Goal: Task Accomplishment & Management: Use online tool/utility

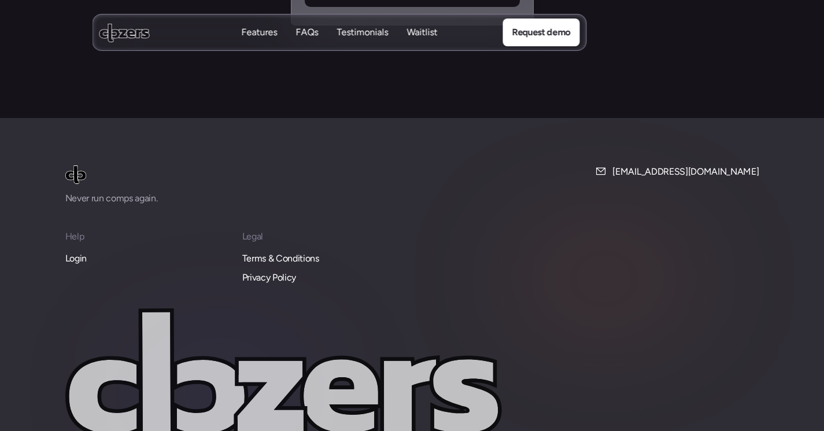
scroll to position [4994, 0]
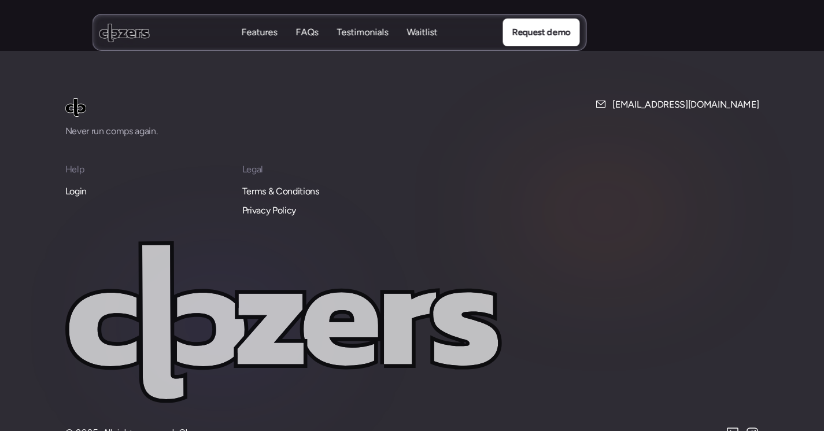
click at [80, 184] on p "Login" at bounding box center [75, 191] width 21 height 15
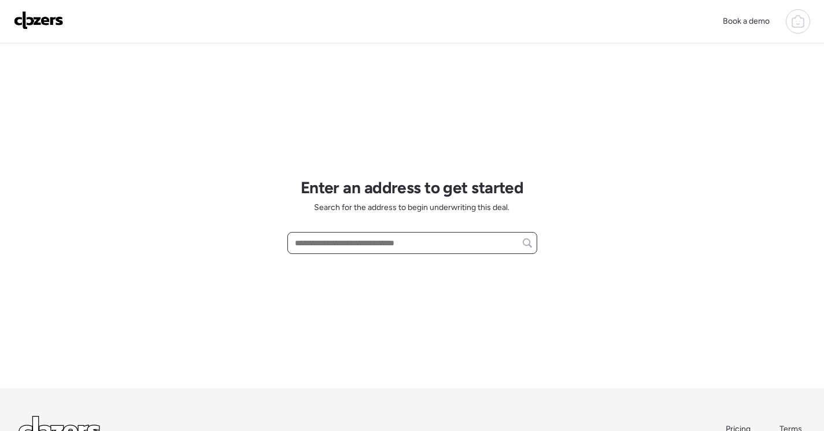
click at [366, 247] on input "text" at bounding box center [412, 243] width 239 height 16
paste input "**********"
click at [442, 267] on div "8816 Forest Ave, Saint Louis, MO, 63114" at bounding box center [412, 264] width 250 height 21
type input "**********"
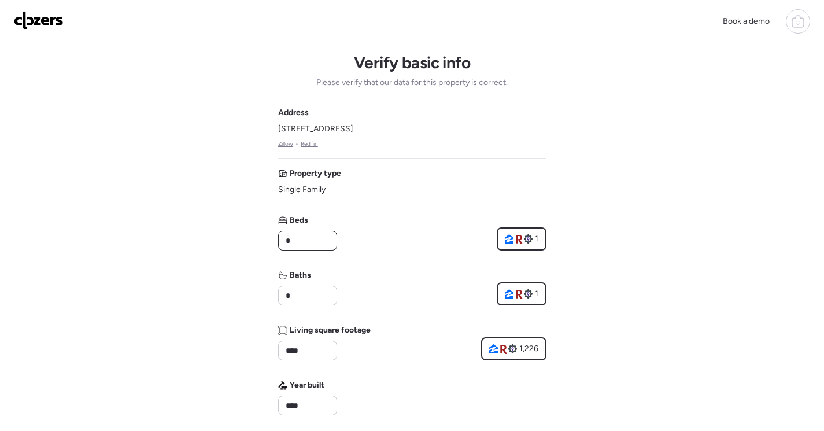
drag, startPoint x: 263, startPoint y: 235, endPoint x: 149, endPoint y: 221, distance: 114.8
type input "*"
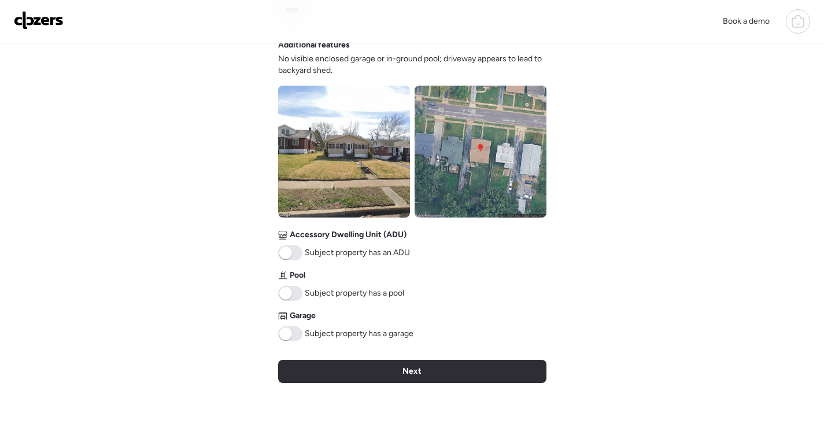
scroll to position [405, 0]
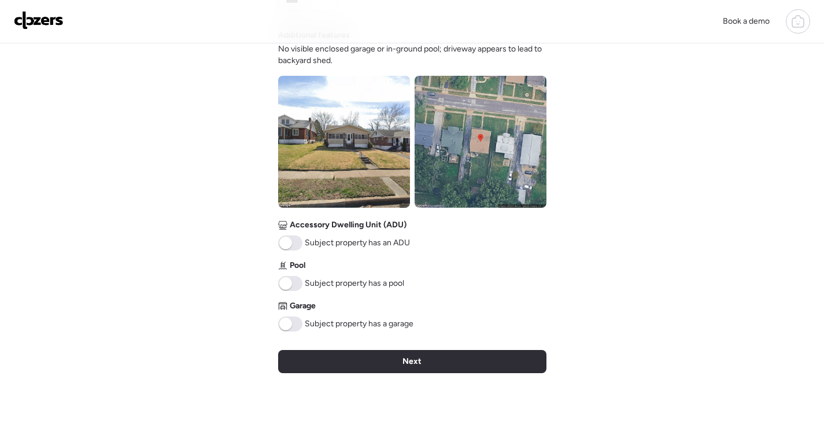
click at [291, 323] on span at bounding box center [290, 323] width 24 height 15
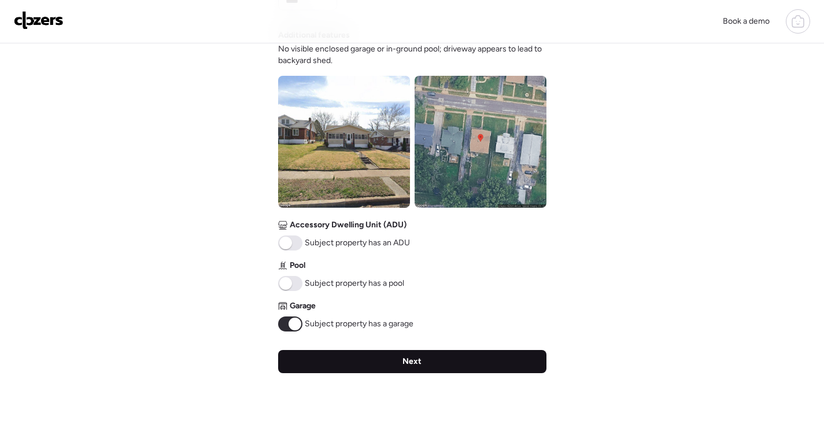
click at [513, 360] on div "Next" at bounding box center [412, 361] width 268 height 23
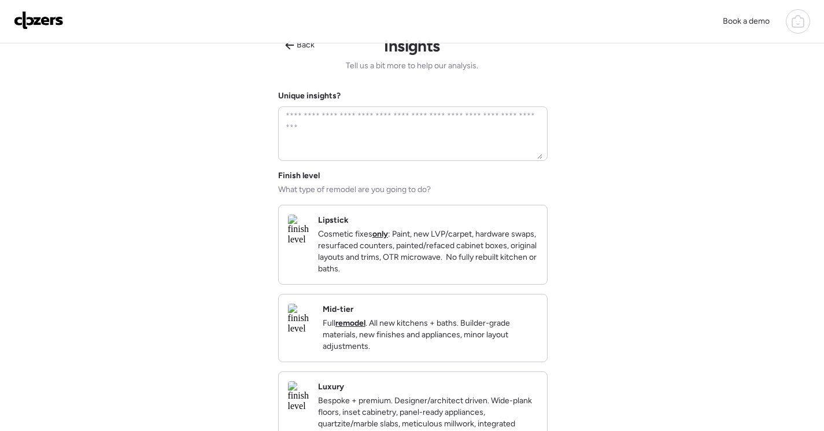
scroll to position [0, 0]
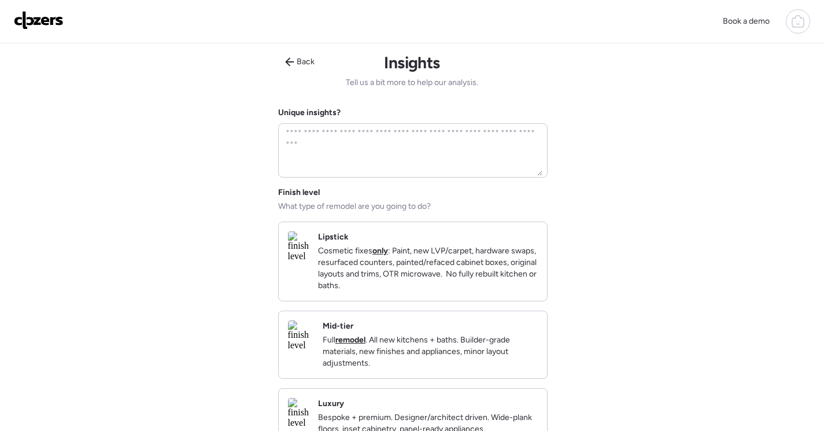
click at [495, 345] on div "Mid-tier Full remodel . All new kitchens + baths. Builder-grade materials, new …" at bounding box center [430, 344] width 215 height 49
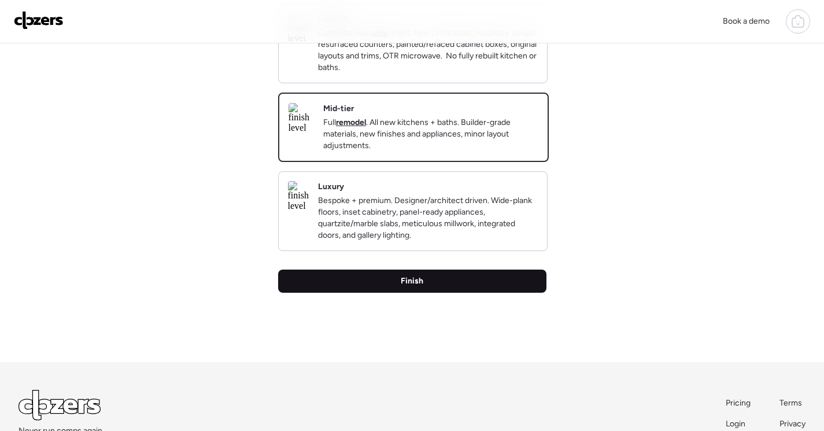
scroll to position [231, 0]
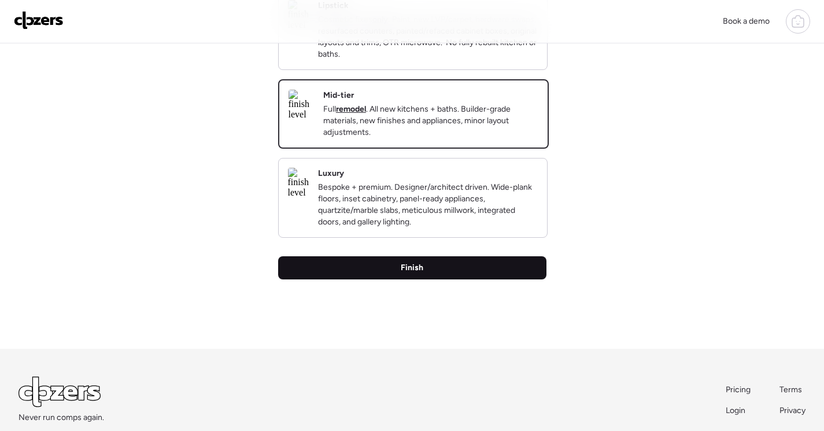
click at [456, 279] on div "Finish" at bounding box center [412, 267] width 268 height 23
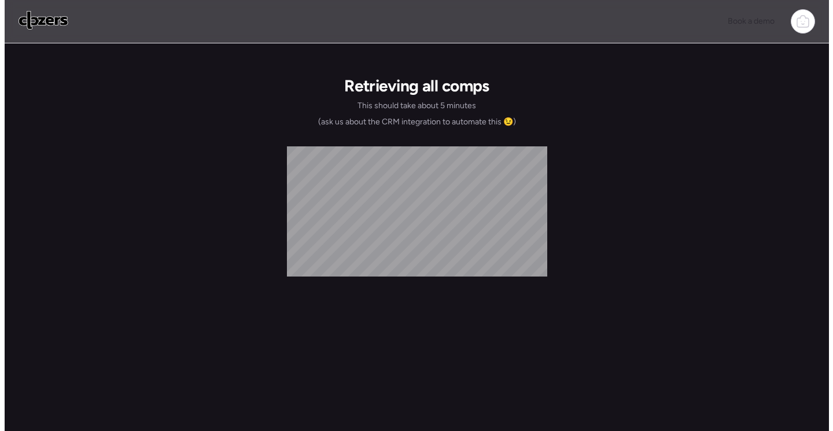
scroll to position [0, 0]
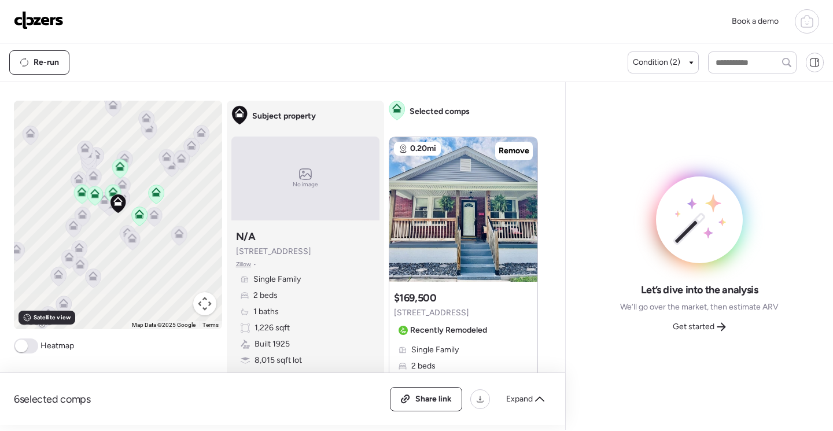
click at [700, 323] on span "Get started" at bounding box center [693, 327] width 42 height 12
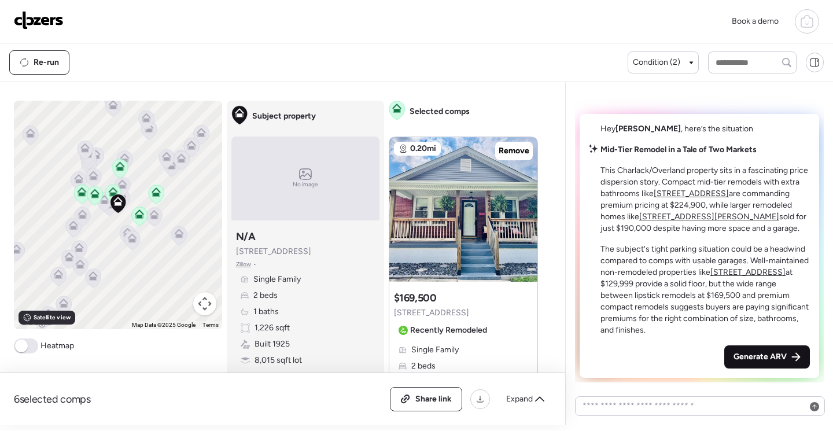
click at [767, 358] on span "Generate ARV" at bounding box center [759, 357] width 53 height 12
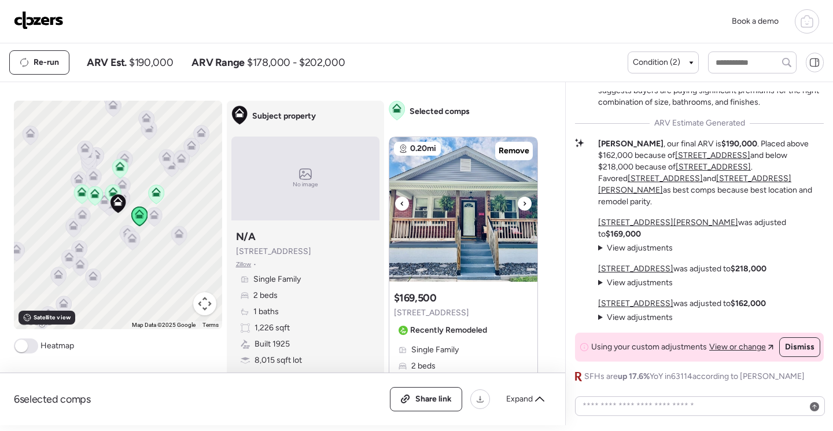
click at [452, 205] on img at bounding box center [463, 209] width 148 height 145
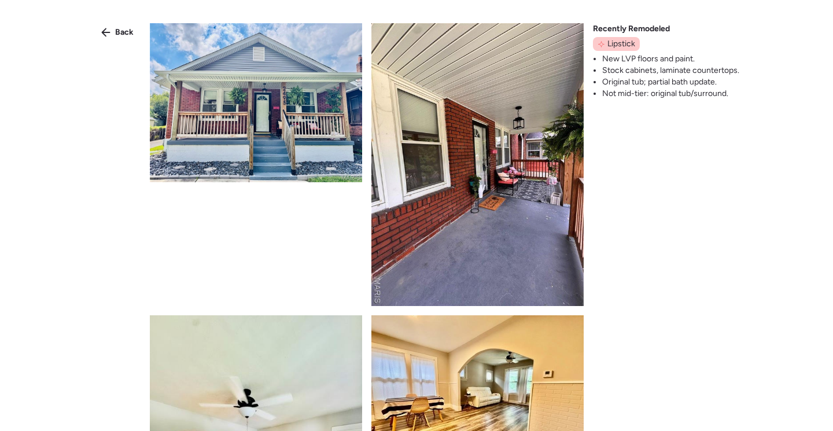
click at [304, 142] on img at bounding box center [256, 102] width 212 height 159
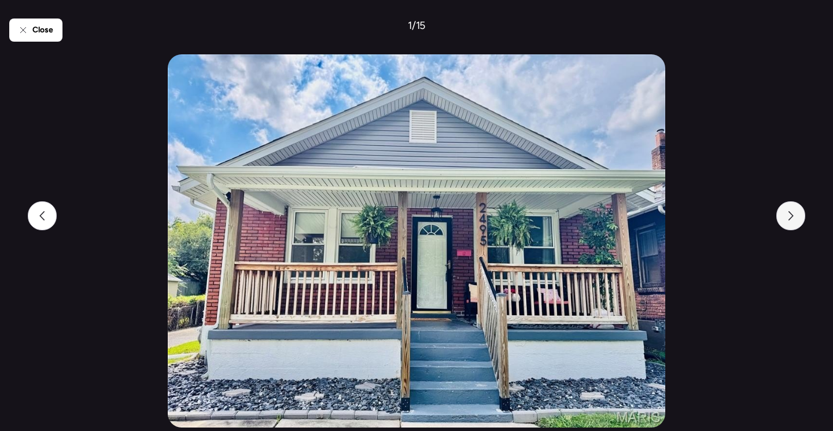
click at [798, 225] on div at bounding box center [790, 215] width 29 height 29
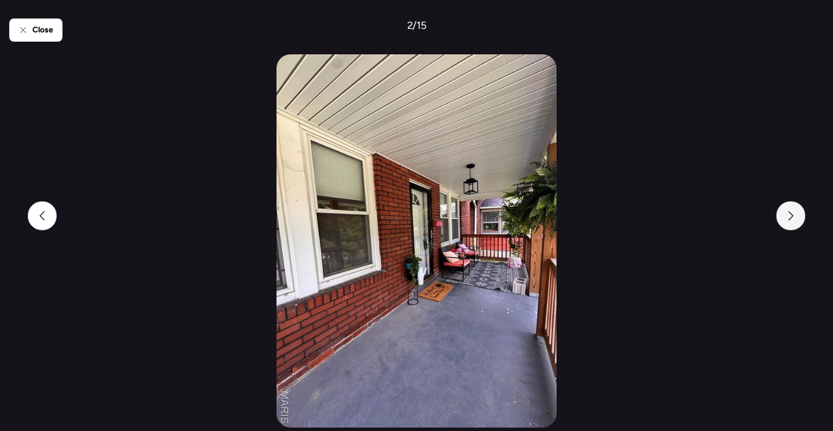
click at [798, 225] on div at bounding box center [790, 215] width 29 height 29
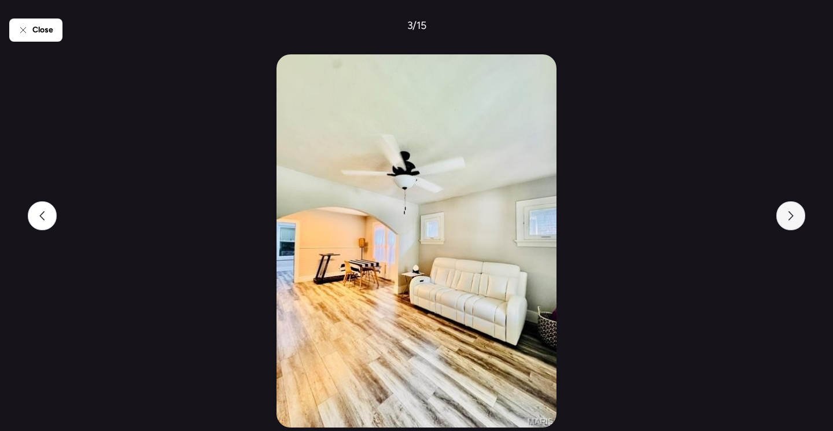
click at [798, 225] on div at bounding box center [790, 215] width 29 height 29
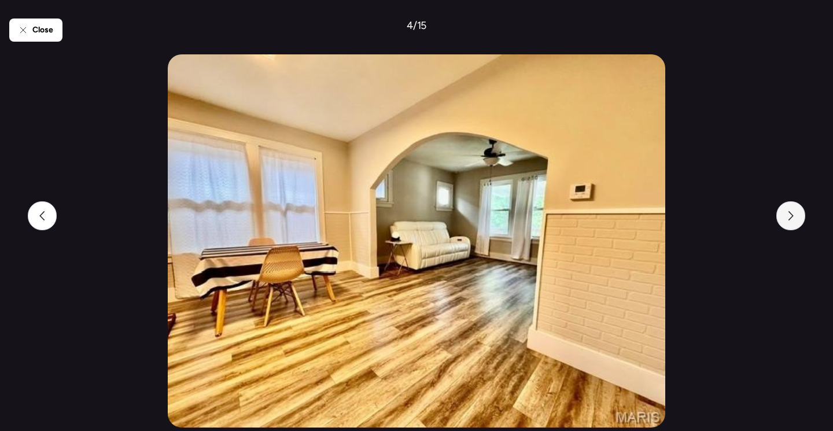
click at [798, 225] on div at bounding box center [790, 215] width 29 height 29
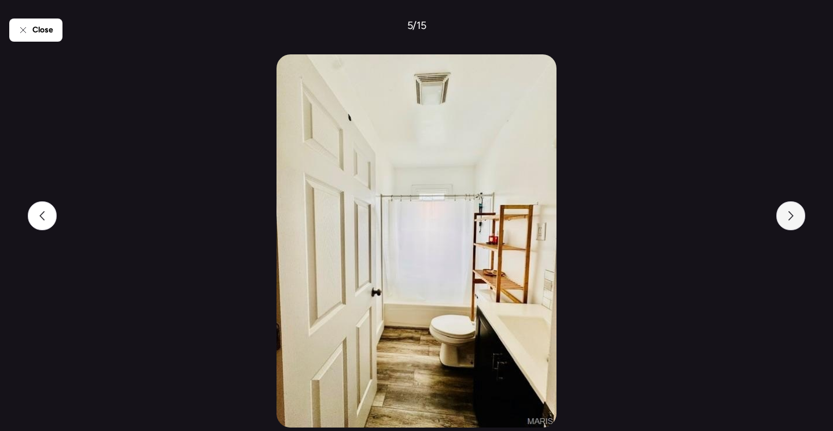
click at [798, 225] on div at bounding box center [790, 215] width 29 height 29
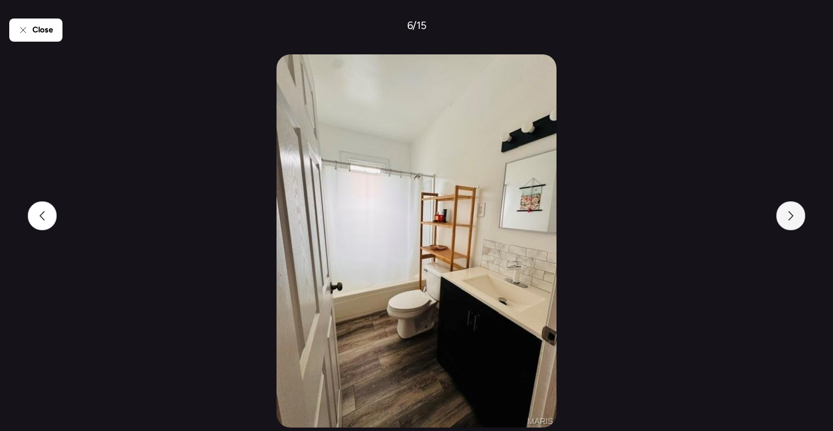
click at [798, 225] on div at bounding box center [790, 215] width 29 height 29
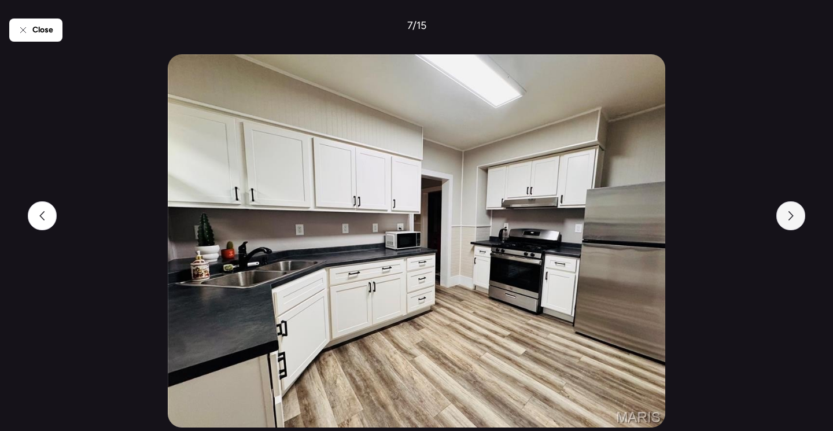
click at [798, 225] on div at bounding box center [790, 215] width 29 height 29
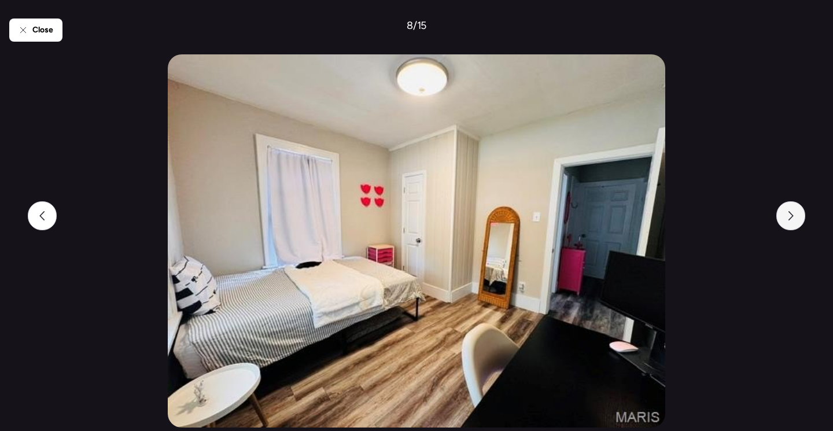
click at [798, 225] on div at bounding box center [790, 215] width 29 height 29
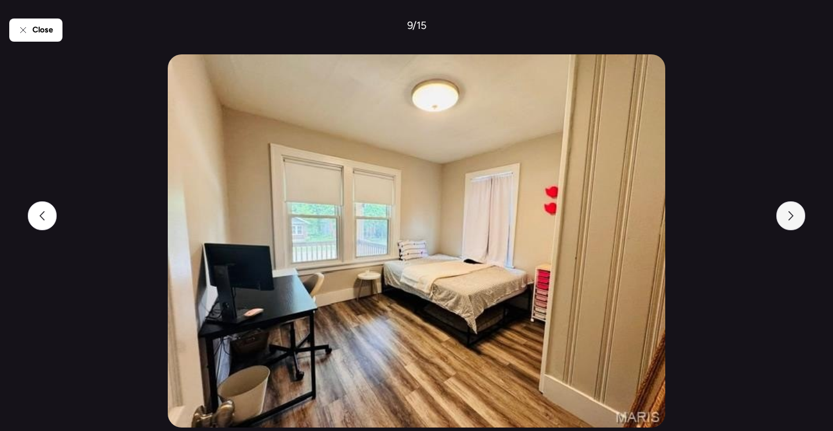
click at [798, 225] on div at bounding box center [790, 215] width 29 height 29
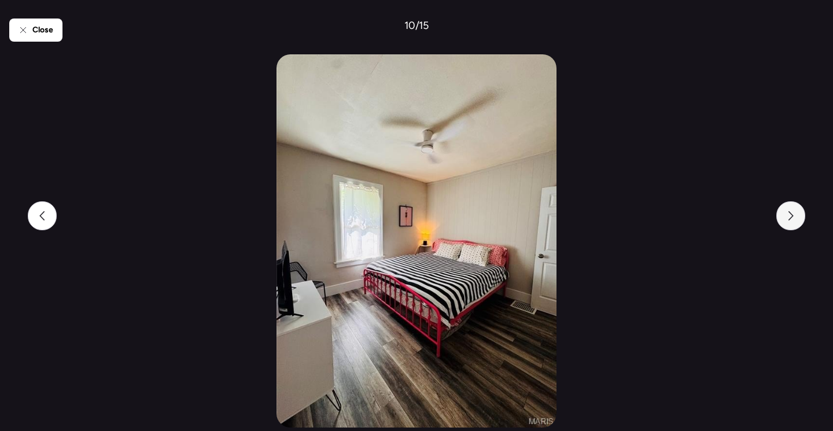
click at [798, 225] on div at bounding box center [790, 215] width 29 height 29
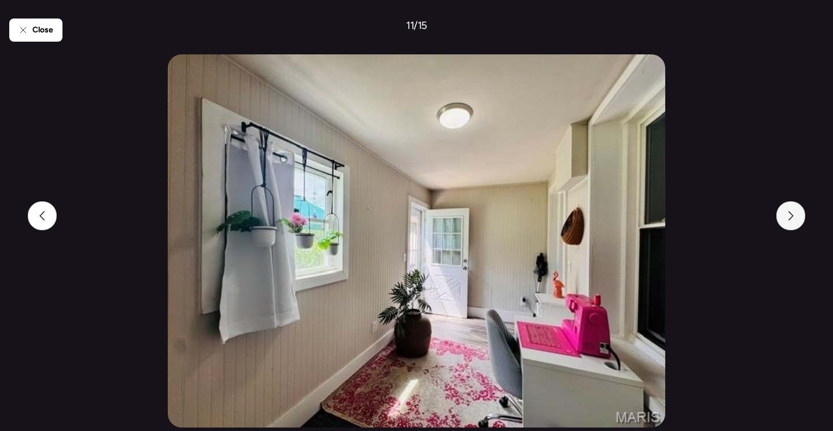
click at [798, 225] on div at bounding box center [790, 215] width 29 height 29
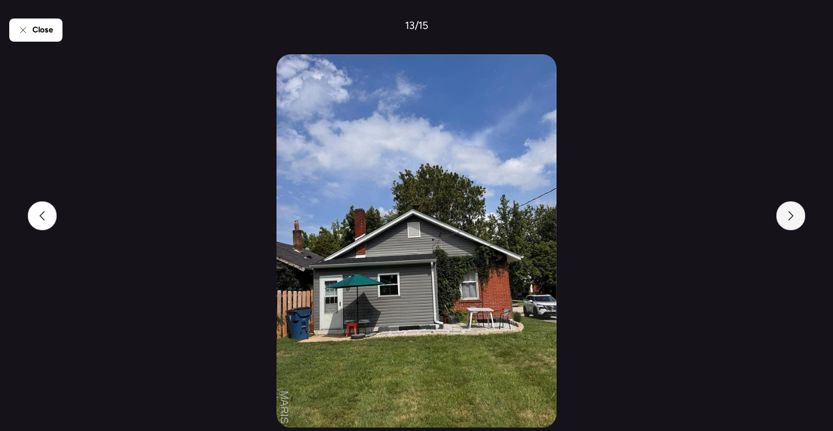
click at [798, 225] on div at bounding box center [790, 215] width 29 height 29
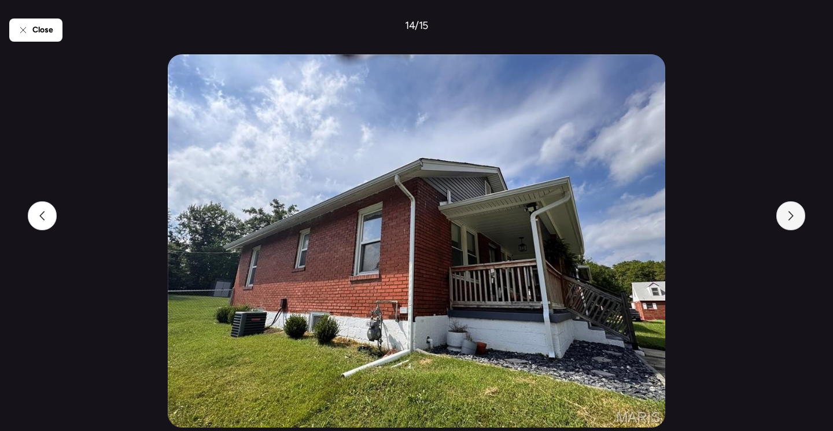
click at [798, 225] on div at bounding box center [790, 215] width 29 height 29
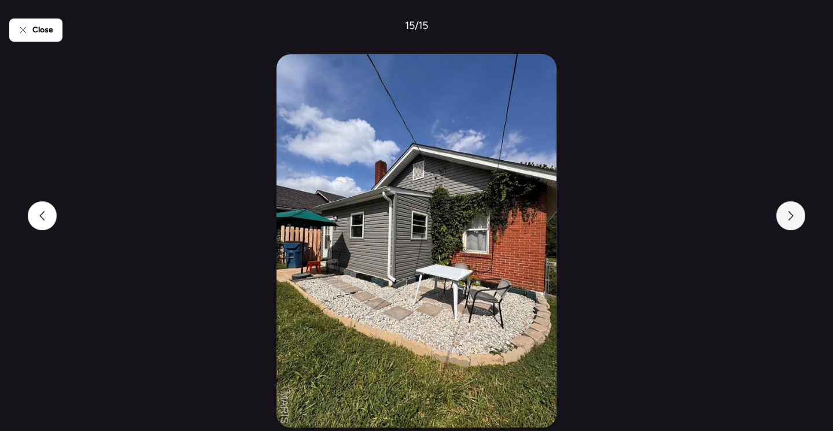
click at [798, 225] on div at bounding box center [790, 215] width 29 height 29
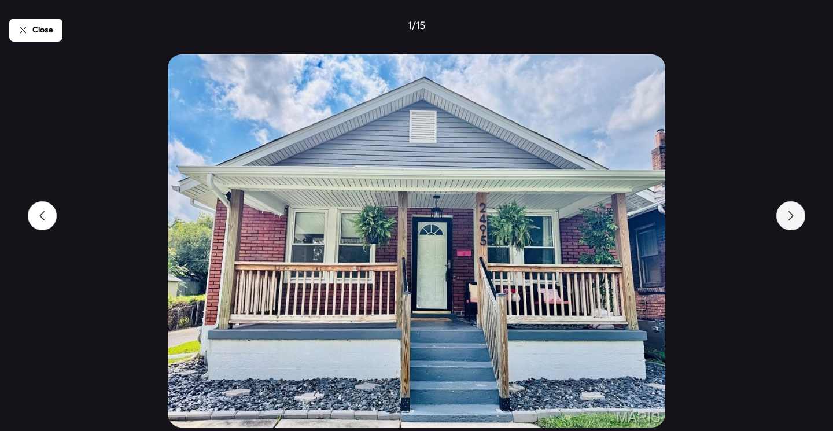
click at [798, 225] on div at bounding box center [790, 215] width 29 height 29
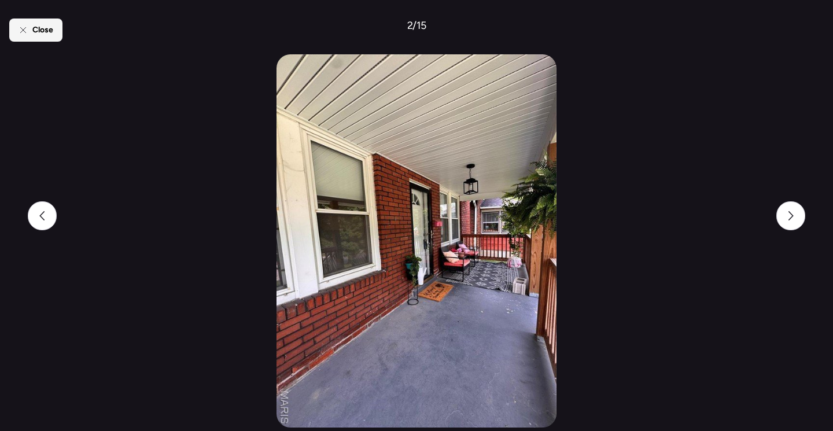
click at [36, 31] on span "Close" at bounding box center [42, 30] width 21 height 12
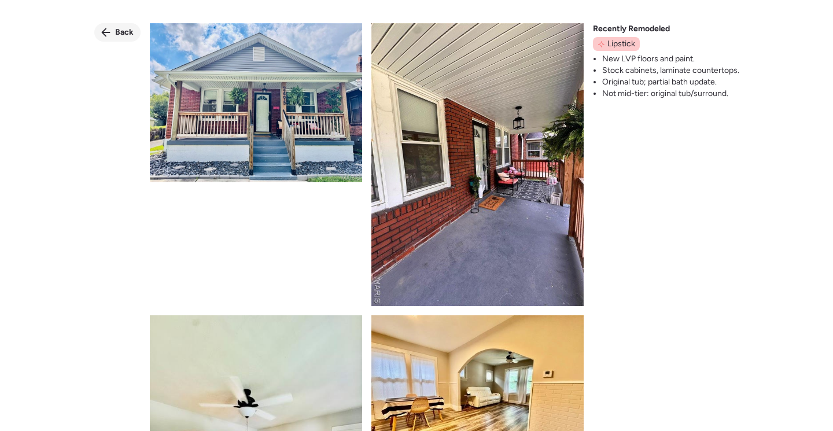
click at [105, 31] on icon at bounding box center [105, 32] width 9 height 9
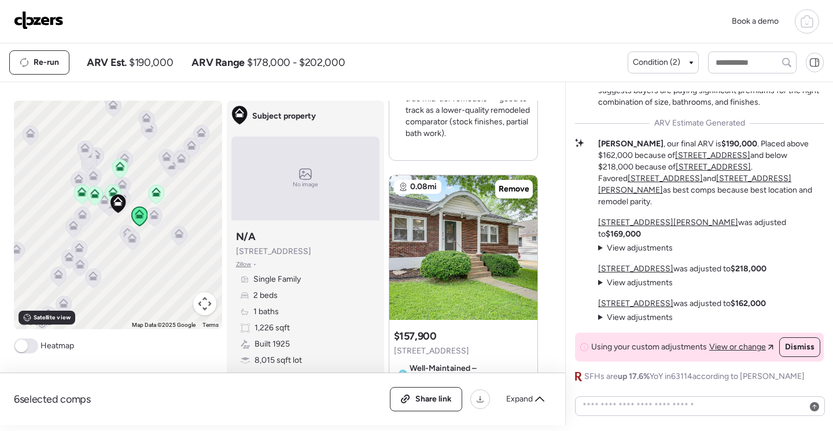
scroll to position [520, 0]
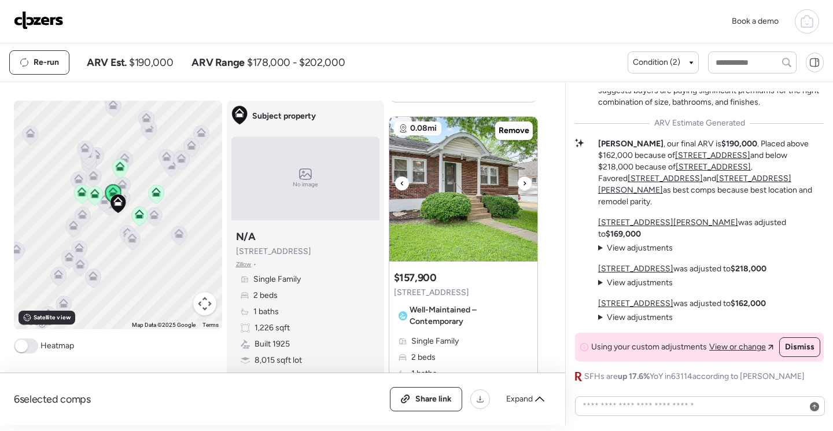
click at [465, 194] on img at bounding box center [463, 189] width 148 height 145
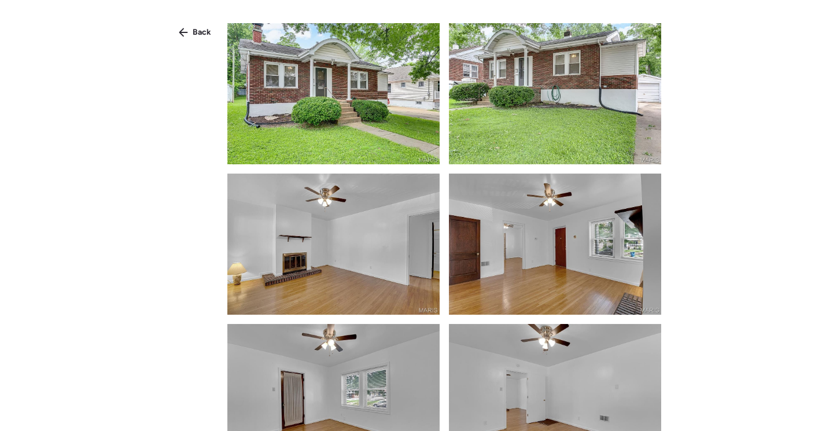
click at [330, 93] on img at bounding box center [333, 93] width 212 height 141
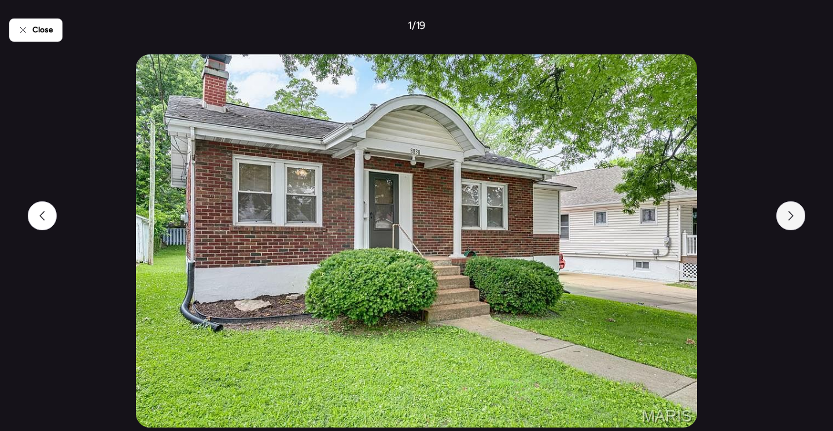
click at [783, 218] on div at bounding box center [790, 215] width 29 height 29
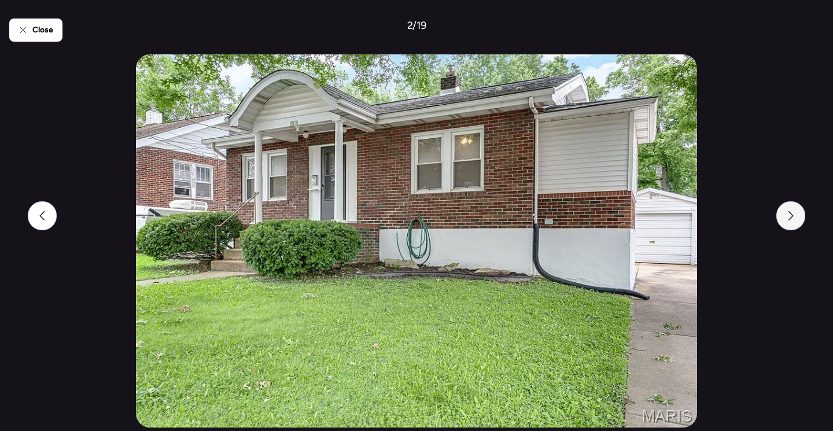
click at [783, 218] on div at bounding box center [790, 215] width 29 height 29
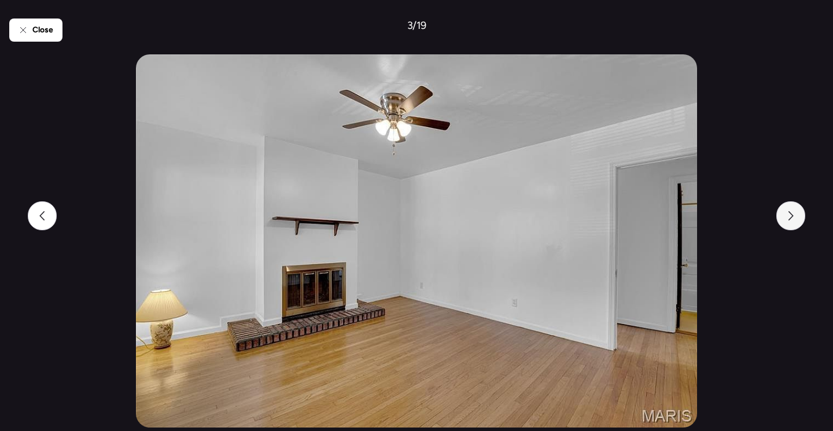
click at [783, 218] on div at bounding box center [790, 215] width 29 height 29
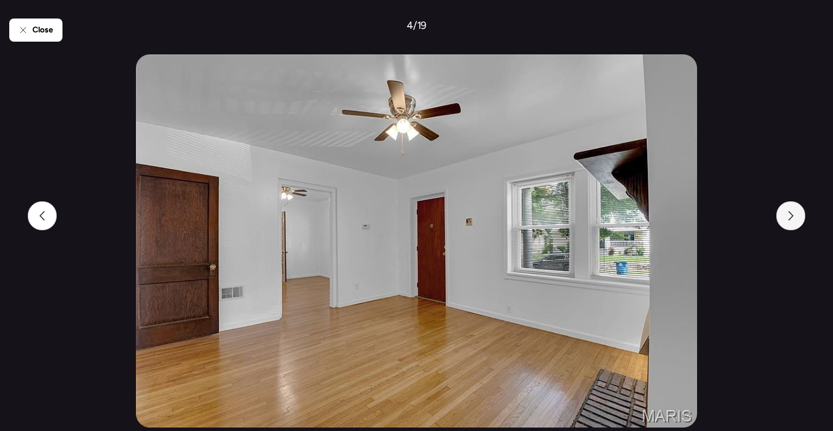
click at [783, 218] on div at bounding box center [790, 215] width 29 height 29
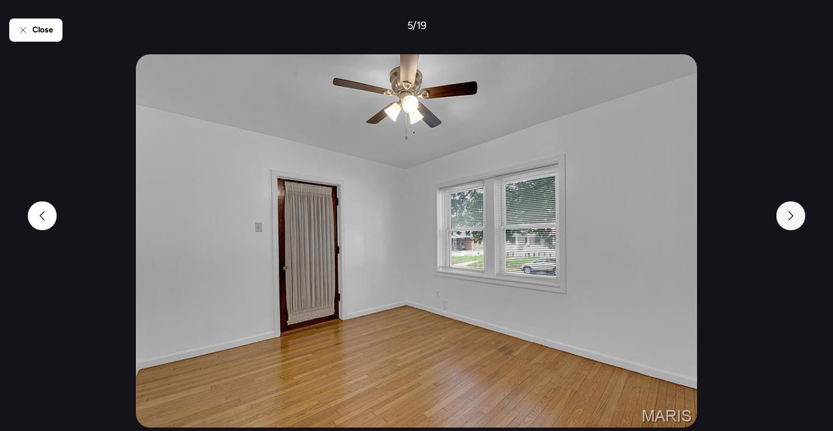
click at [783, 218] on div at bounding box center [790, 215] width 29 height 29
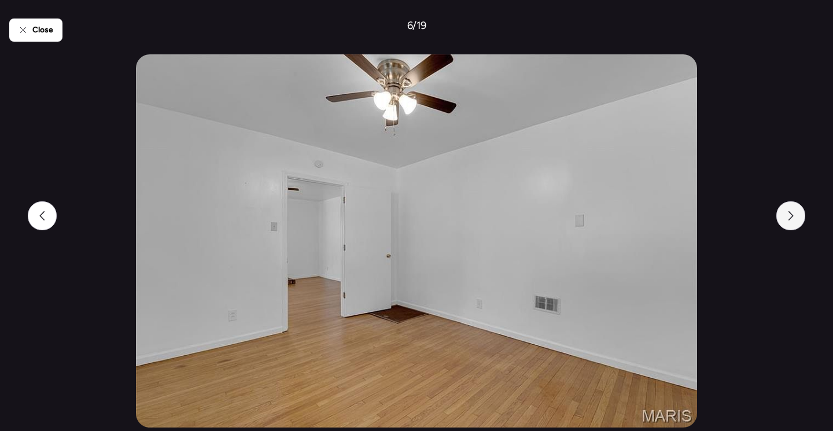
click at [783, 218] on div at bounding box center [790, 215] width 29 height 29
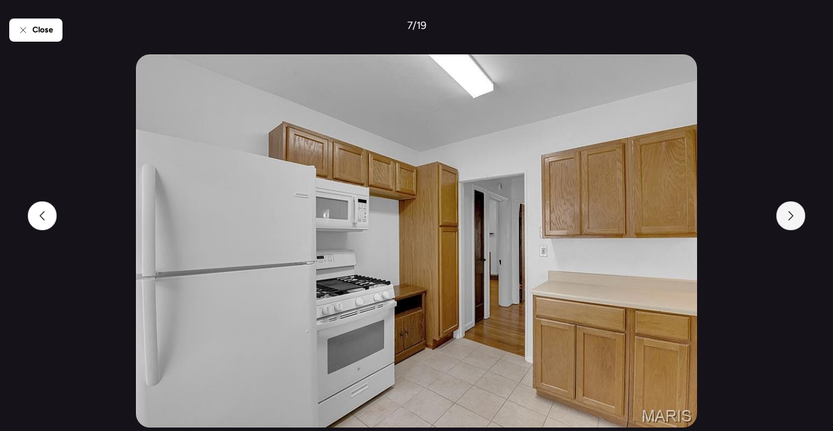
click at [783, 218] on div at bounding box center [790, 215] width 29 height 29
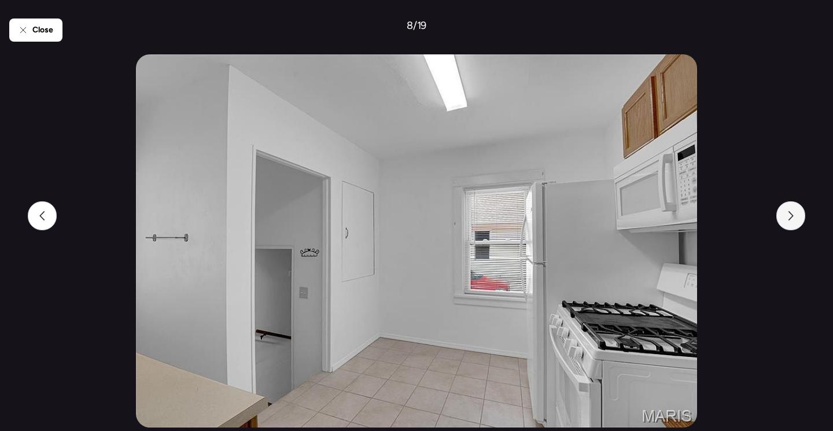
click at [783, 218] on div at bounding box center [790, 215] width 29 height 29
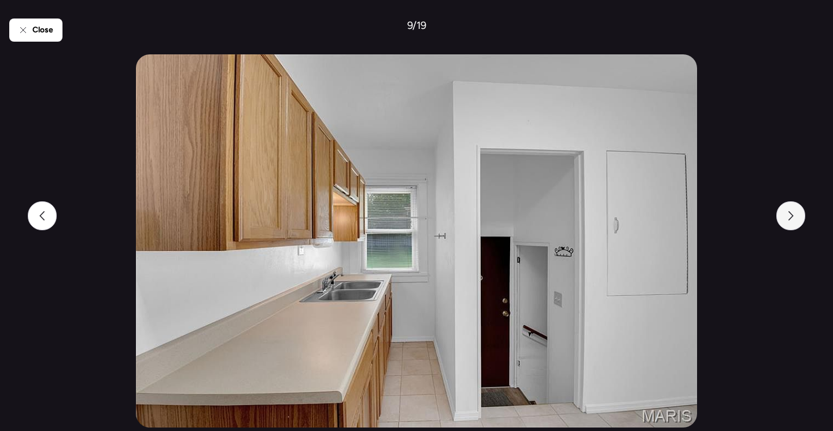
click at [783, 218] on div at bounding box center [790, 215] width 29 height 29
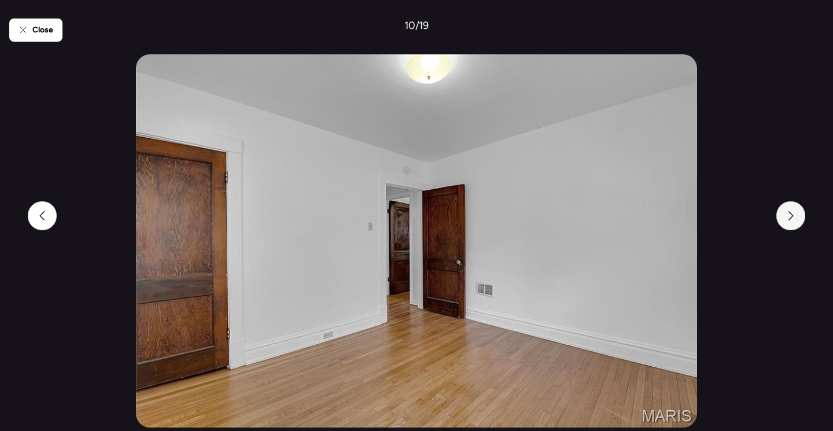
click at [783, 218] on div at bounding box center [790, 215] width 29 height 29
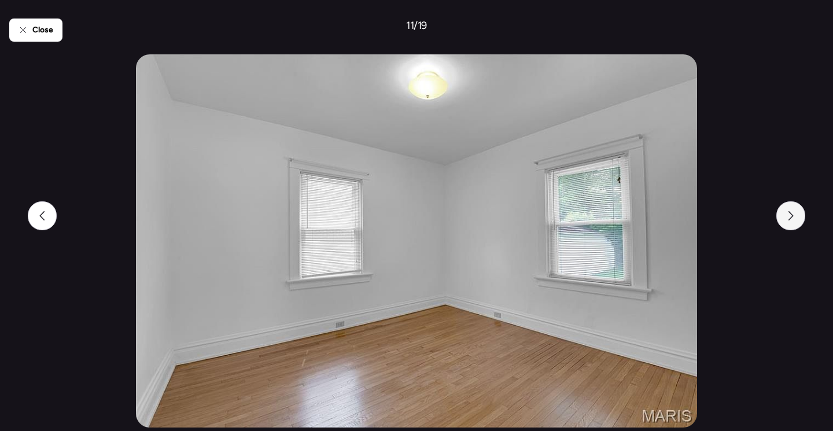
click at [783, 218] on div at bounding box center [790, 215] width 29 height 29
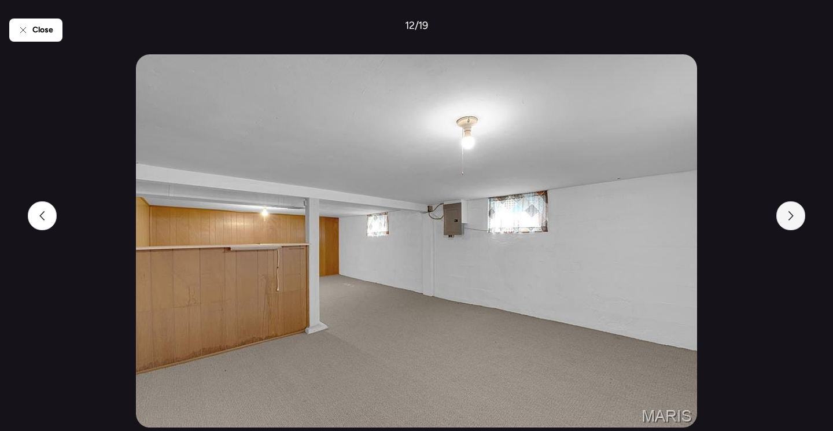
click at [783, 218] on div at bounding box center [790, 215] width 29 height 29
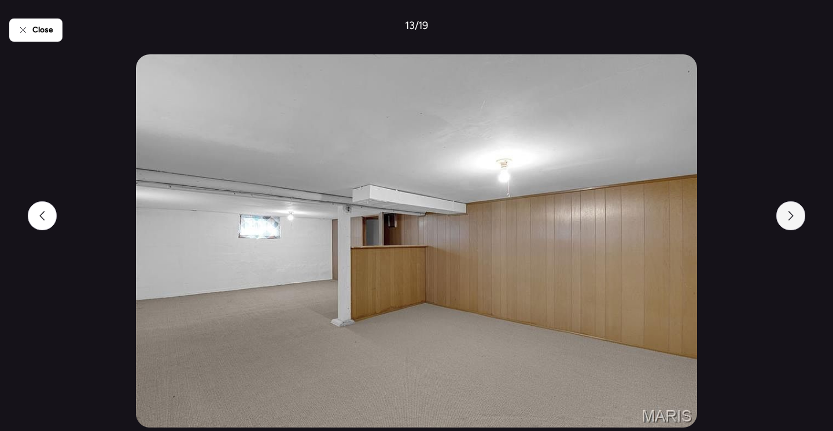
click at [783, 218] on div at bounding box center [790, 215] width 29 height 29
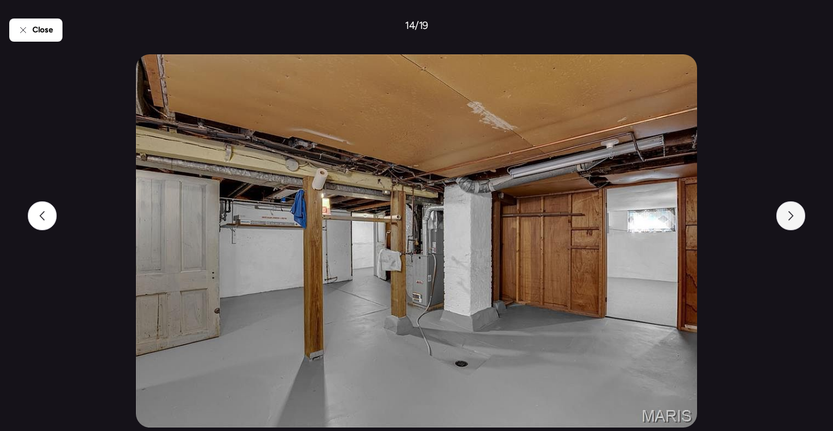
click at [783, 218] on div at bounding box center [790, 215] width 29 height 29
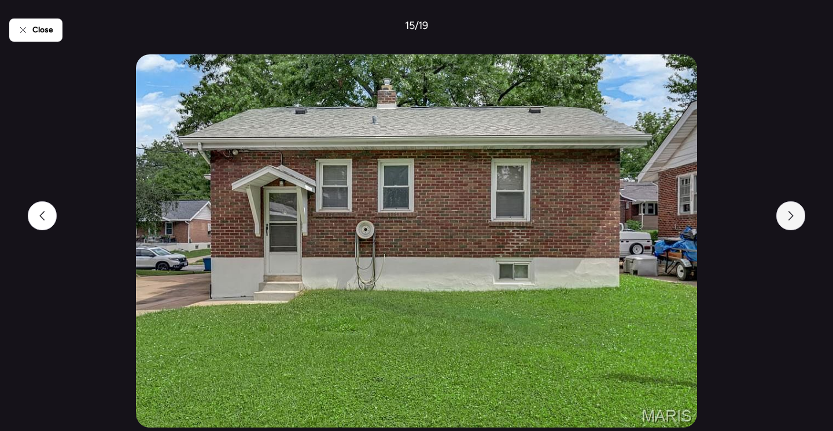
click at [783, 218] on div at bounding box center [790, 215] width 29 height 29
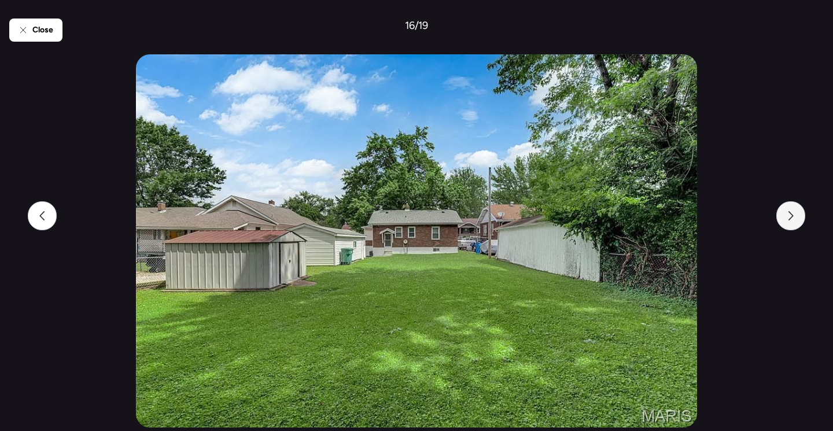
click at [783, 218] on div at bounding box center [790, 215] width 29 height 29
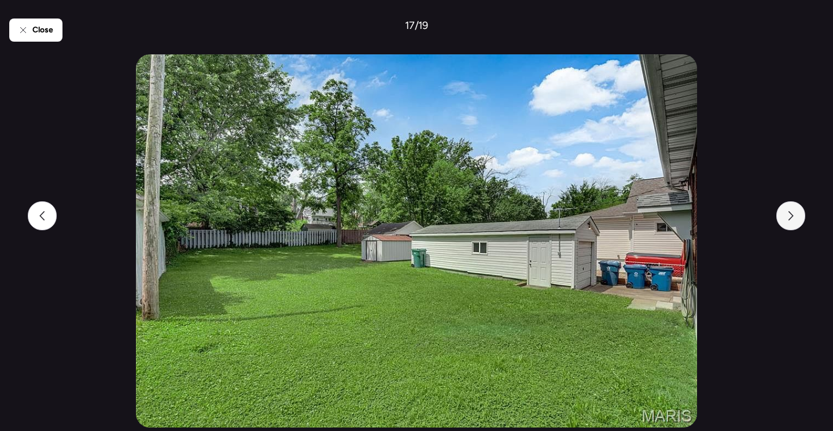
click at [783, 218] on div at bounding box center [790, 215] width 29 height 29
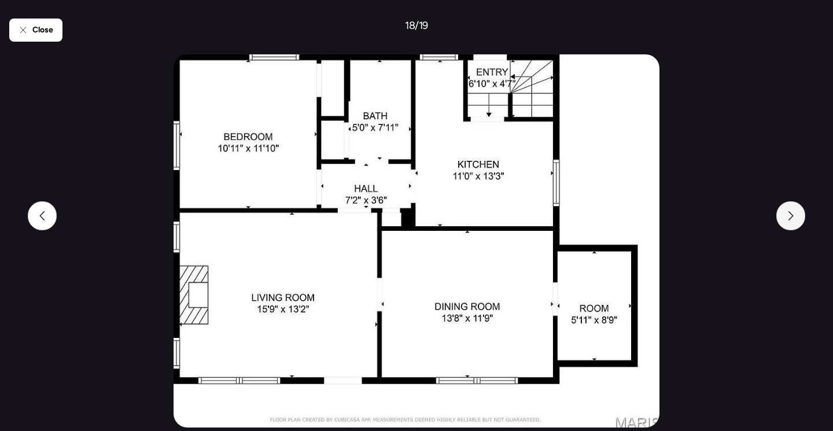
click at [783, 218] on div at bounding box center [790, 215] width 29 height 29
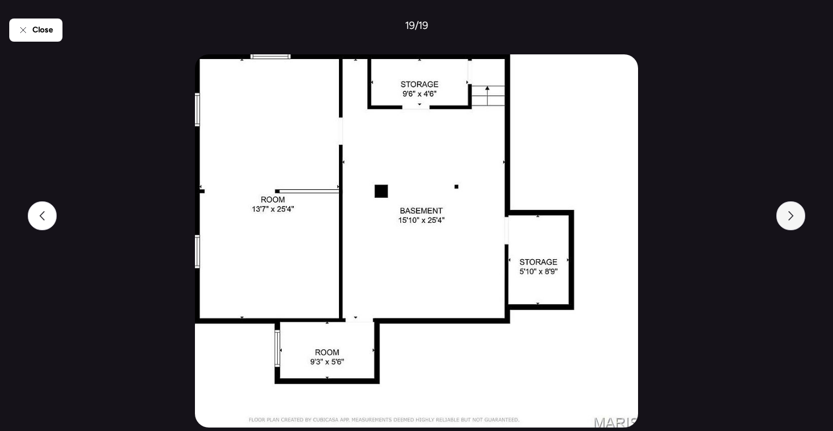
click at [783, 218] on div at bounding box center [790, 215] width 29 height 29
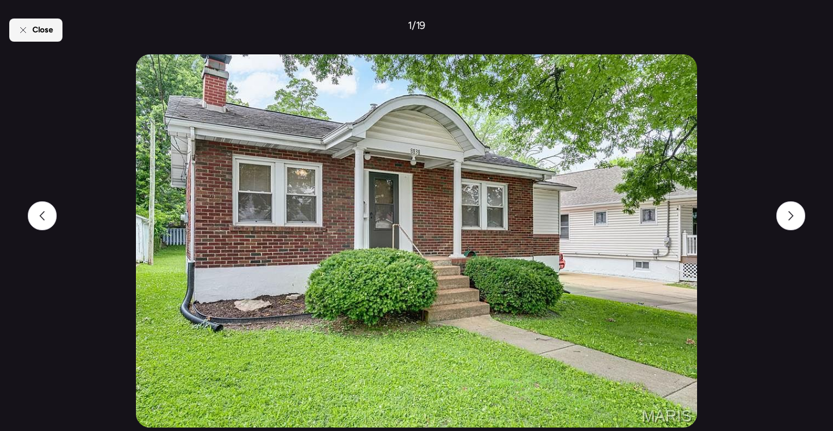
click at [44, 36] on div "Close" at bounding box center [35, 30] width 53 height 23
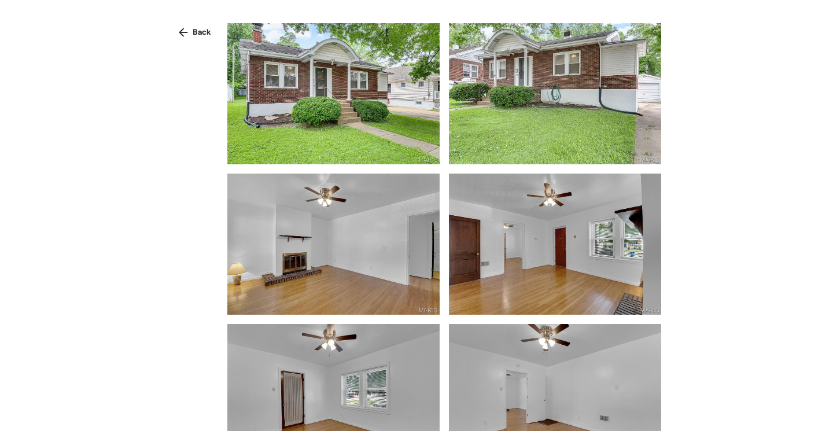
click at [201, 36] on span "Back" at bounding box center [202, 33] width 19 height 12
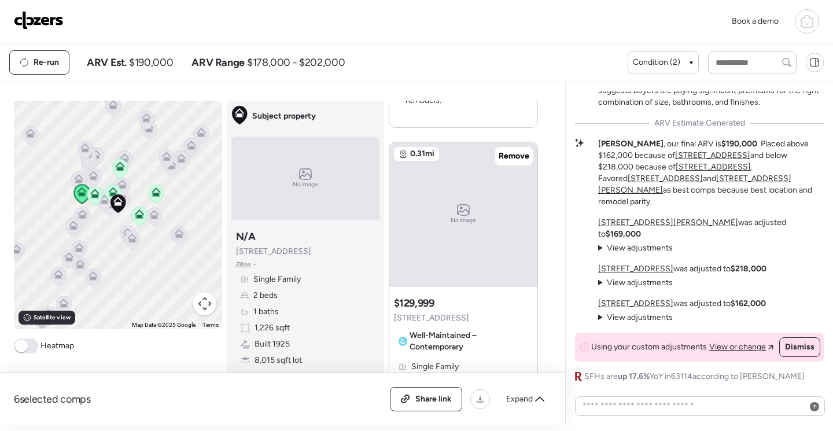
scroll to position [1619, 0]
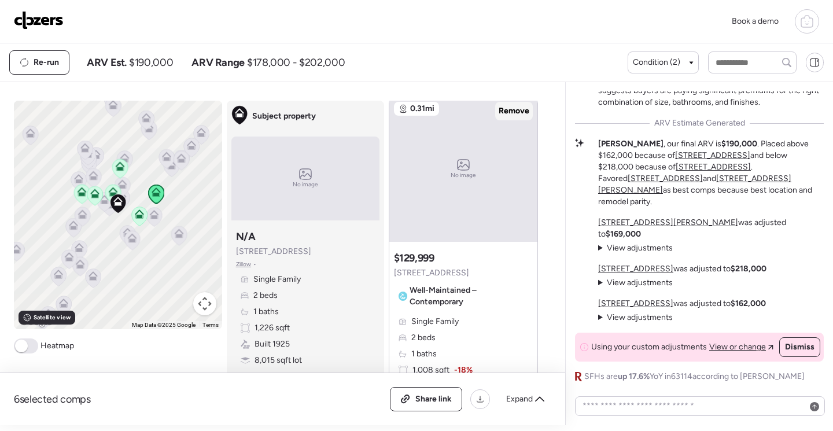
click at [507, 110] on span "Remove" at bounding box center [513, 111] width 31 height 12
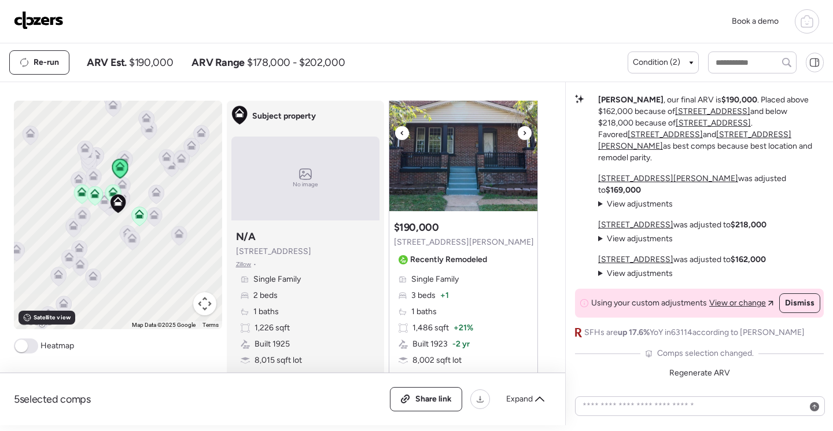
scroll to position [2139, 0]
click at [482, 162] on img at bounding box center [463, 137] width 148 height 145
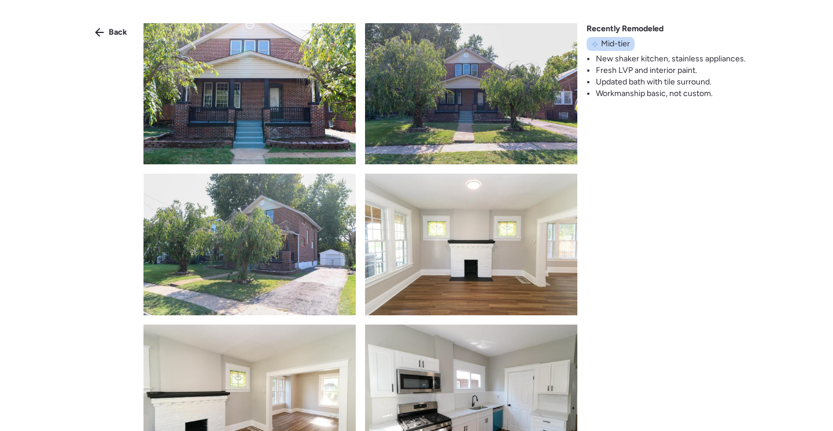
click at [228, 82] on img at bounding box center [249, 93] width 212 height 141
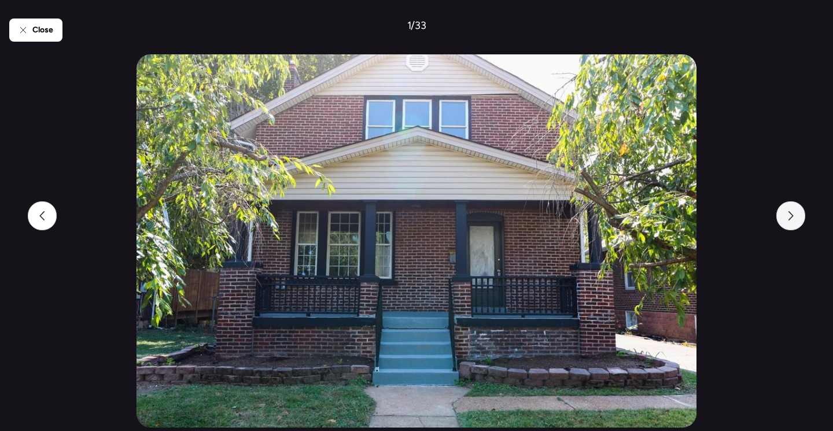
click at [781, 216] on div at bounding box center [790, 215] width 29 height 29
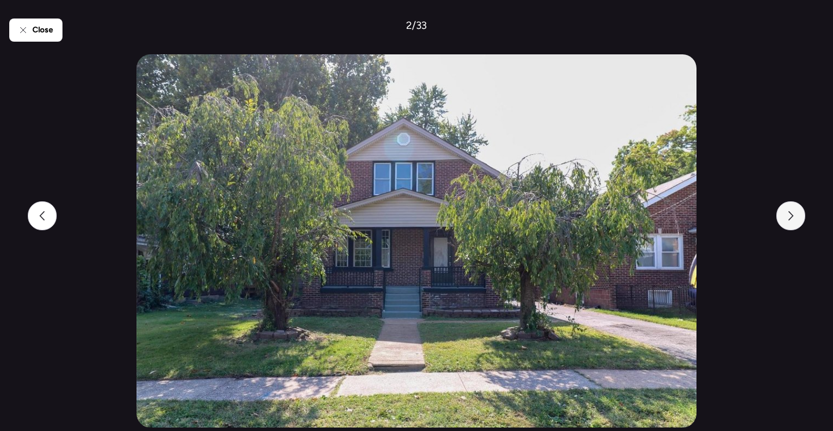
click at [781, 216] on div at bounding box center [790, 215] width 29 height 29
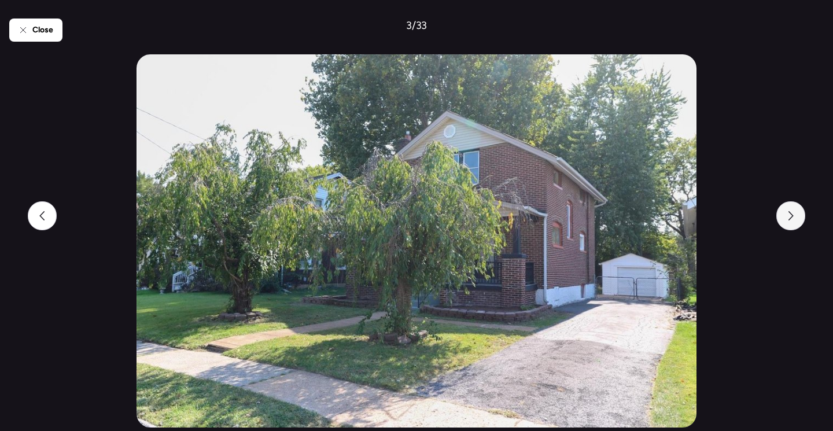
click at [782, 220] on div at bounding box center [790, 215] width 29 height 29
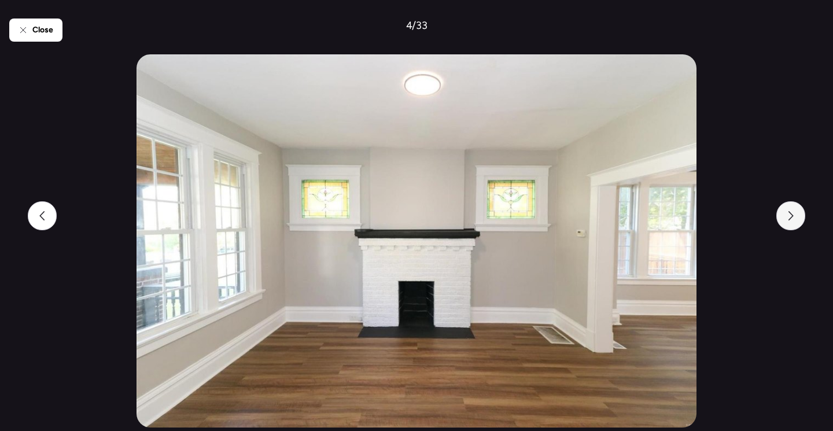
click at [782, 220] on div at bounding box center [790, 215] width 29 height 29
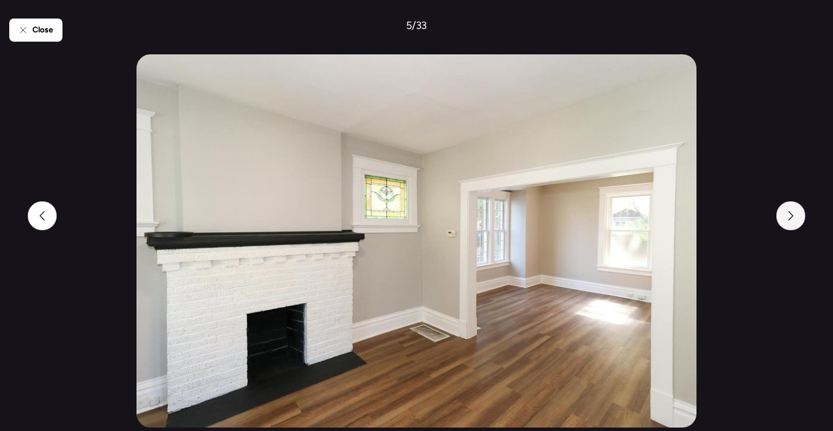
click at [782, 221] on div at bounding box center [790, 215] width 29 height 29
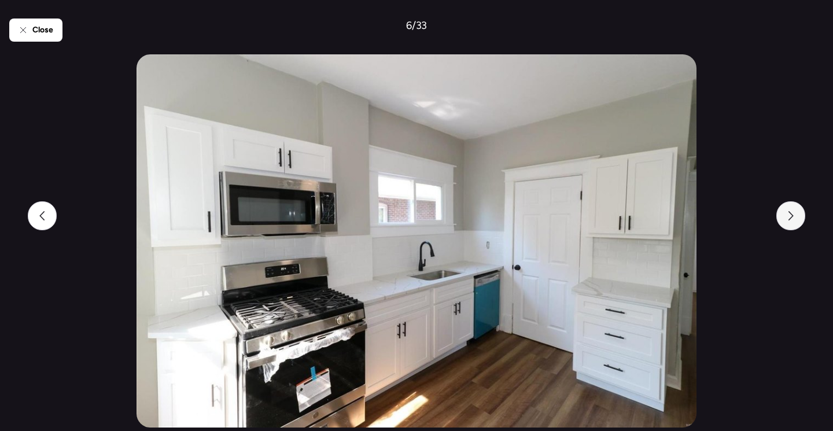
click at [781, 221] on div at bounding box center [790, 215] width 29 height 29
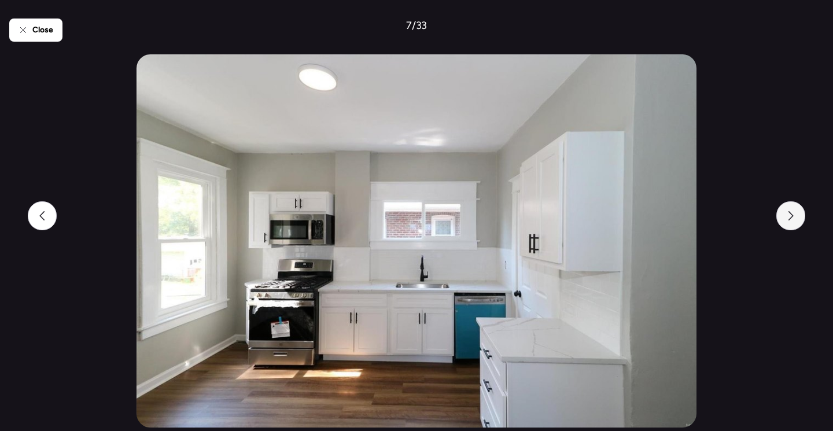
click at [781, 221] on div at bounding box center [790, 215] width 29 height 29
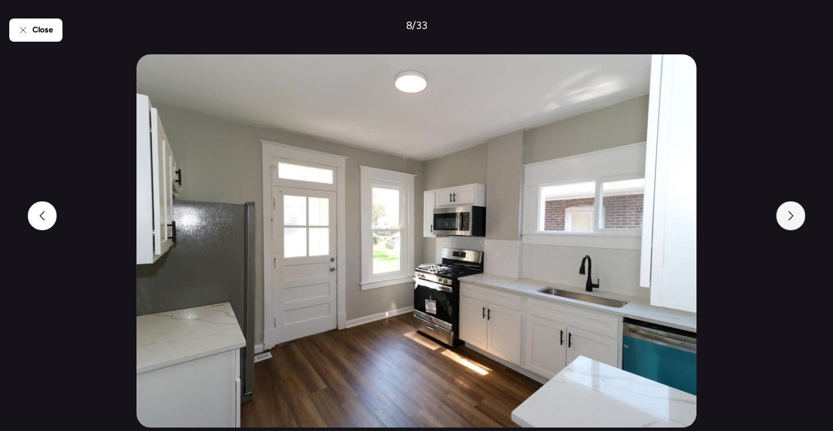
click at [781, 221] on div at bounding box center [790, 215] width 29 height 29
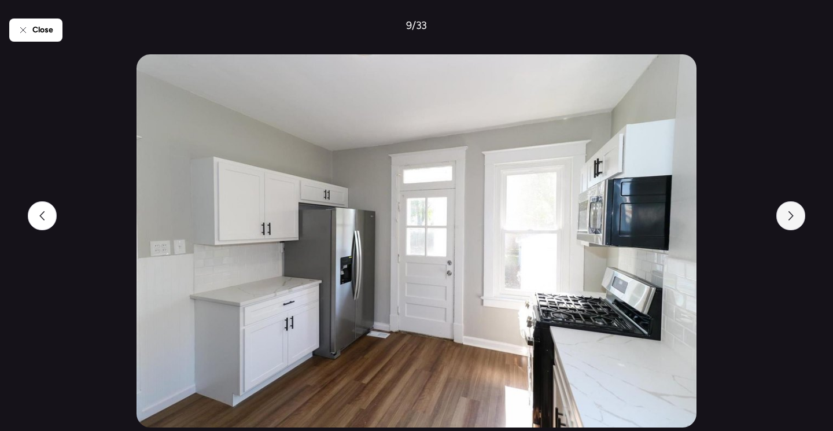
click at [781, 221] on div at bounding box center [790, 215] width 29 height 29
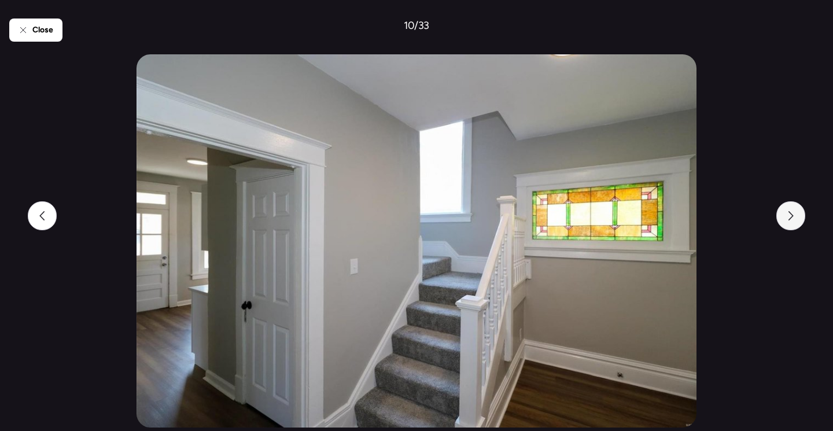
click at [781, 221] on div at bounding box center [790, 215] width 29 height 29
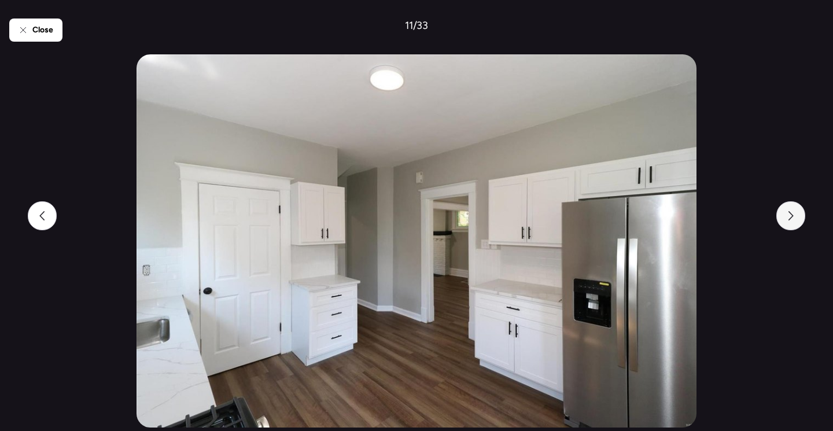
click at [781, 221] on div at bounding box center [790, 215] width 29 height 29
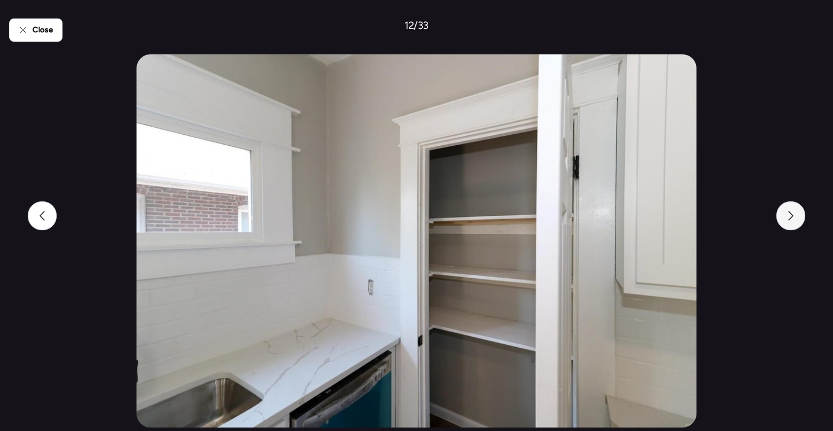
click at [781, 221] on div at bounding box center [790, 215] width 29 height 29
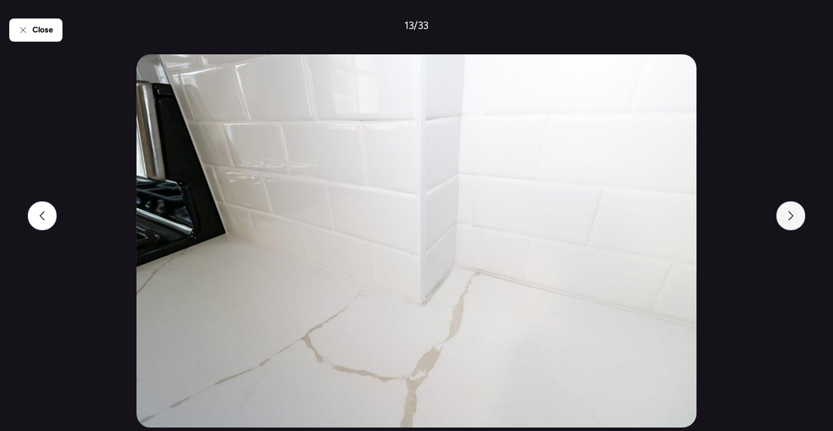
click at [781, 221] on div at bounding box center [790, 215] width 29 height 29
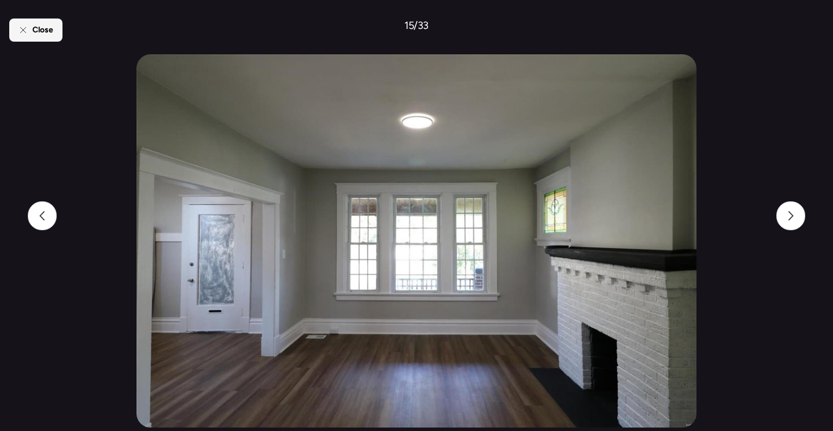
click at [38, 39] on div "Close" at bounding box center [35, 30] width 53 height 23
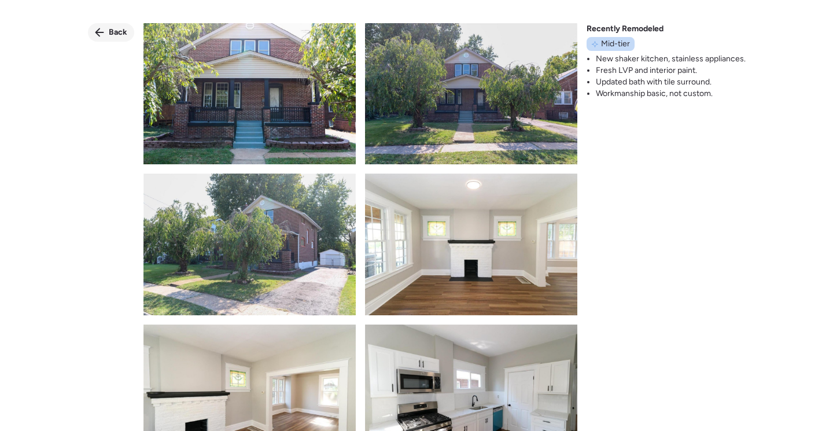
click at [114, 28] on span "Back" at bounding box center [118, 33] width 19 height 12
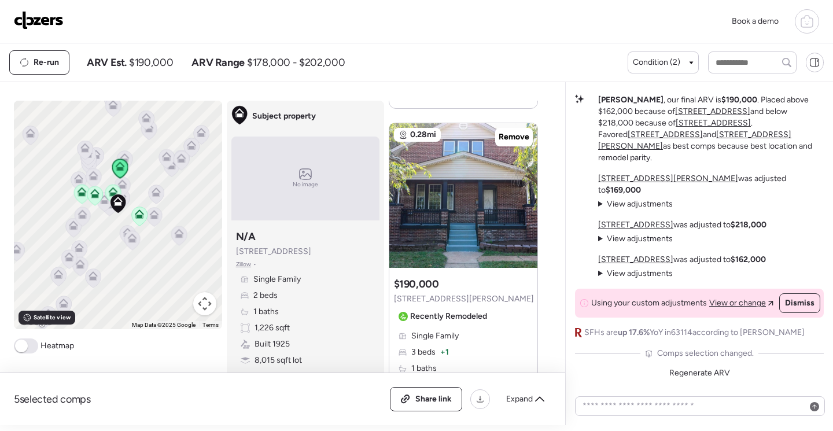
click at [520, 138] on span "Remove" at bounding box center [513, 137] width 31 height 12
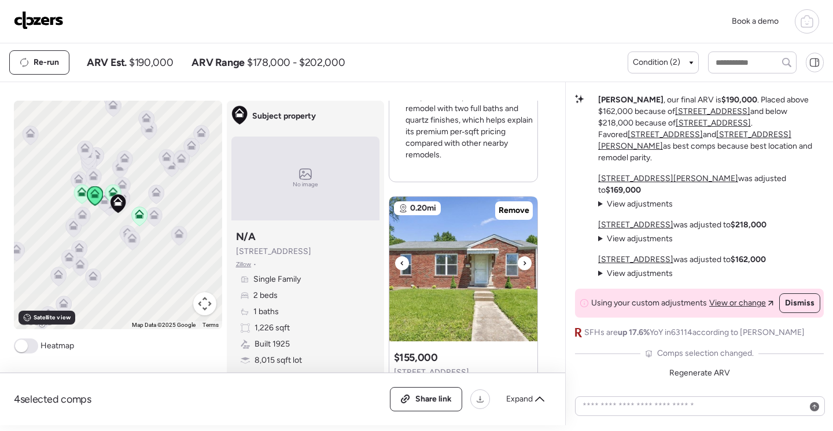
scroll to position [1534, 0]
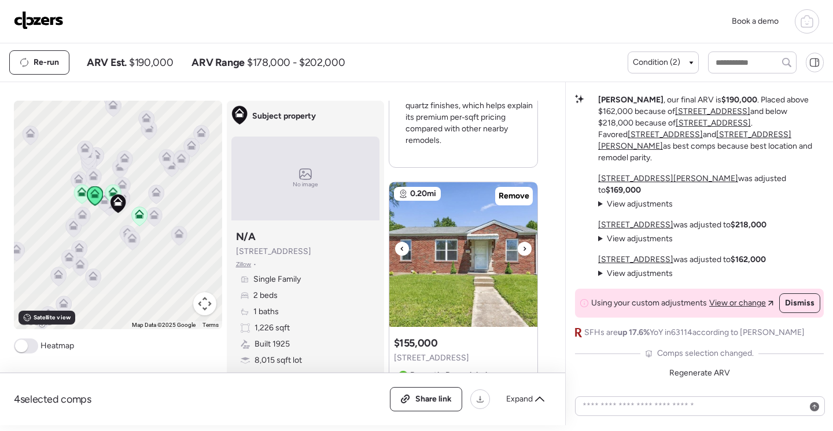
click at [473, 286] on img at bounding box center [463, 254] width 148 height 145
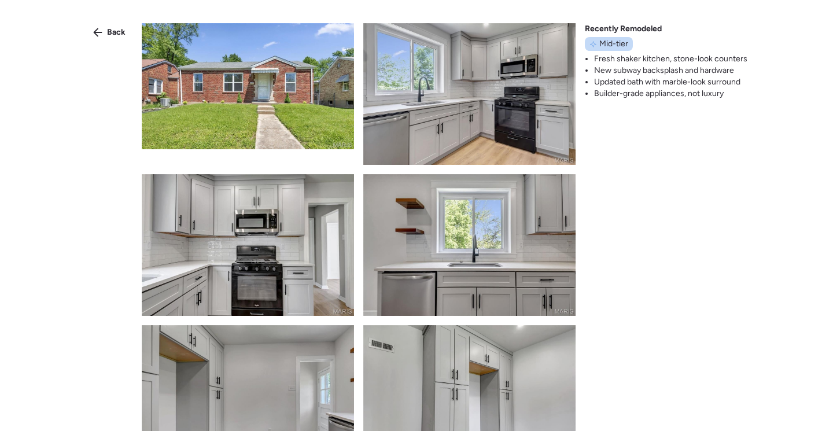
click at [263, 126] on img at bounding box center [248, 86] width 212 height 126
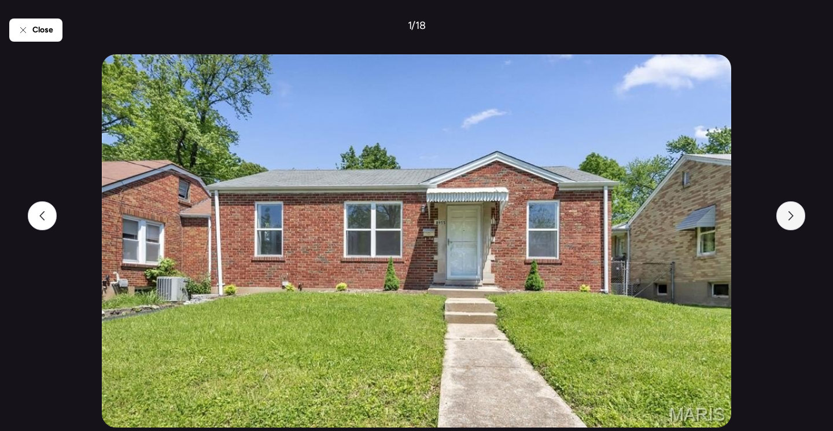
click at [790, 214] on icon at bounding box center [790, 215] width 9 height 9
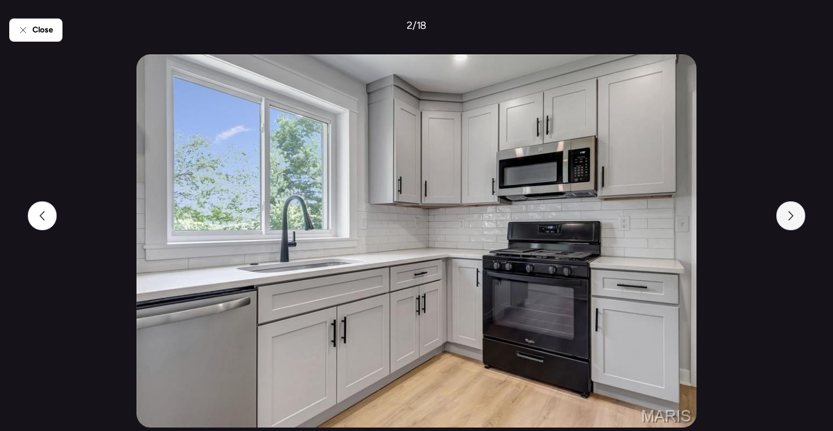
click at [790, 214] on icon at bounding box center [790, 215] width 9 height 9
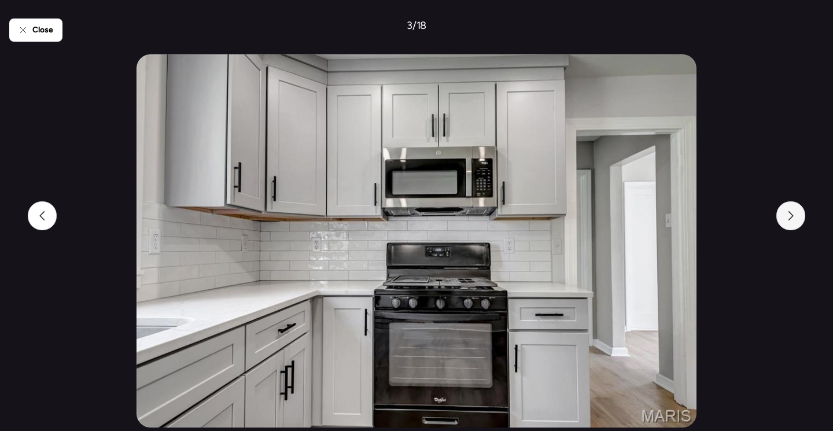
click at [790, 214] on icon at bounding box center [790, 215] width 9 height 9
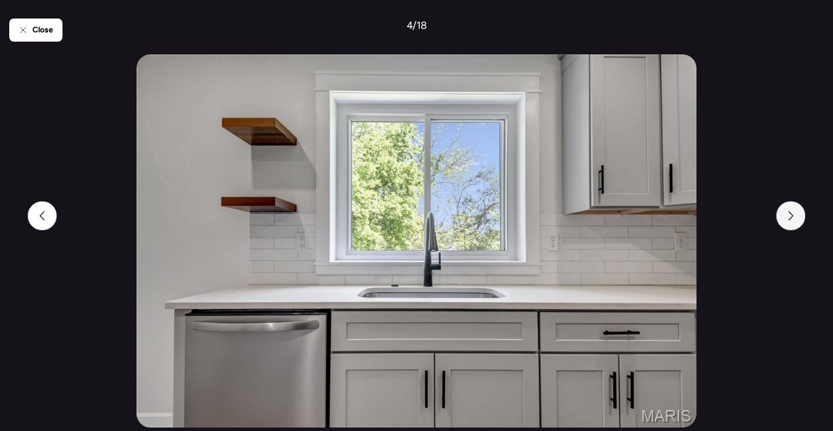
click at [790, 214] on icon at bounding box center [790, 215] width 9 height 9
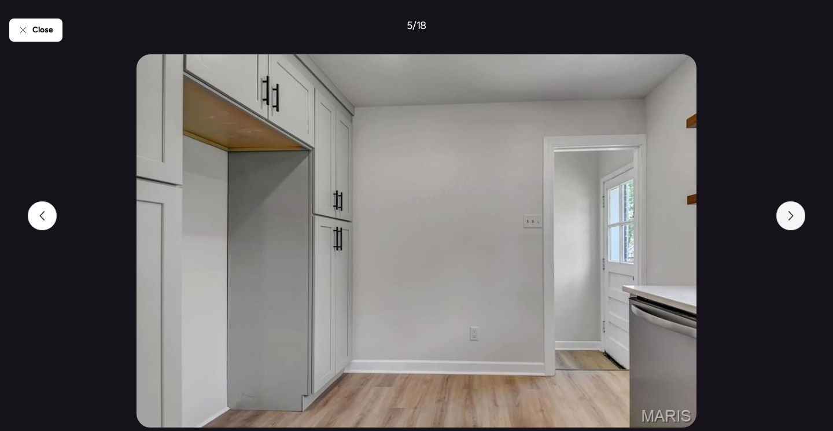
click at [790, 214] on icon at bounding box center [790, 215] width 9 height 9
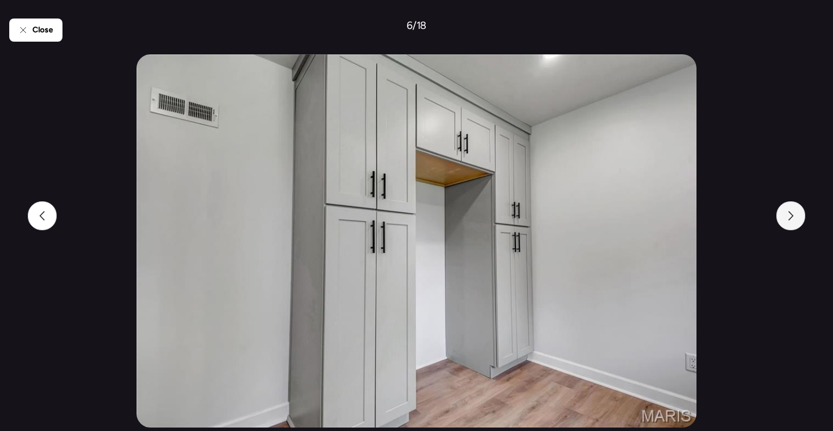
click at [790, 214] on icon at bounding box center [790, 215] width 9 height 9
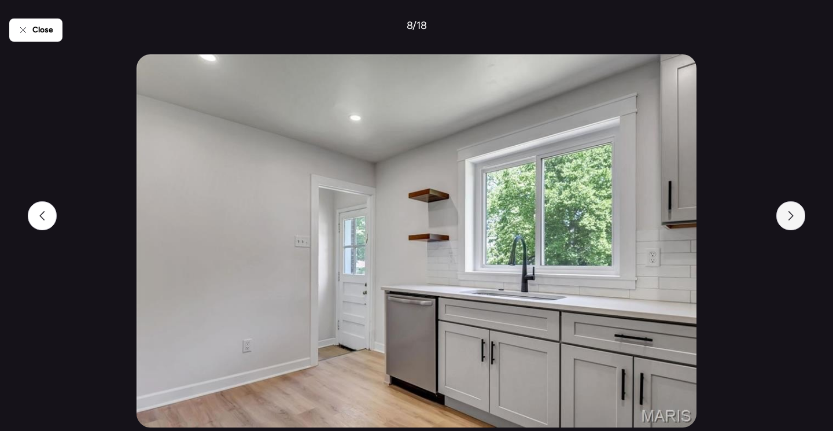
click at [790, 214] on icon at bounding box center [790, 215] width 9 height 9
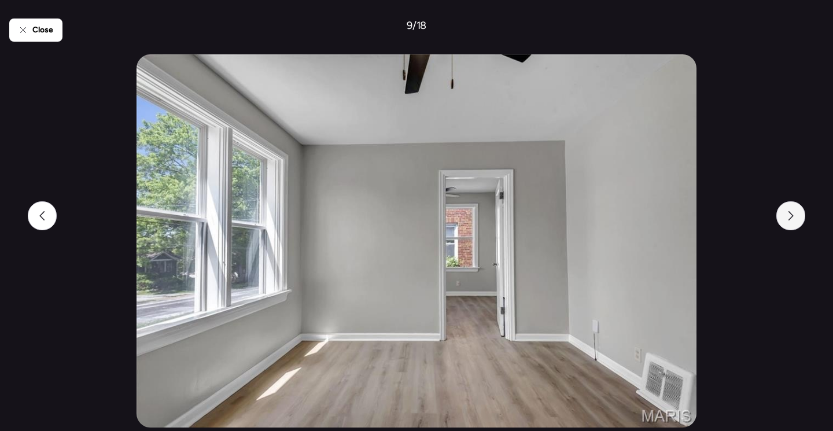
click at [790, 214] on icon at bounding box center [790, 215] width 9 height 9
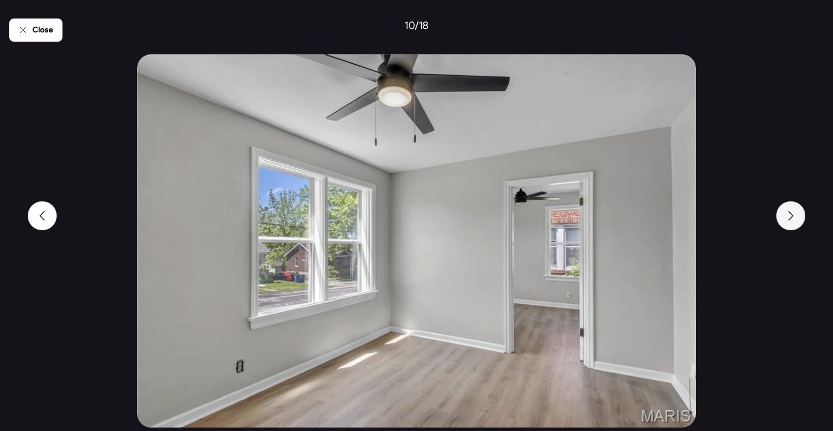
click at [790, 214] on icon at bounding box center [790, 215] width 9 height 9
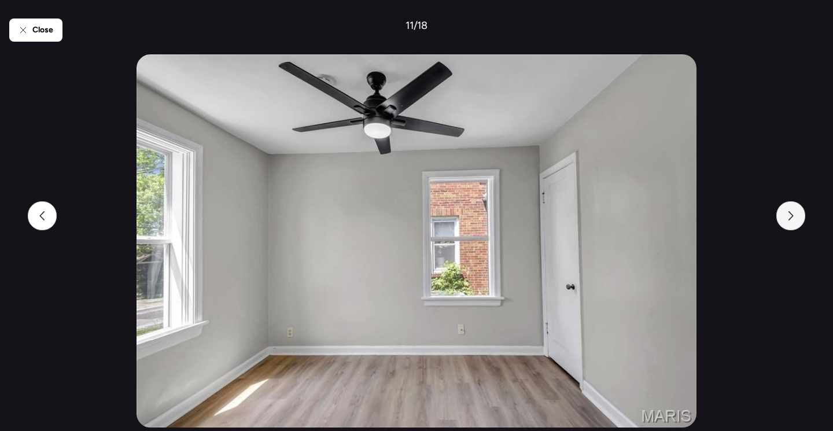
click at [790, 214] on icon at bounding box center [790, 215] width 9 height 9
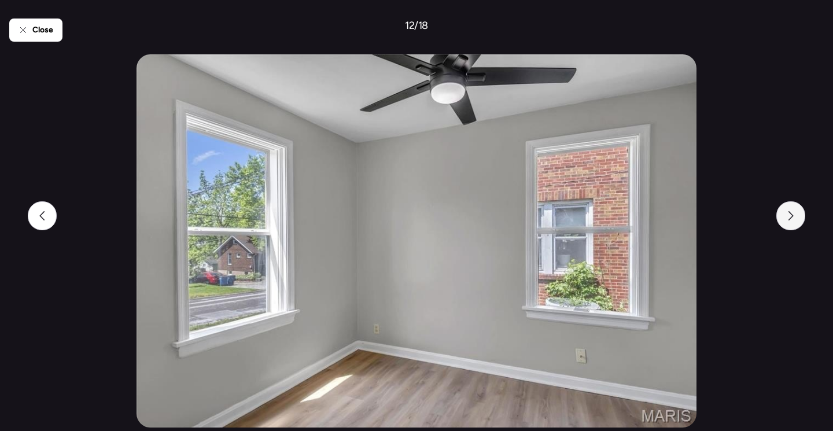
click at [790, 214] on icon at bounding box center [790, 215] width 9 height 9
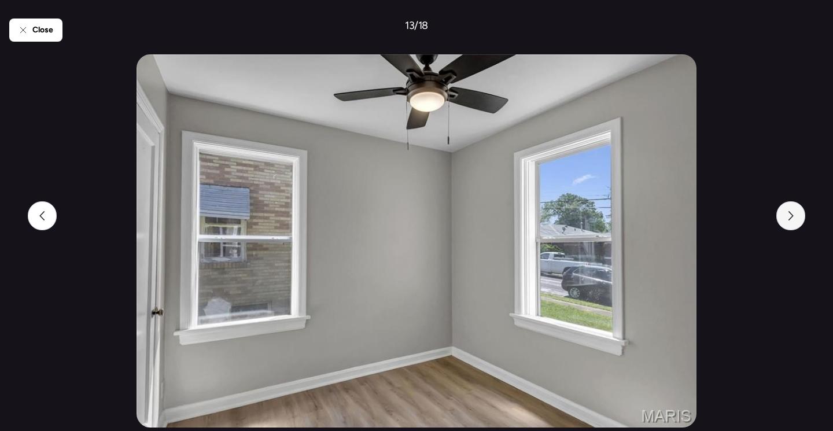
click at [790, 214] on icon at bounding box center [790, 215] width 9 height 9
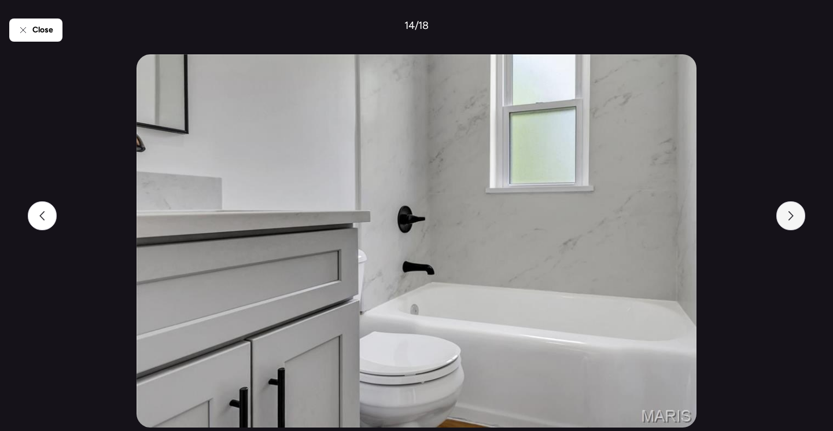
click at [790, 214] on icon at bounding box center [790, 215] width 9 height 9
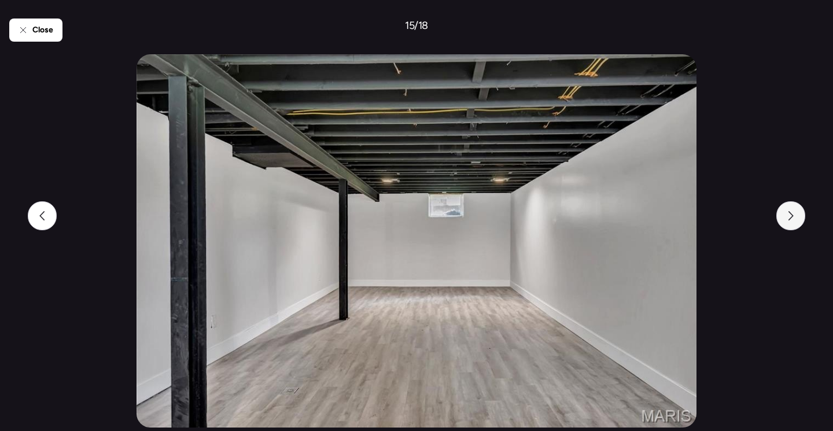
click at [790, 214] on icon at bounding box center [790, 215] width 9 height 9
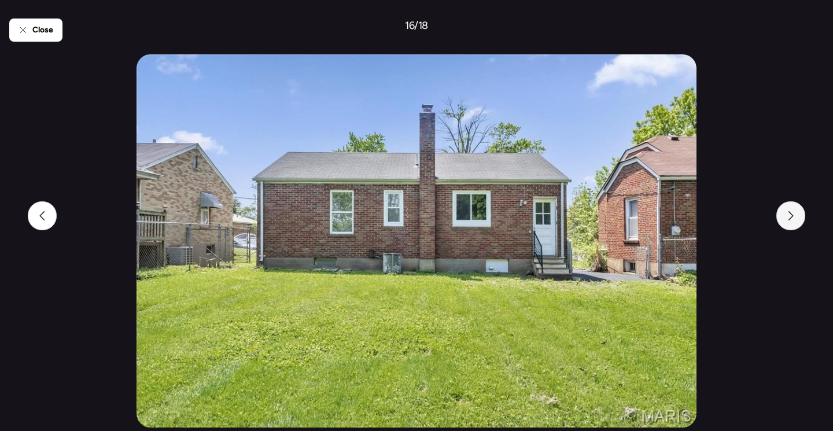
click at [790, 214] on icon at bounding box center [790, 215] width 9 height 9
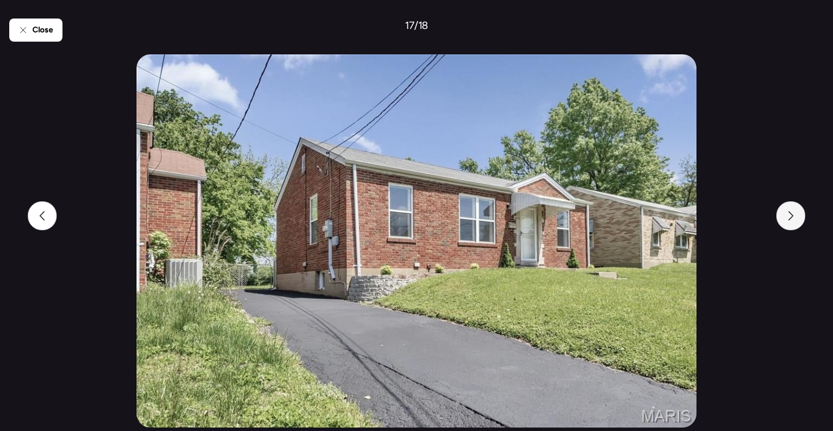
click at [790, 214] on icon at bounding box center [790, 215] width 9 height 9
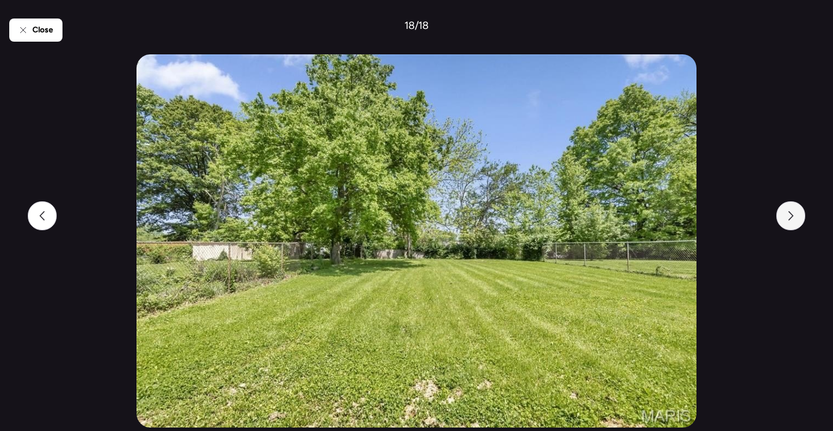
click at [790, 214] on icon at bounding box center [790, 215] width 9 height 9
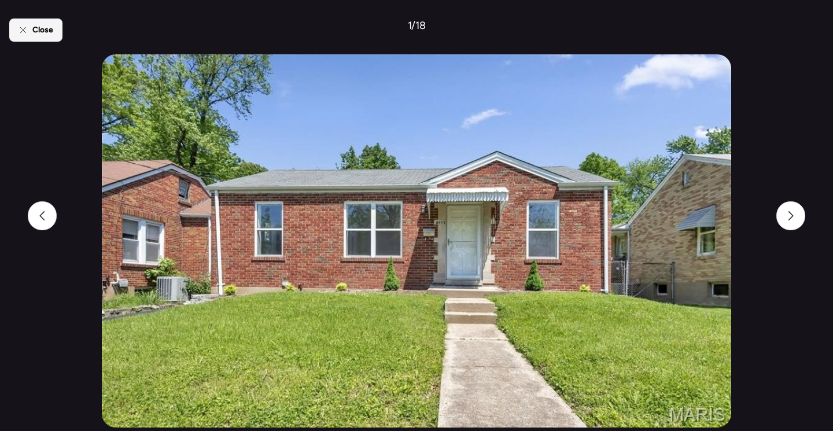
click at [47, 27] on span "Close" at bounding box center [42, 30] width 21 height 12
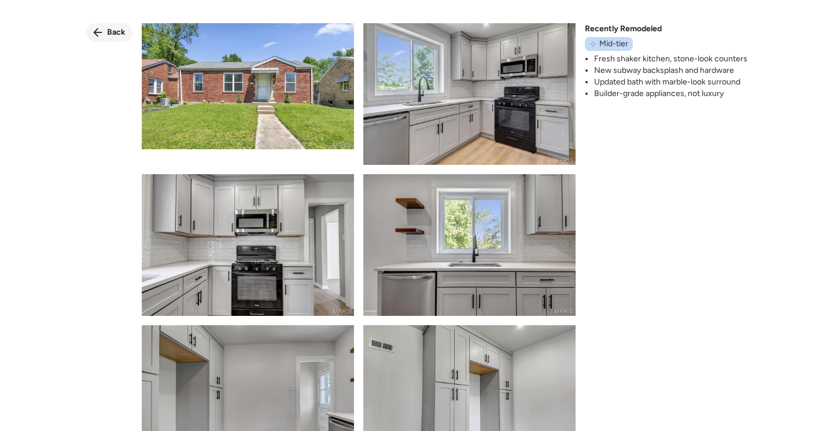
click at [112, 32] on span "Back" at bounding box center [116, 33] width 19 height 12
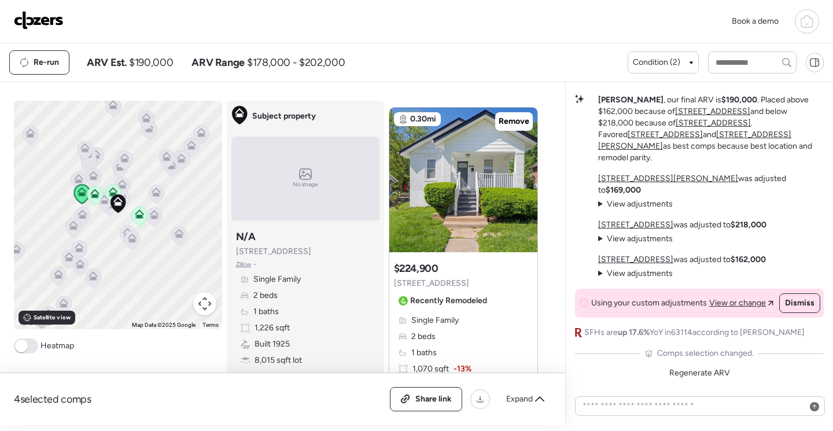
scroll to position [1014, 0]
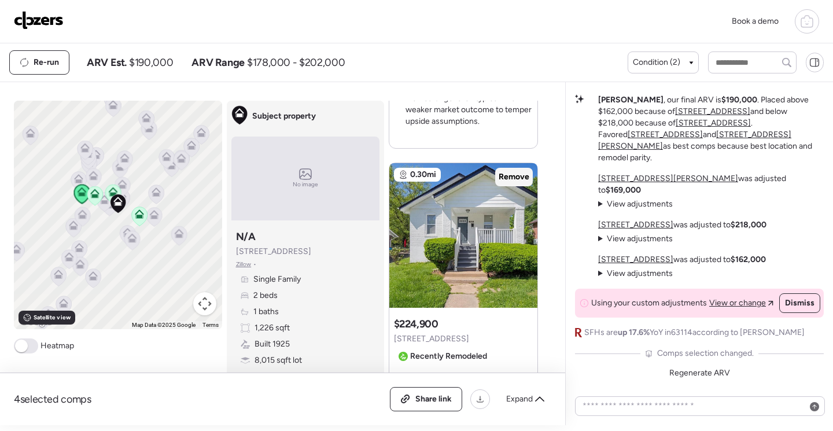
click at [515, 180] on span "Remove" at bounding box center [513, 177] width 31 height 12
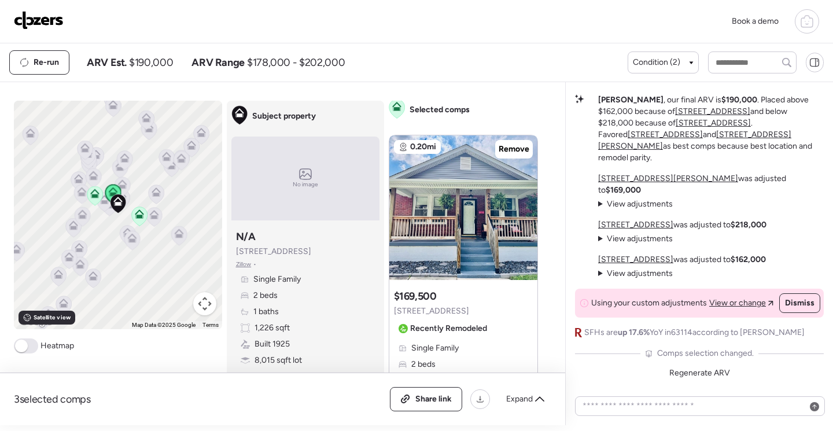
scroll to position [0, 0]
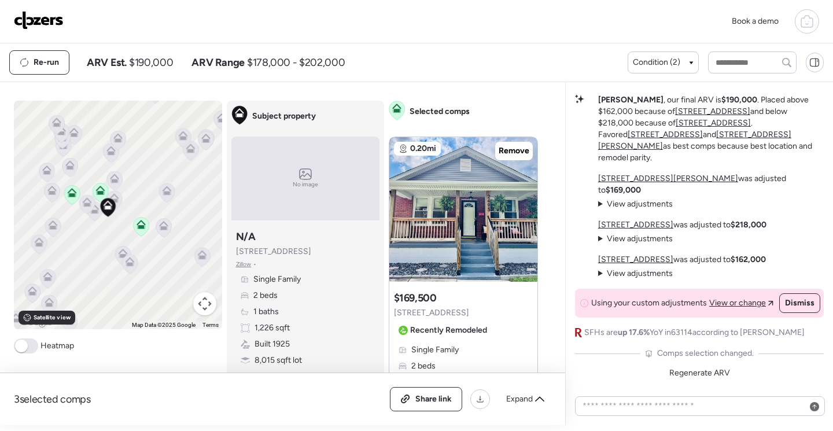
click at [162, 190] on icon at bounding box center [166, 190] width 9 height 9
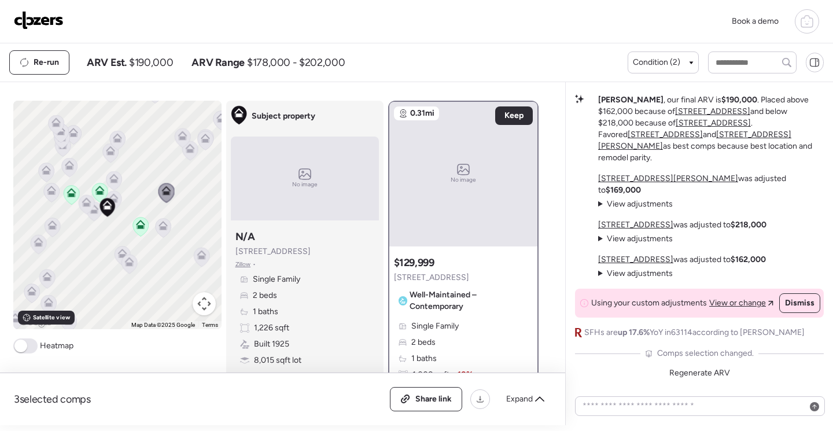
click at [111, 182] on icon at bounding box center [114, 180] width 8 height 3
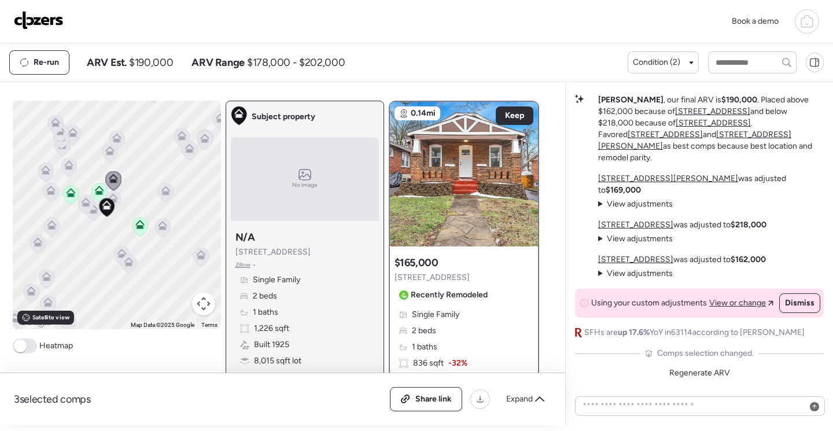
click at [109, 199] on icon at bounding box center [106, 207] width 16 height 20
click at [113, 203] on icon at bounding box center [114, 200] width 16 height 19
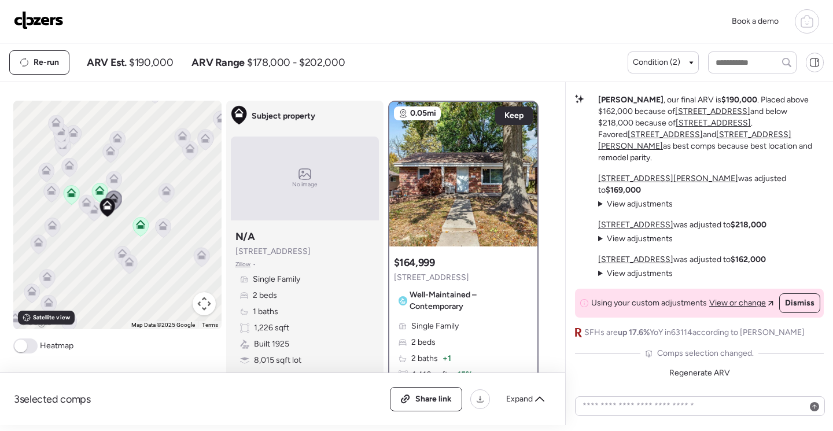
click at [112, 202] on icon at bounding box center [113, 199] width 8 height 3
click at [449, 187] on img at bounding box center [463, 174] width 148 height 145
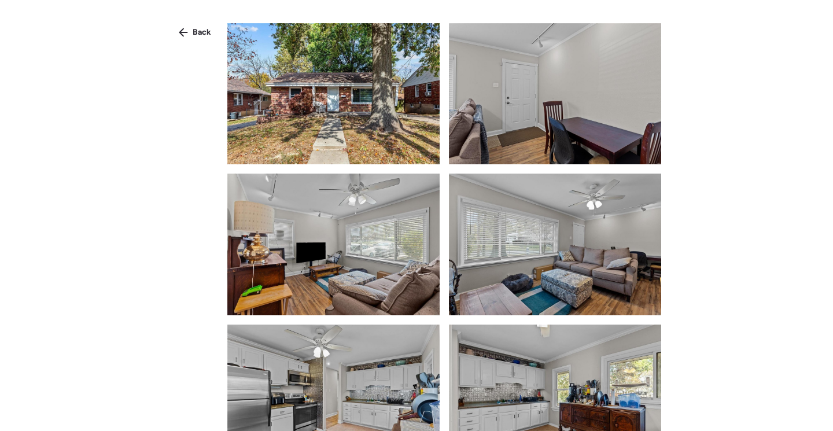
click at [356, 103] on img at bounding box center [333, 93] width 212 height 141
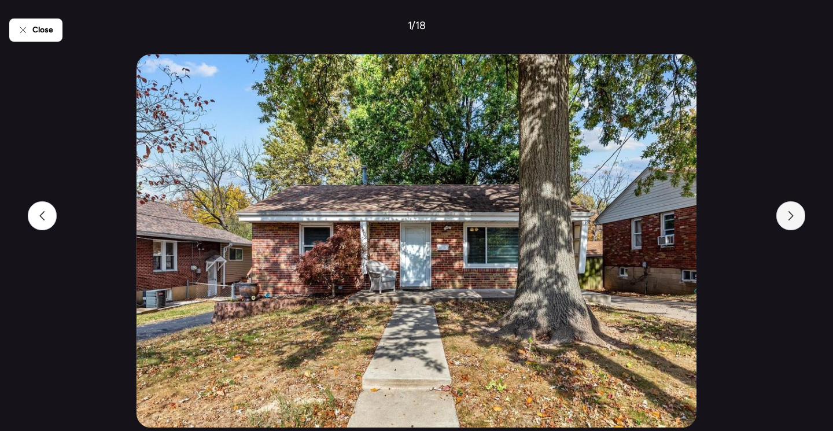
click at [789, 213] on icon at bounding box center [790, 215] width 9 height 9
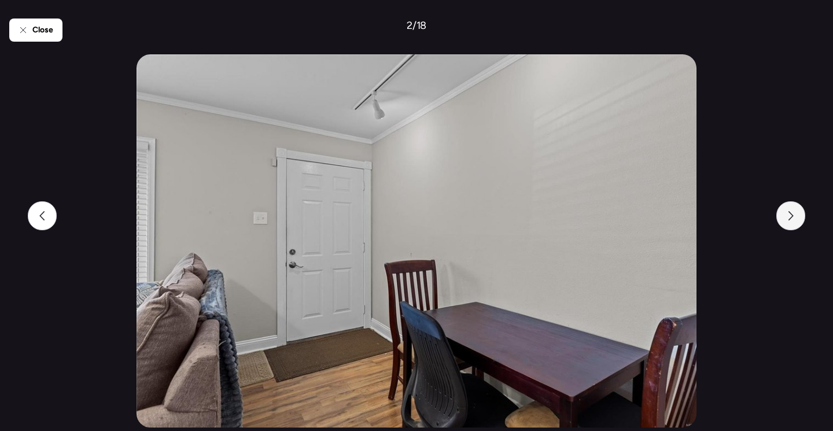
click at [789, 213] on icon at bounding box center [790, 215] width 9 height 9
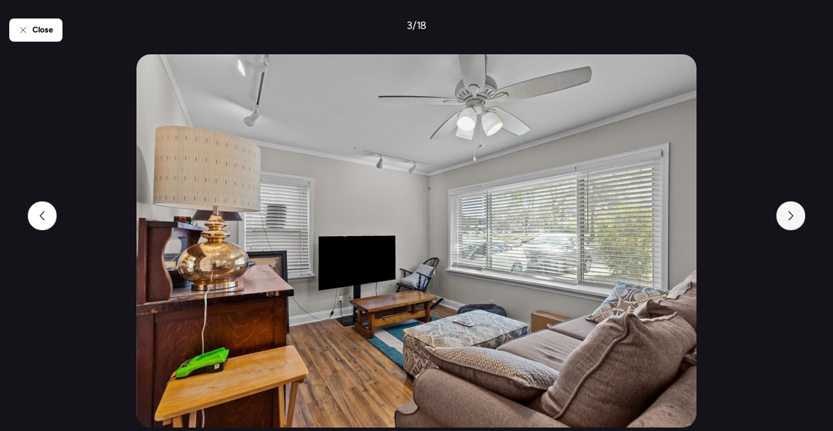
click at [789, 213] on icon at bounding box center [790, 215] width 9 height 9
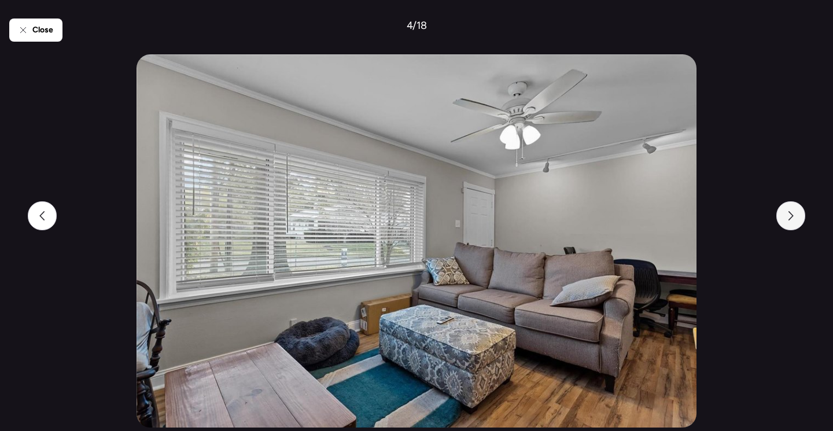
click at [790, 213] on icon at bounding box center [790, 215] width 9 height 9
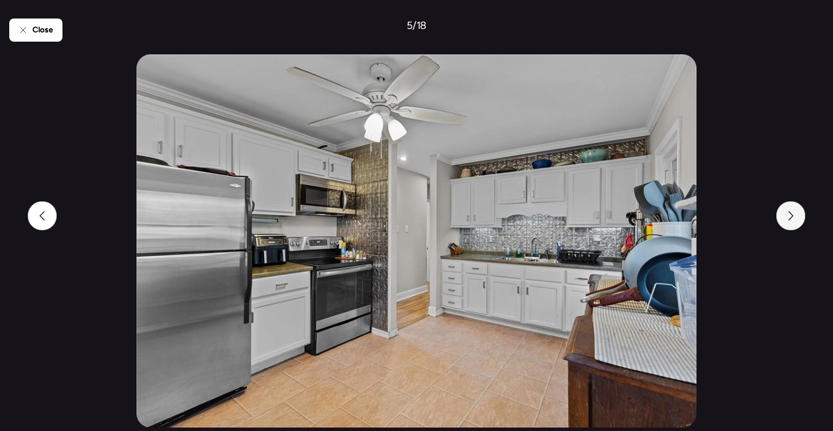
click at [790, 213] on icon at bounding box center [790, 215] width 9 height 9
click at [790, 214] on icon at bounding box center [790, 215] width 9 height 9
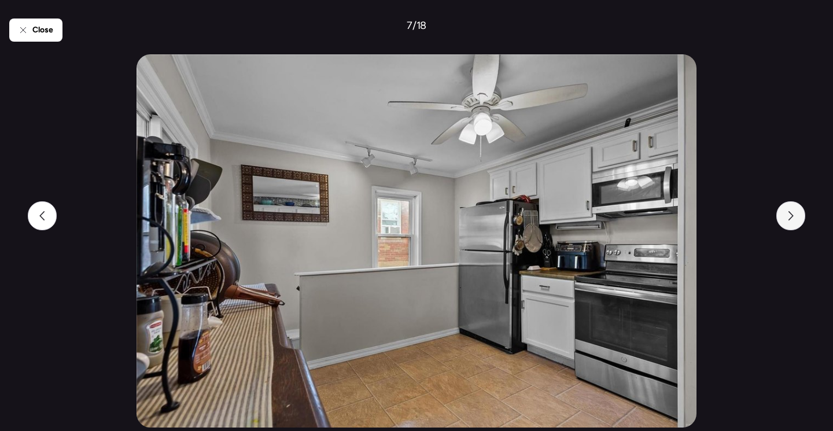
click at [790, 214] on icon at bounding box center [790, 215] width 9 height 9
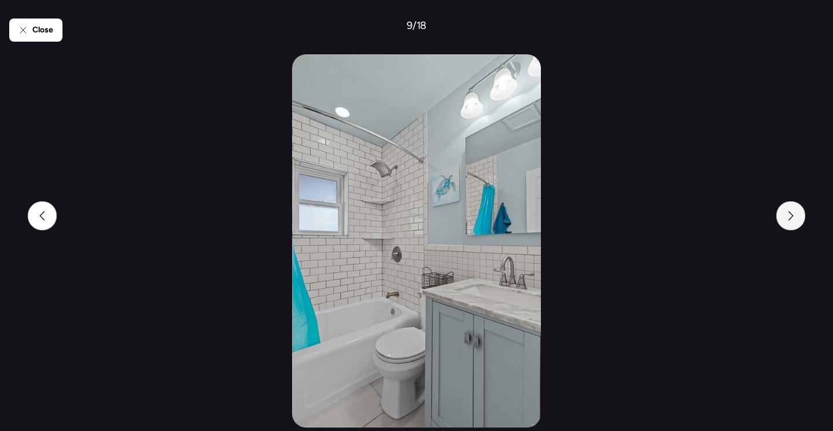
click at [790, 214] on icon at bounding box center [790, 215] width 9 height 9
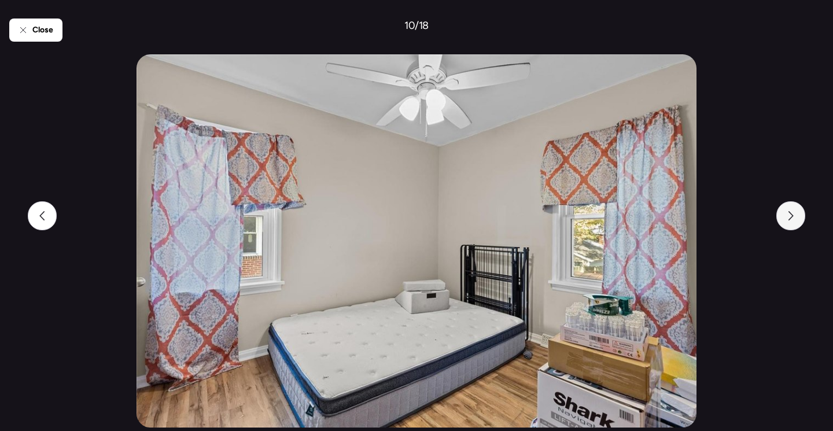
click at [790, 214] on icon at bounding box center [790, 215] width 9 height 9
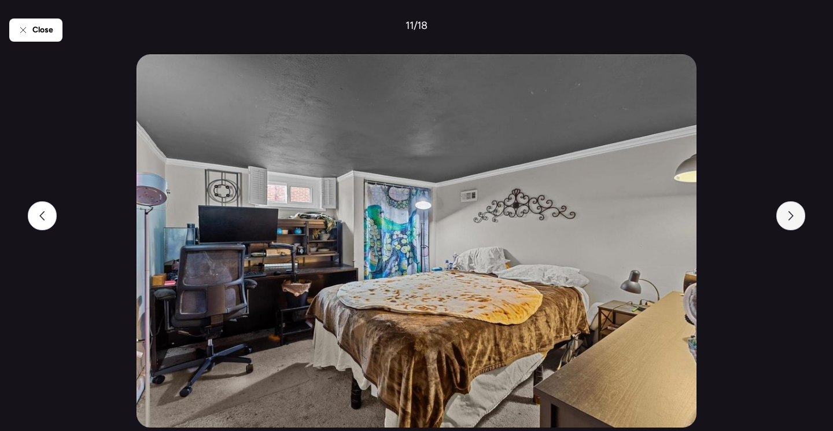
click at [790, 214] on icon at bounding box center [790, 215] width 9 height 9
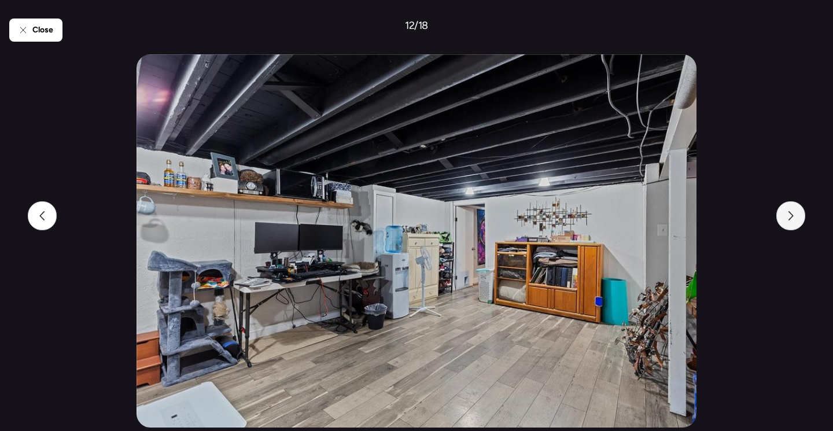
click at [790, 214] on icon at bounding box center [790, 215] width 9 height 9
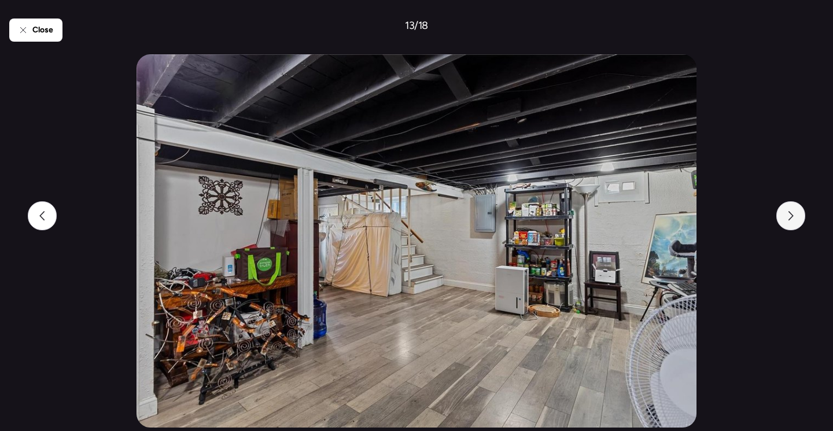
click at [790, 214] on icon at bounding box center [790, 215] width 9 height 9
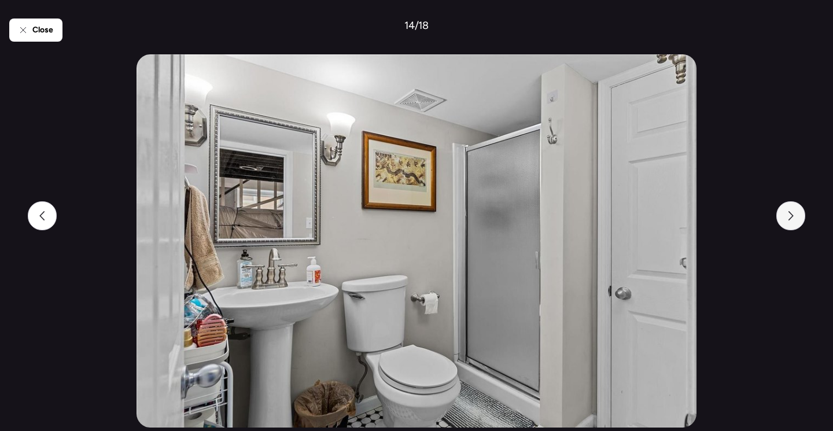
click at [790, 214] on icon at bounding box center [790, 215] width 9 height 9
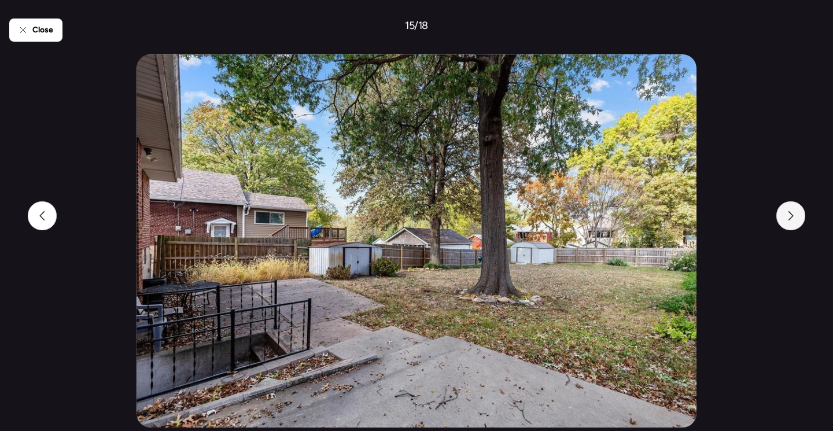
click at [790, 214] on icon at bounding box center [790, 215] width 9 height 9
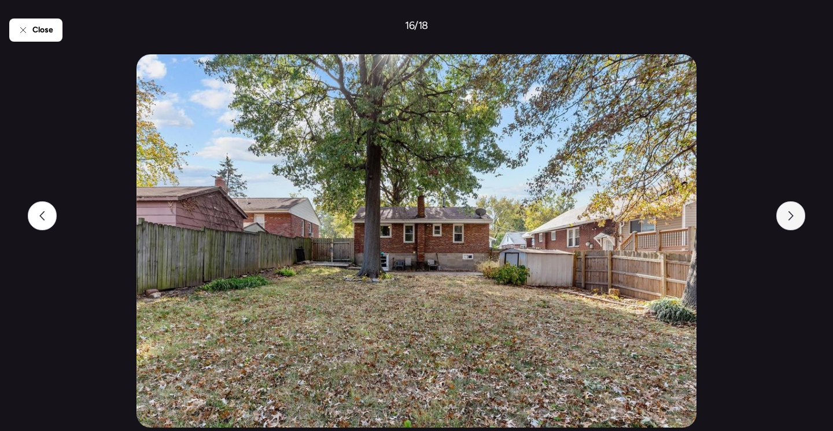
click at [790, 214] on icon at bounding box center [790, 215] width 9 height 9
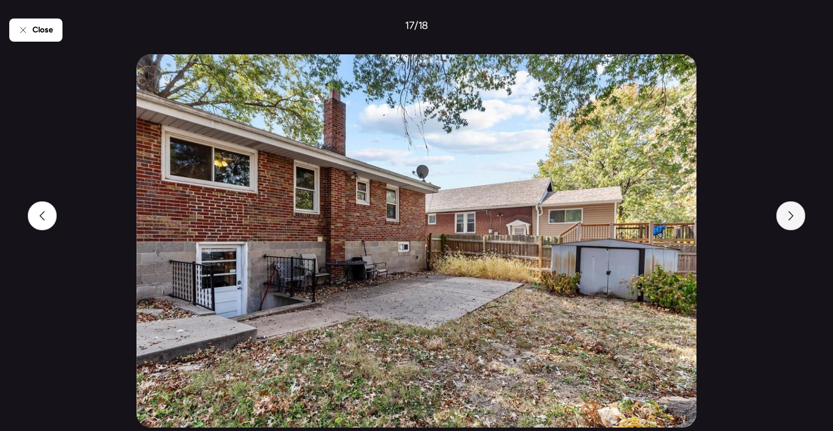
click at [790, 214] on icon at bounding box center [790, 215] width 9 height 9
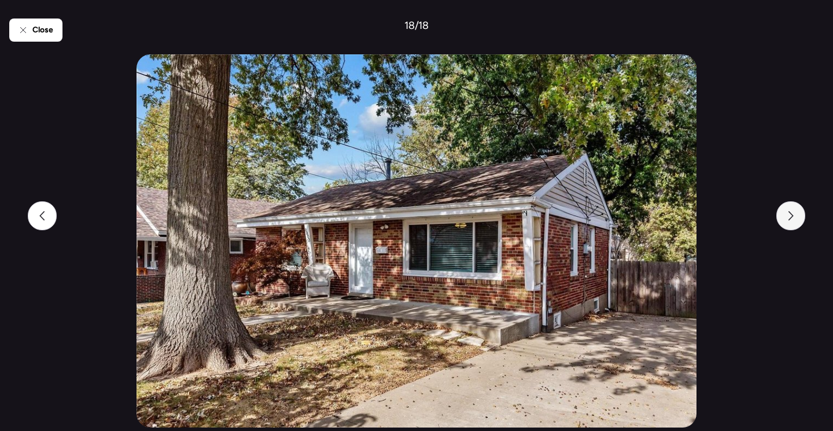
click at [791, 214] on icon at bounding box center [790, 215] width 9 height 9
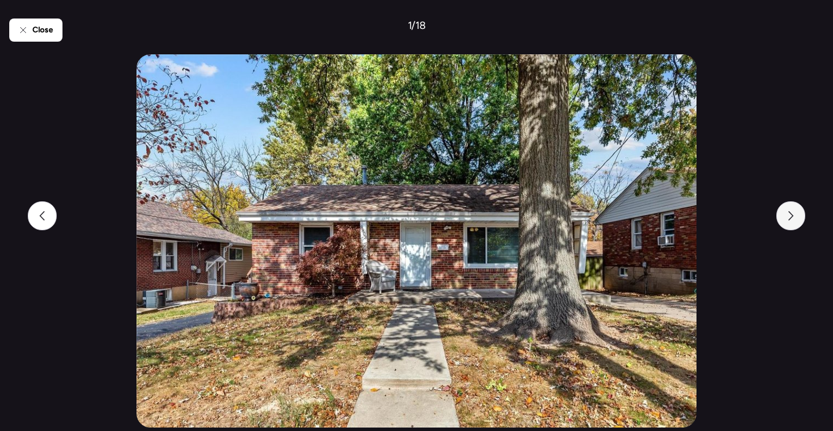
click at [791, 214] on icon at bounding box center [790, 215] width 5 height 9
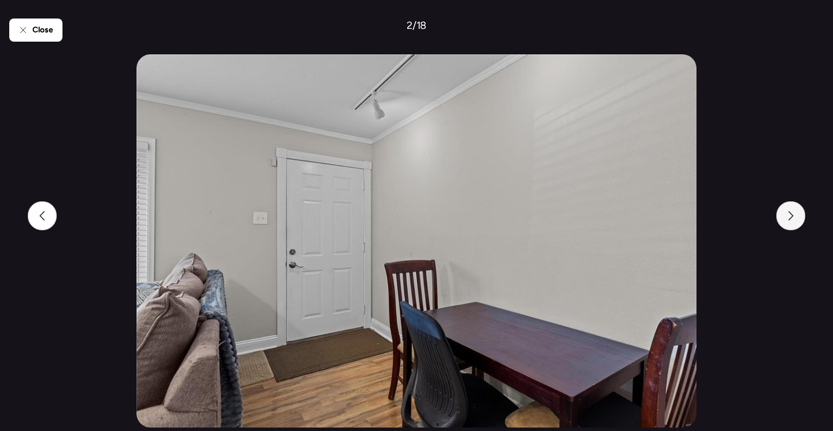
click at [791, 214] on icon at bounding box center [790, 215] width 5 height 9
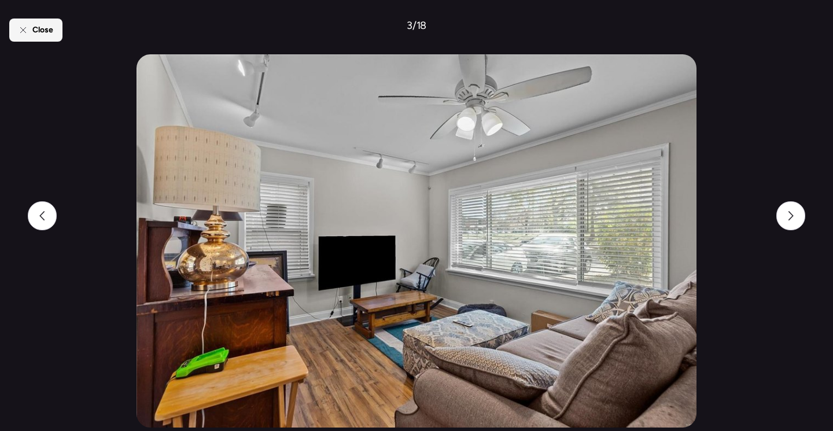
click at [35, 38] on div "Close" at bounding box center [35, 30] width 53 height 23
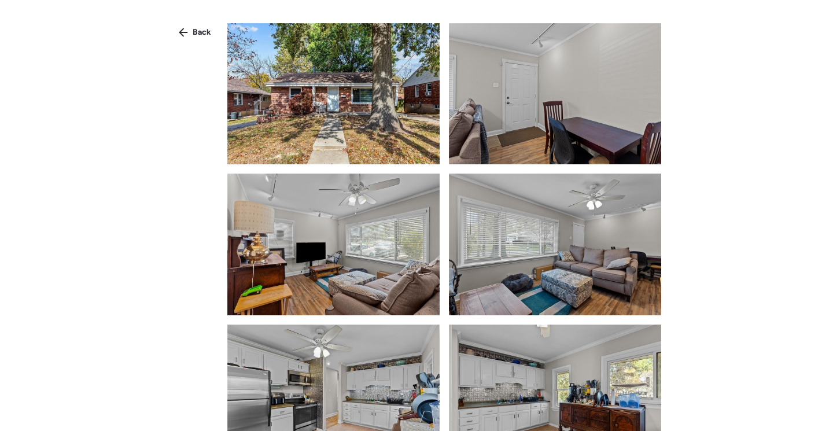
click at [211, 27] on div "Back" at bounding box center [195, 32] width 46 height 19
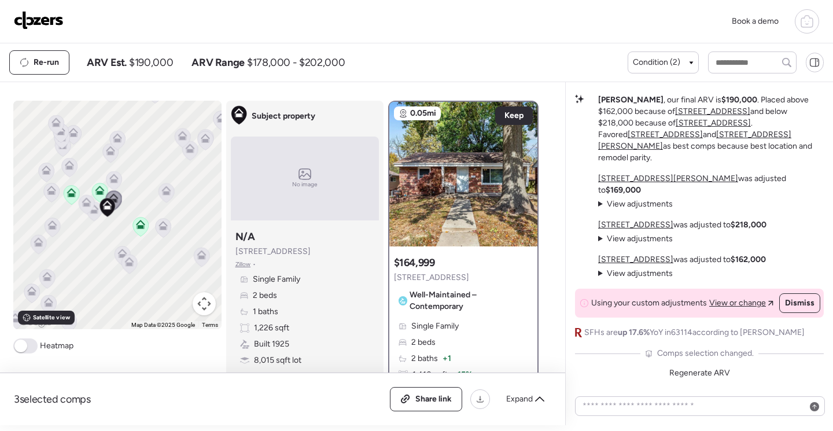
click at [90, 213] on icon at bounding box center [94, 210] width 8 height 3
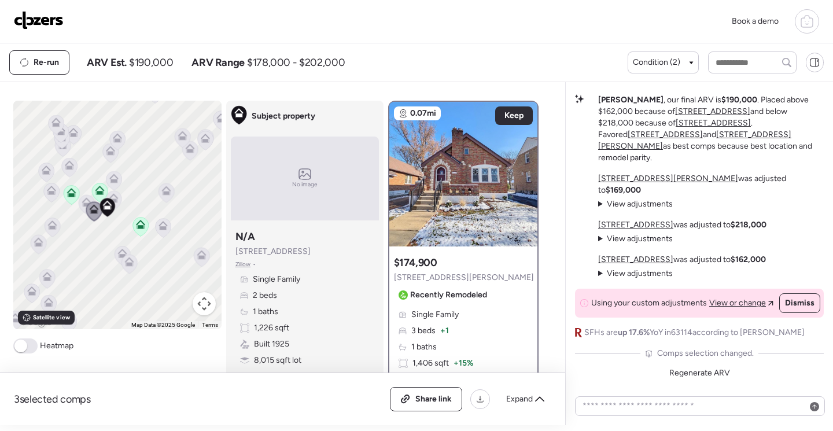
click at [86, 202] on icon at bounding box center [94, 211] width 16 height 20
click at [82, 199] on icon at bounding box center [86, 201] width 9 height 9
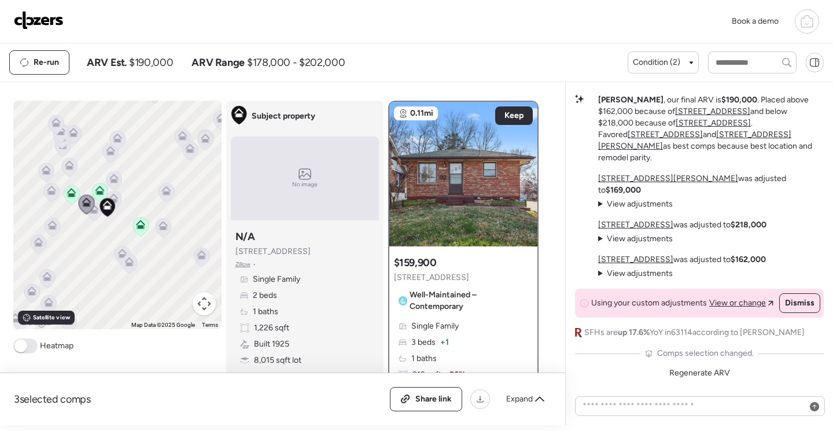
click at [54, 193] on icon at bounding box center [51, 192] width 16 height 19
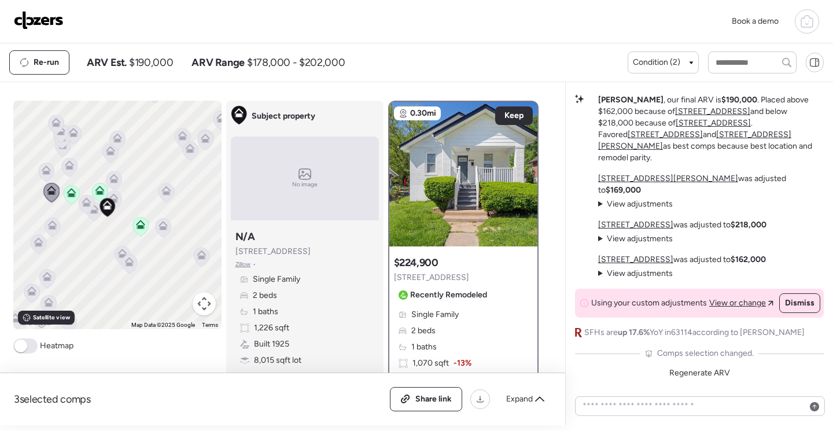
click at [51, 173] on div "To activate drag with keyboard, press Alt + Enter. Once in keyboard drag state,…" at bounding box center [117, 215] width 208 height 228
click at [48, 173] on icon at bounding box center [46, 171] width 16 height 19
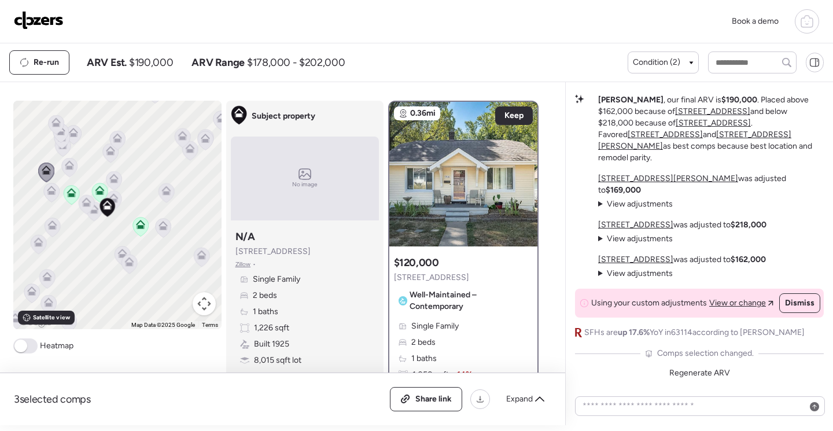
click at [67, 170] on icon at bounding box center [69, 167] width 16 height 19
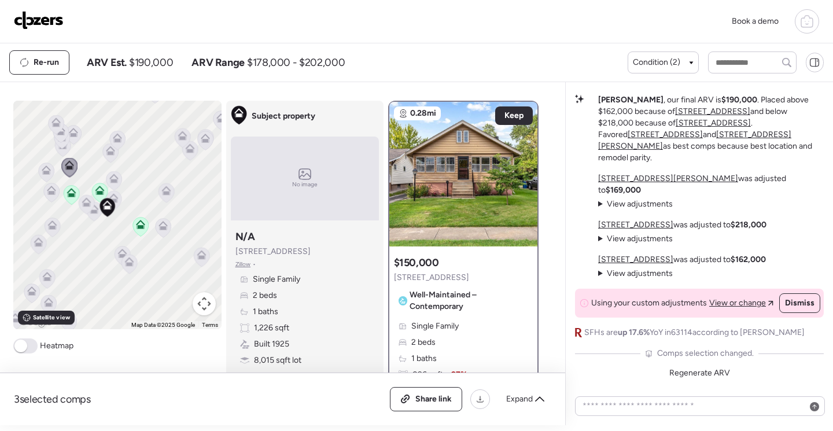
click at [102, 156] on icon at bounding box center [110, 152] width 16 height 19
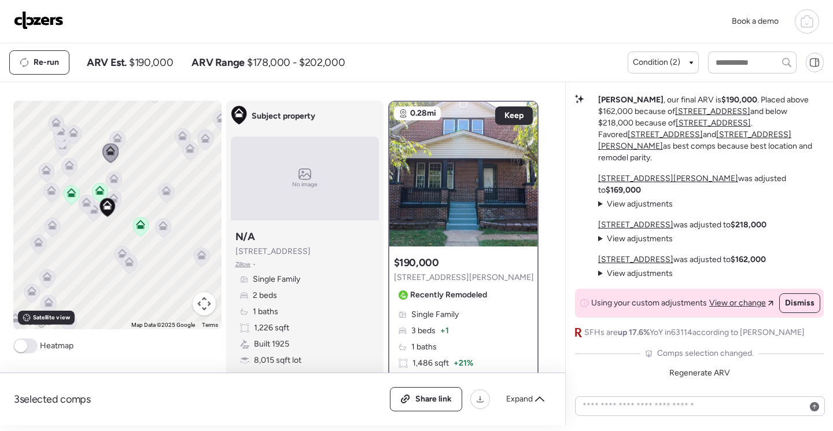
click at [113, 136] on icon at bounding box center [117, 135] width 9 height 5
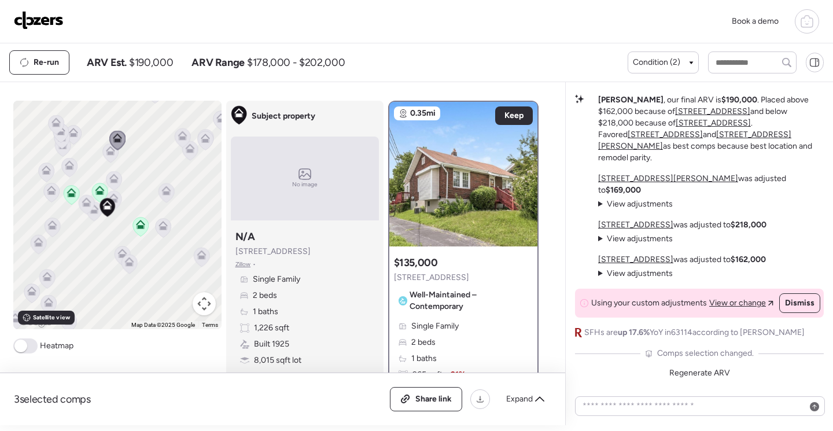
click at [106, 153] on icon at bounding box center [110, 152] width 8 height 3
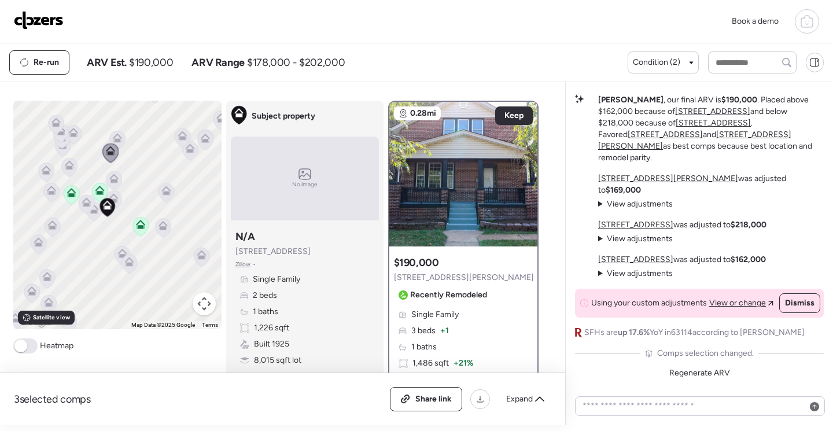
click at [69, 134] on icon at bounding box center [73, 134] width 8 height 3
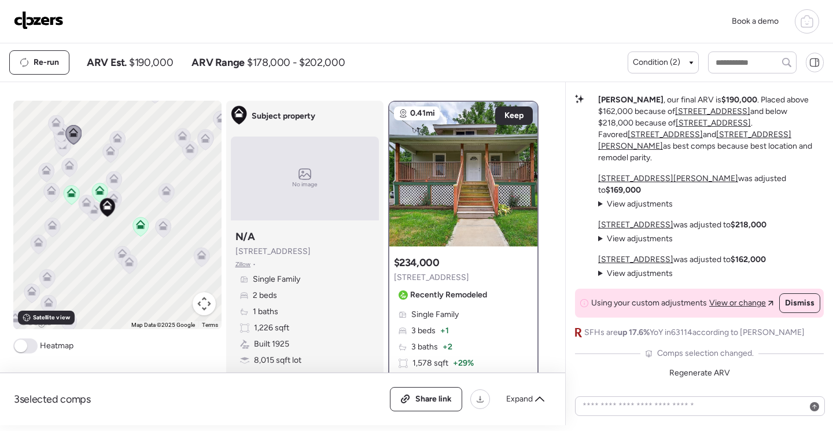
click at [53, 123] on icon at bounding box center [55, 121] width 9 height 9
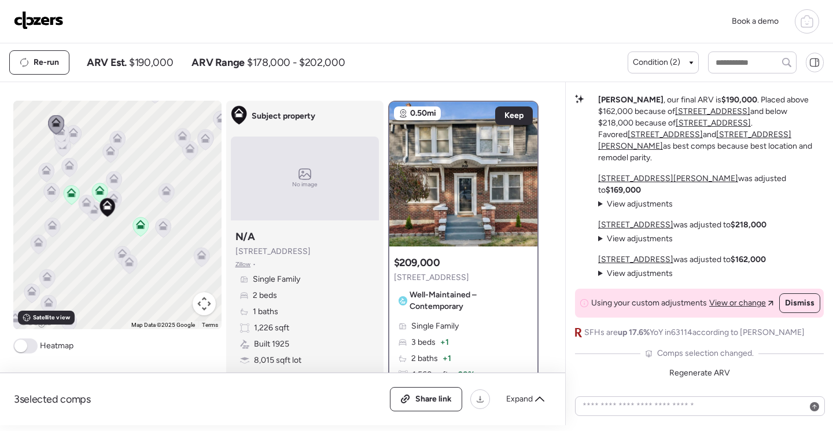
click at [55, 132] on icon at bounding box center [56, 124] width 16 height 19
click at [59, 132] on icon at bounding box center [56, 124] width 16 height 20
click at [56, 147] on icon at bounding box center [62, 139] width 16 height 19
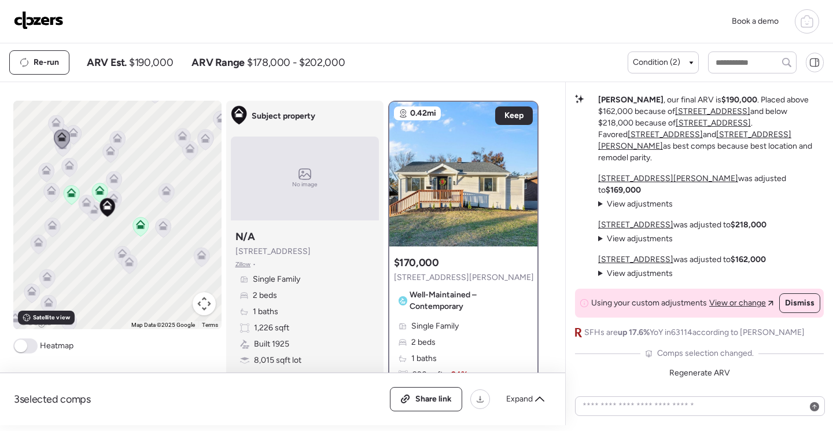
click at [60, 150] on div at bounding box center [62, 139] width 16 height 21
click at [58, 147] on icon at bounding box center [62, 139] width 16 height 19
click at [42, 171] on icon at bounding box center [46, 172] width 8 height 3
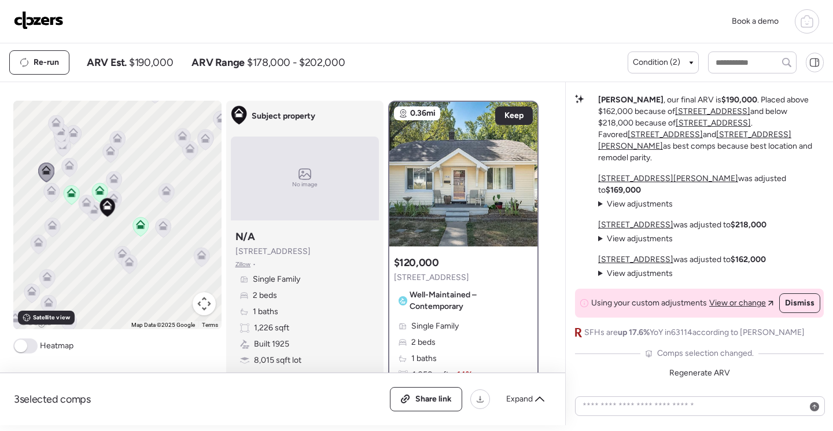
click at [46, 196] on icon at bounding box center [51, 192] width 16 height 19
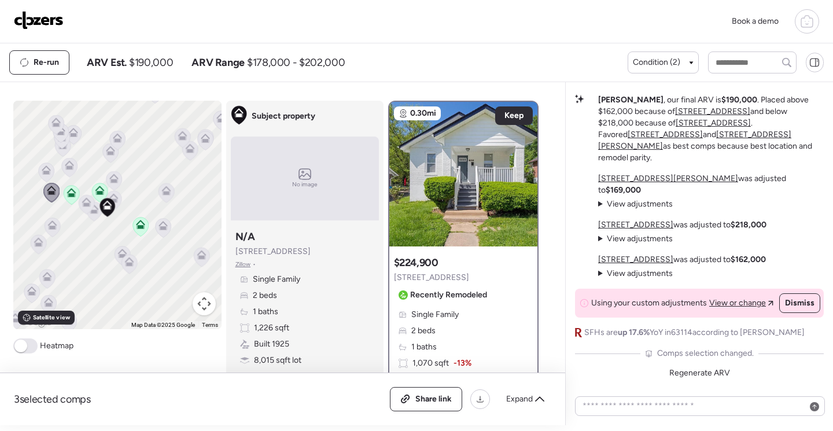
click at [49, 228] on icon at bounding box center [51, 224] width 9 height 9
click at [120, 254] on icon at bounding box center [121, 253] width 9 height 9
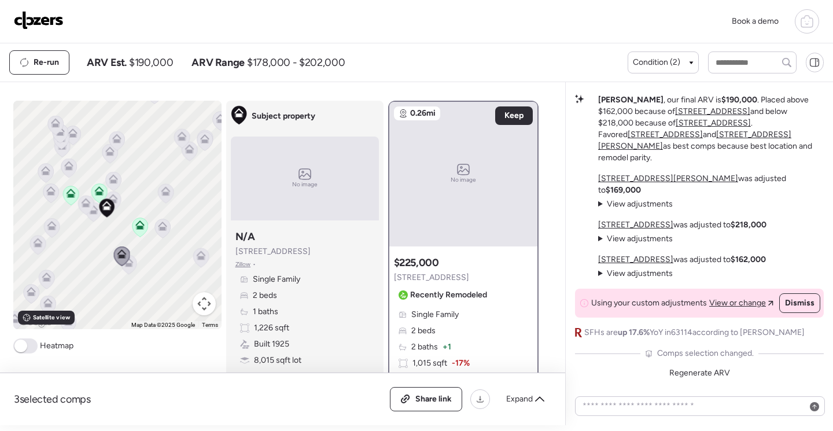
click at [126, 264] on icon at bounding box center [128, 263] width 8 height 3
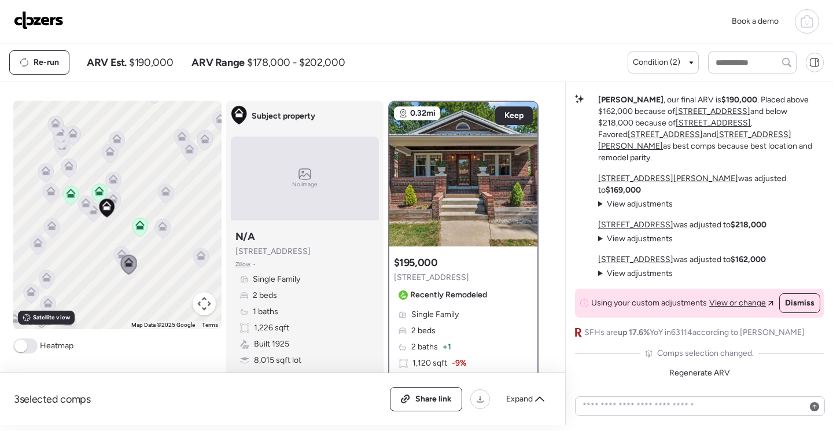
click at [160, 227] on icon at bounding box center [162, 228] width 8 height 3
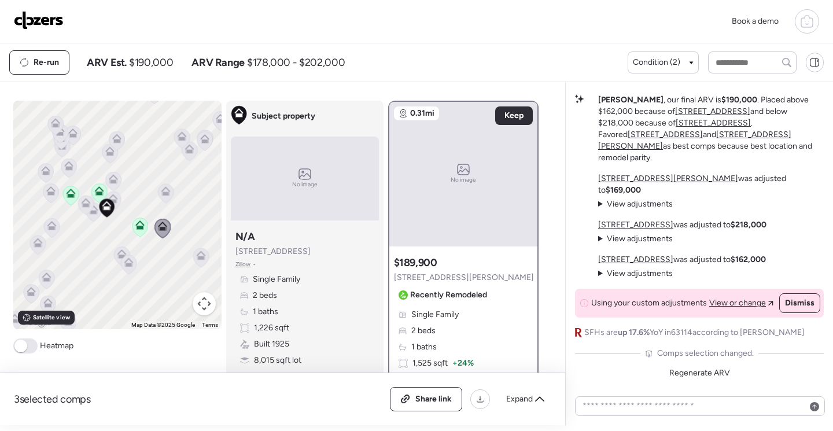
click at [163, 192] on icon at bounding box center [165, 190] width 9 height 9
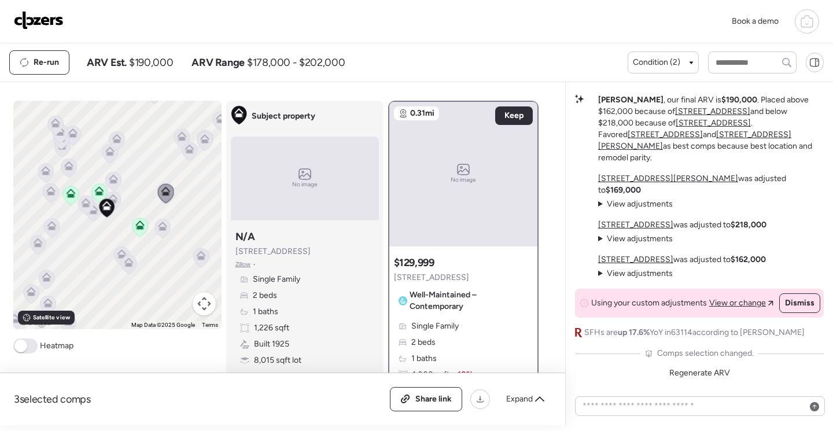
click at [92, 211] on icon at bounding box center [92, 209] width 9 height 9
click at [86, 210] on icon at bounding box center [86, 204] width 16 height 19
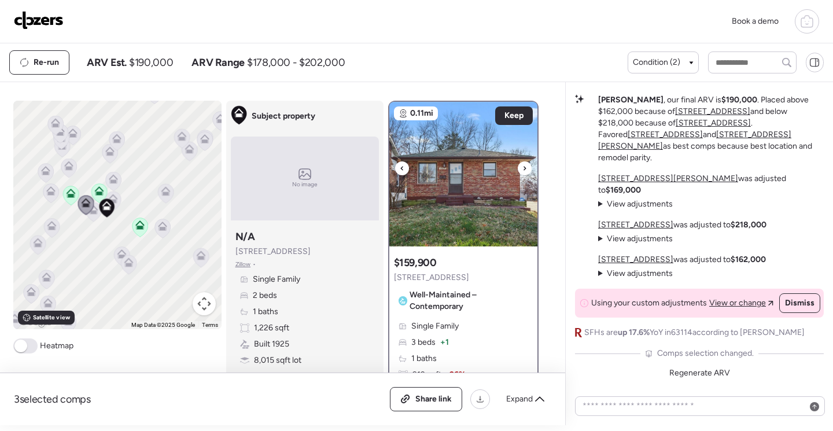
click at [428, 202] on img at bounding box center [463, 174] width 148 height 145
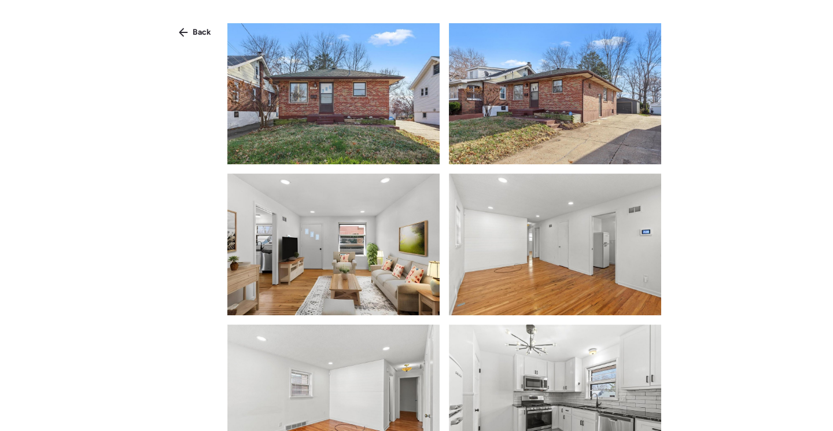
click at [372, 116] on img at bounding box center [333, 93] width 212 height 141
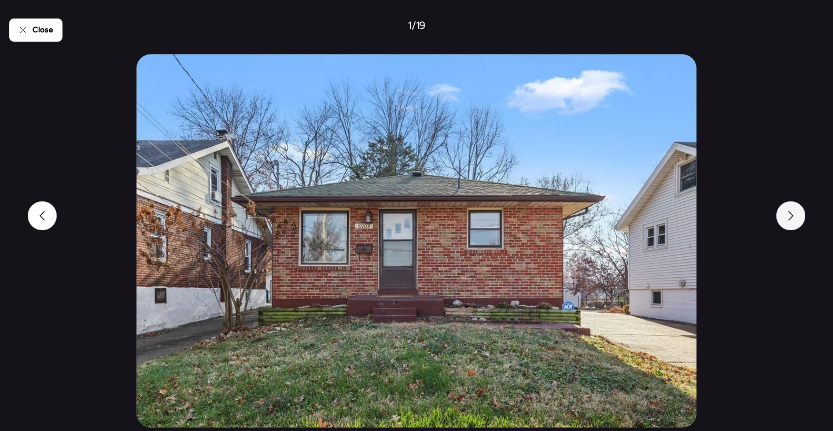
click at [800, 216] on div at bounding box center [790, 215] width 29 height 29
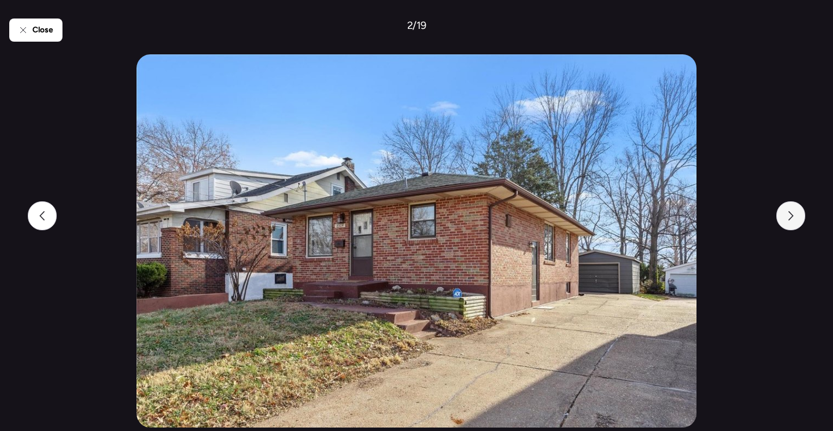
click at [800, 216] on div at bounding box center [790, 215] width 29 height 29
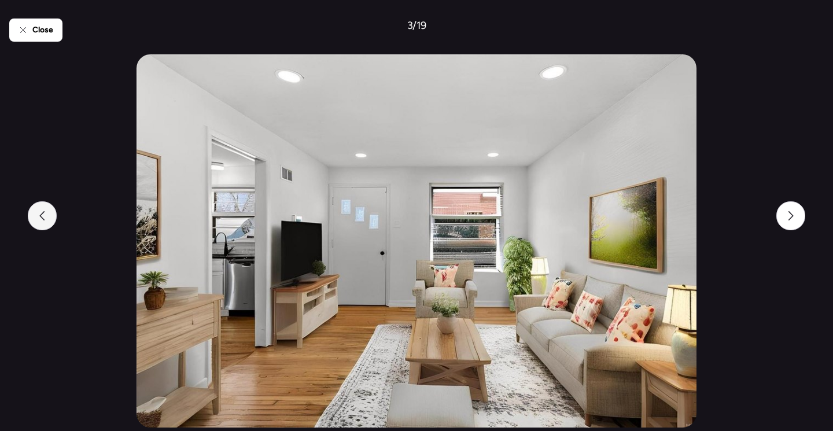
click at [37, 218] on div at bounding box center [42, 215] width 29 height 29
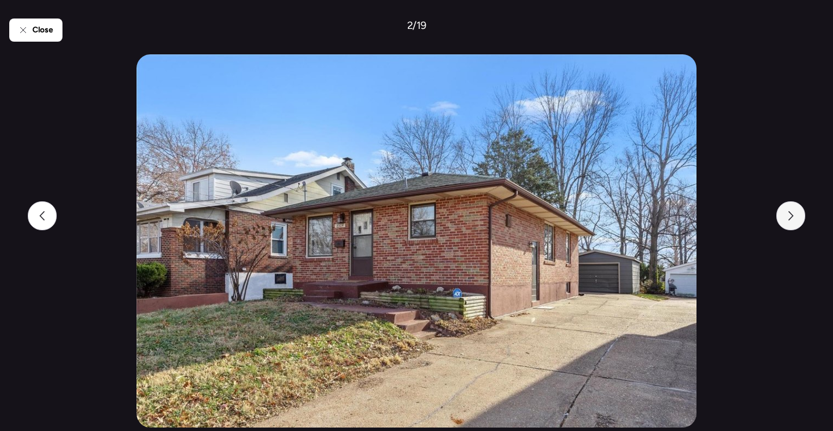
click at [787, 218] on icon at bounding box center [790, 215] width 9 height 9
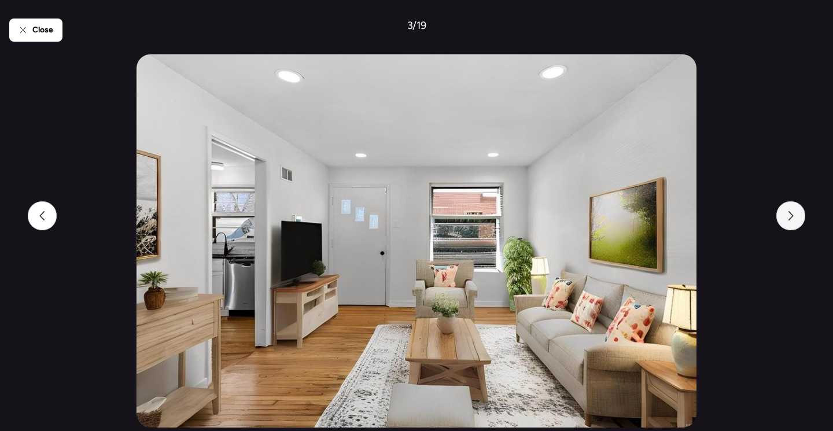
click at [787, 218] on icon at bounding box center [790, 215] width 9 height 9
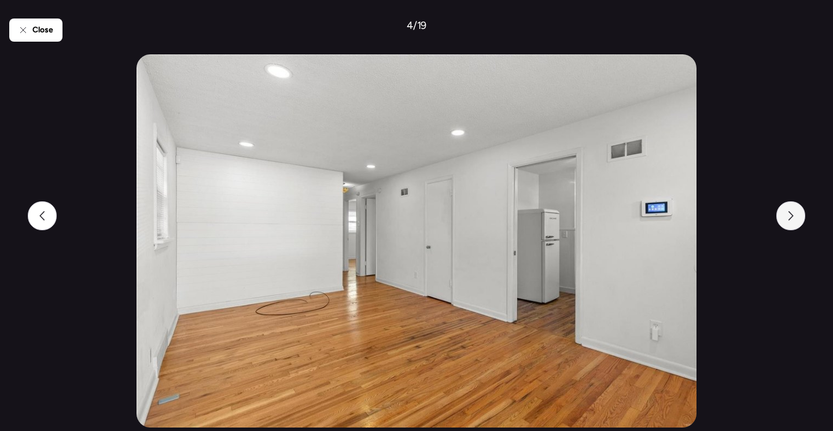
click at [787, 218] on icon at bounding box center [790, 215] width 9 height 9
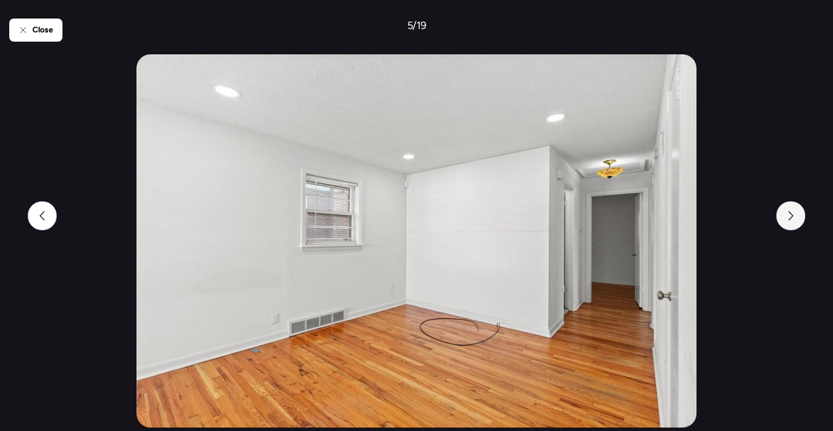
click at [787, 218] on icon at bounding box center [790, 215] width 9 height 9
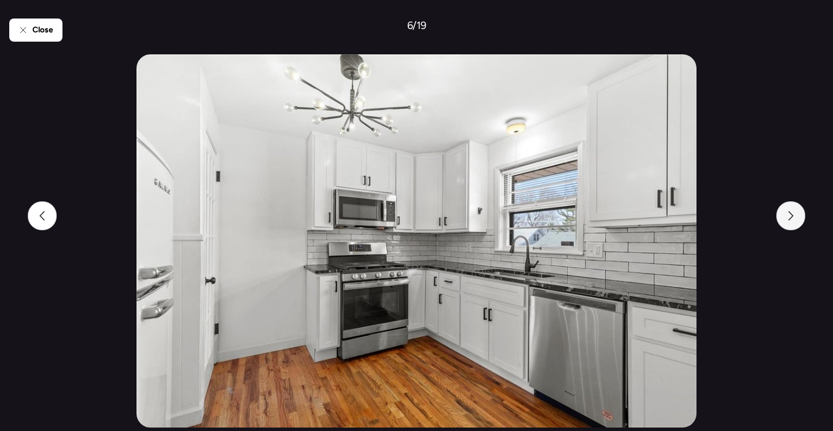
click at [787, 218] on icon at bounding box center [790, 215] width 9 height 9
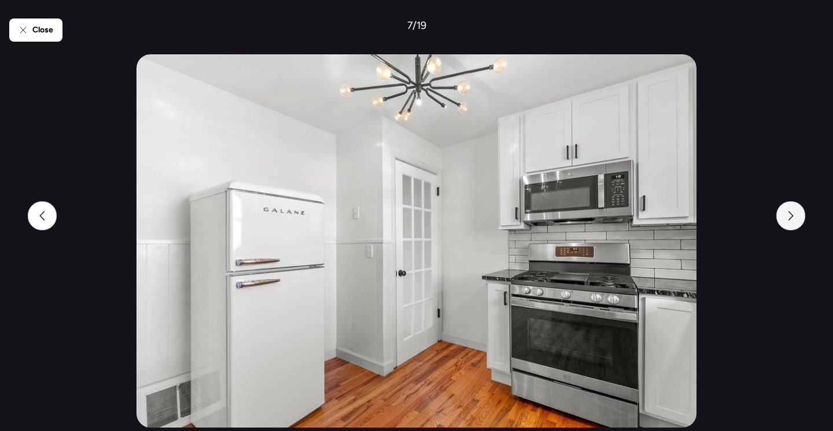
click at [787, 218] on icon at bounding box center [790, 215] width 9 height 9
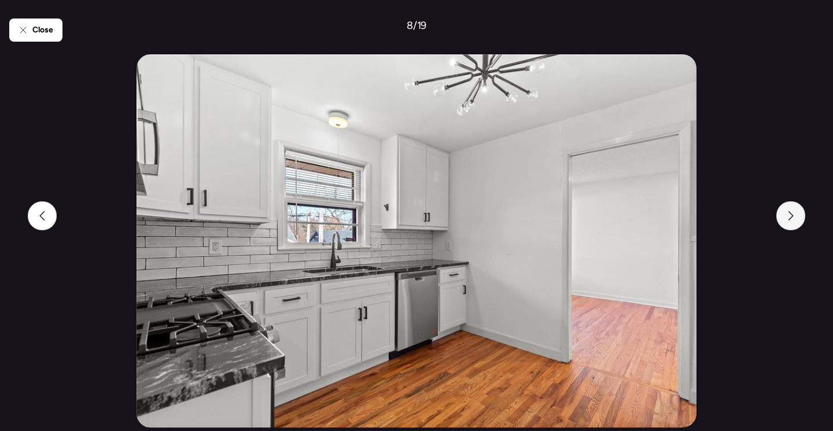
click at [787, 218] on icon at bounding box center [790, 215] width 9 height 9
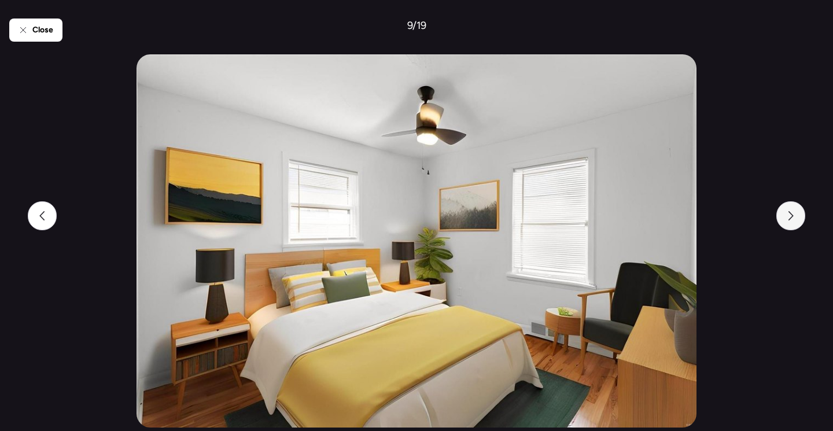
click at [787, 218] on icon at bounding box center [790, 215] width 9 height 9
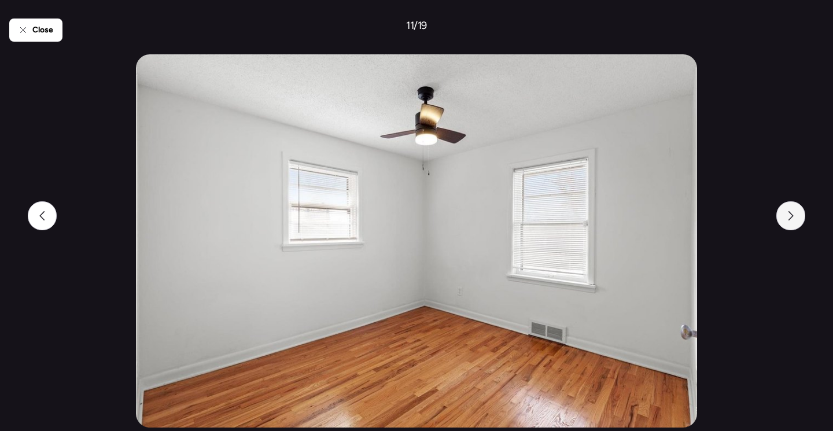
click at [787, 218] on icon at bounding box center [790, 215] width 9 height 9
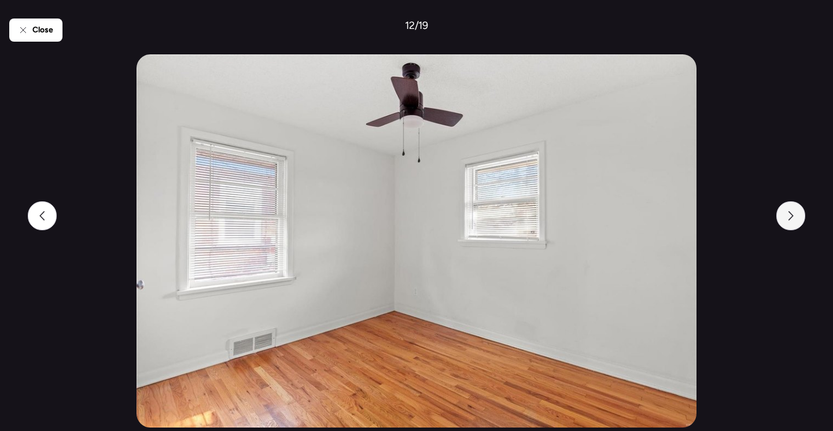
click at [787, 218] on icon at bounding box center [790, 215] width 9 height 9
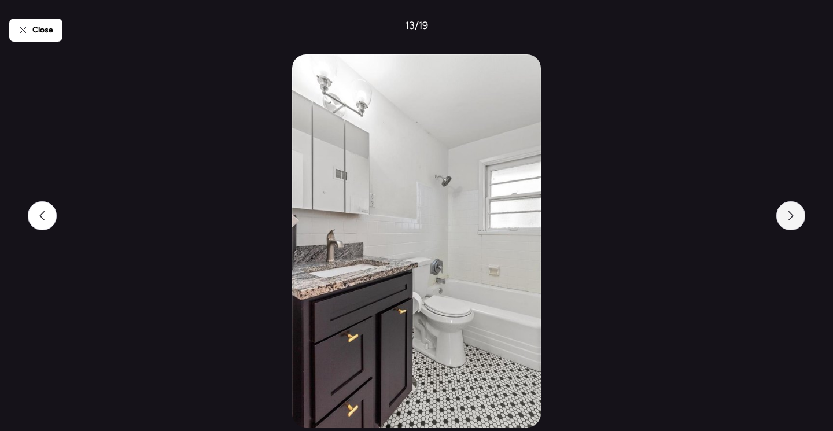
click at [787, 218] on icon at bounding box center [790, 215] width 9 height 9
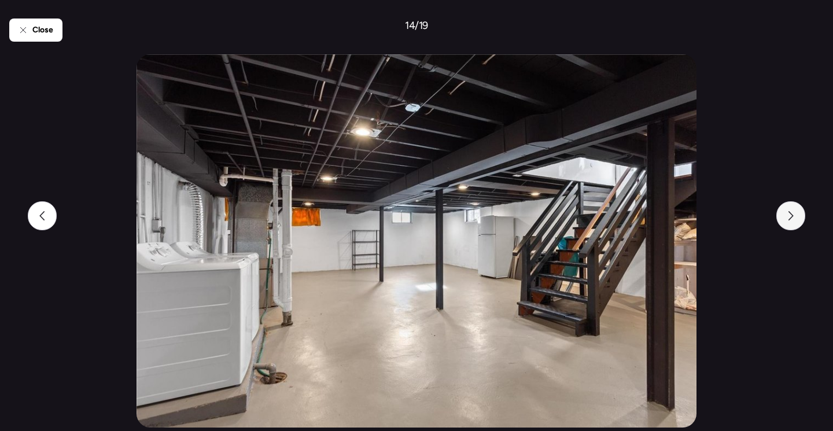
click at [787, 218] on icon at bounding box center [790, 215] width 9 height 9
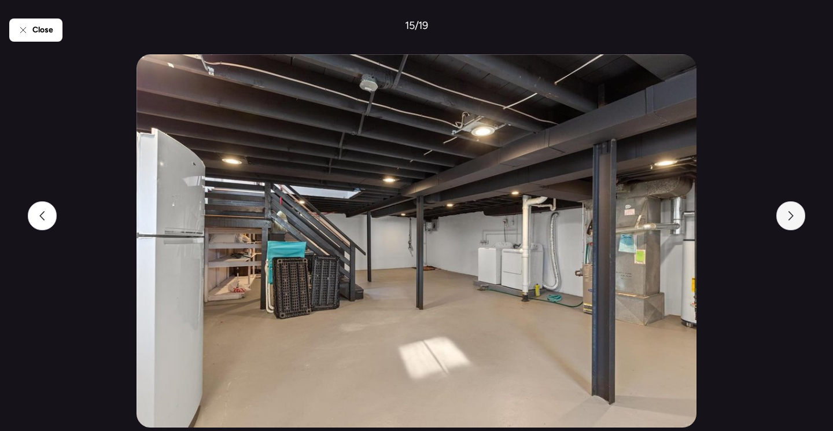
click at [787, 218] on icon at bounding box center [790, 215] width 9 height 9
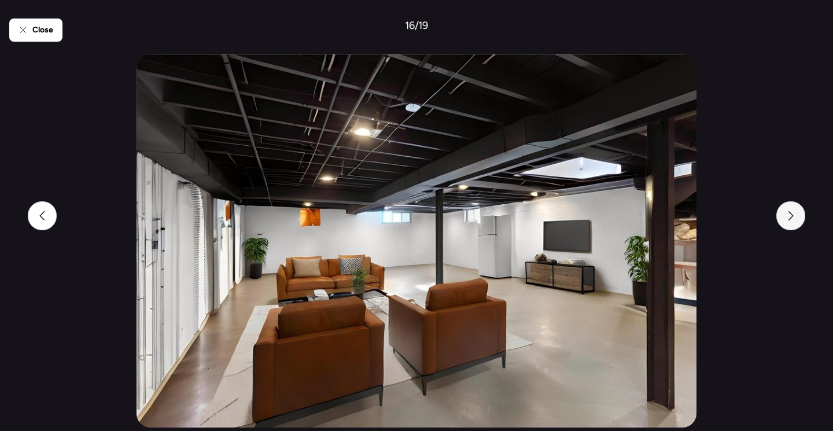
click at [787, 218] on icon at bounding box center [790, 215] width 9 height 9
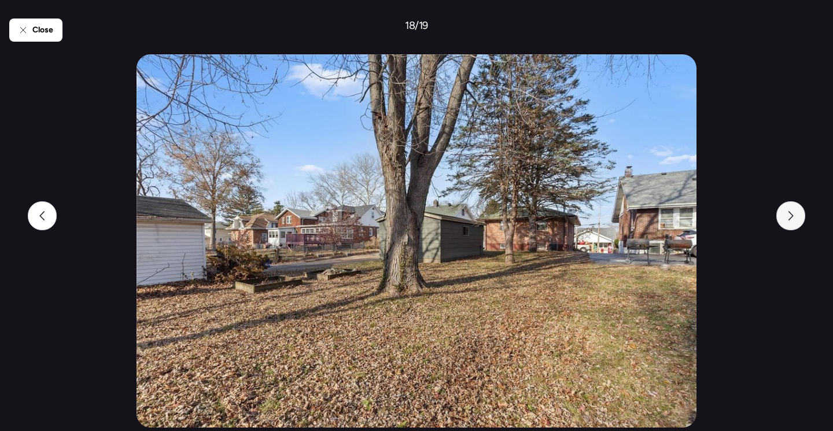
click at [787, 218] on icon at bounding box center [790, 215] width 9 height 9
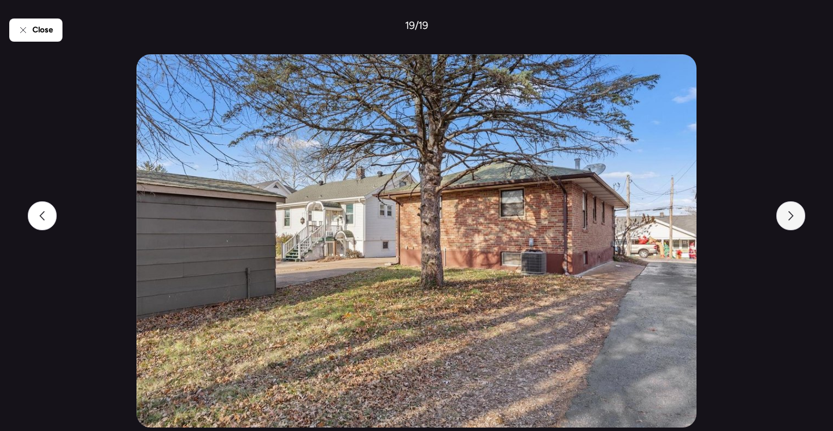
click at [787, 219] on icon at bounding box center [790, 215] width 9 height 9
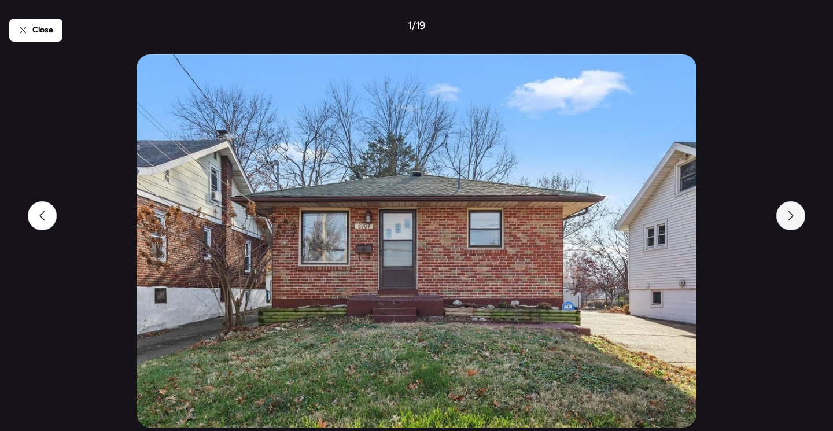
click at [787, 219] on icon at bounding box center [790, 215] width 9 height 9
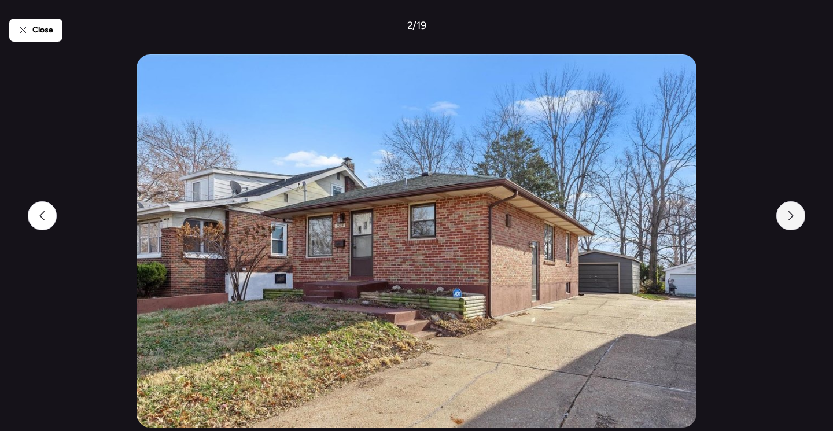
click at [787, 219] on icon at bounding box center [790, 215] width 9 height 9
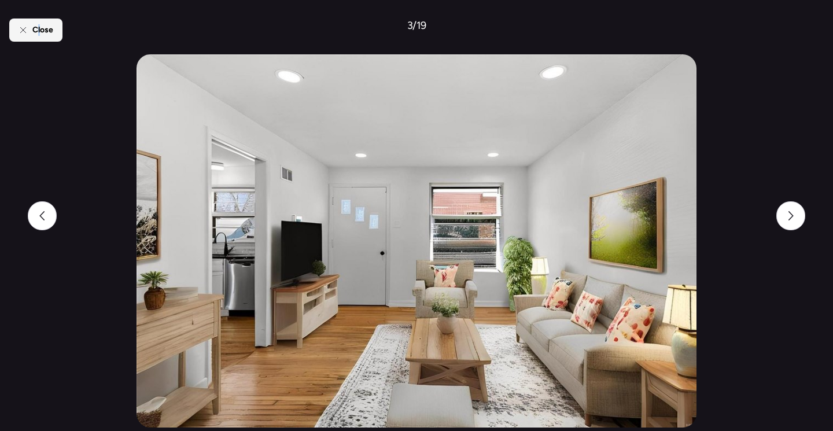
click at [38, 34] on span "Close" at bounding box center [42, 30] width 21 height 12
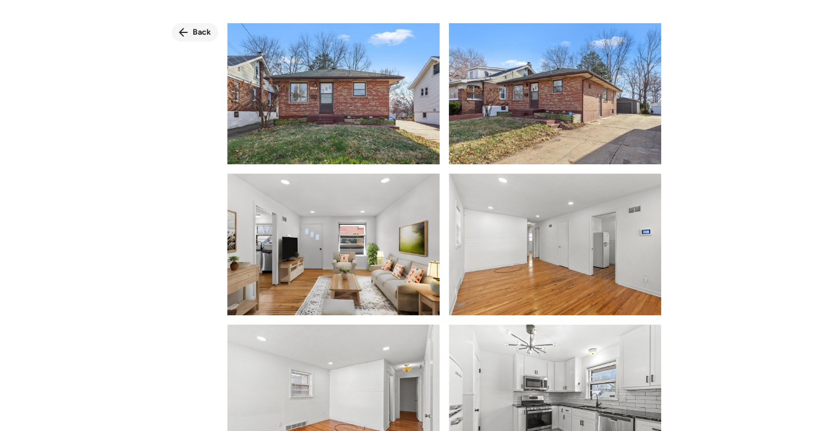
click at [200, 35] on span "Back" at bounding box center [202, 33] width 19 height 12
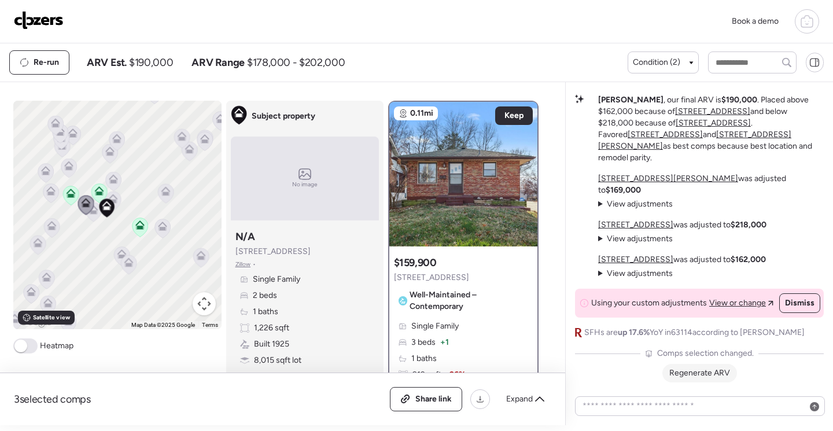
click at [711, 372] on span "Regenerate ARV" at bounding box center [699, 373] width 61 height 10
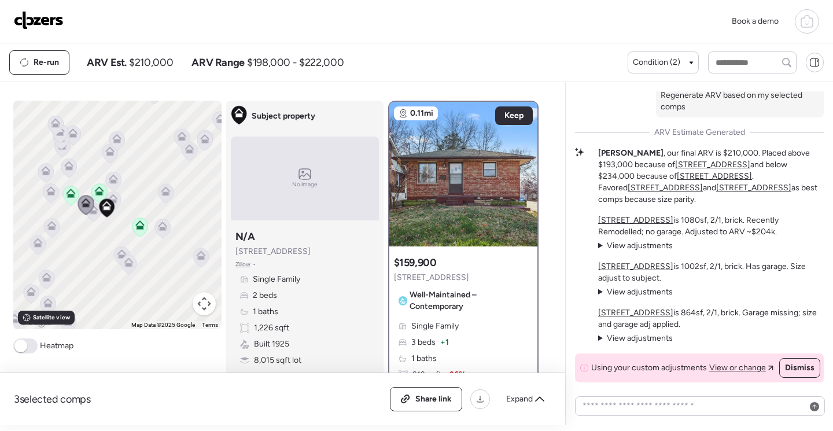
click at [637, 243] on span "View adjustments" at bounding box center [639, 246] width 66 height 10
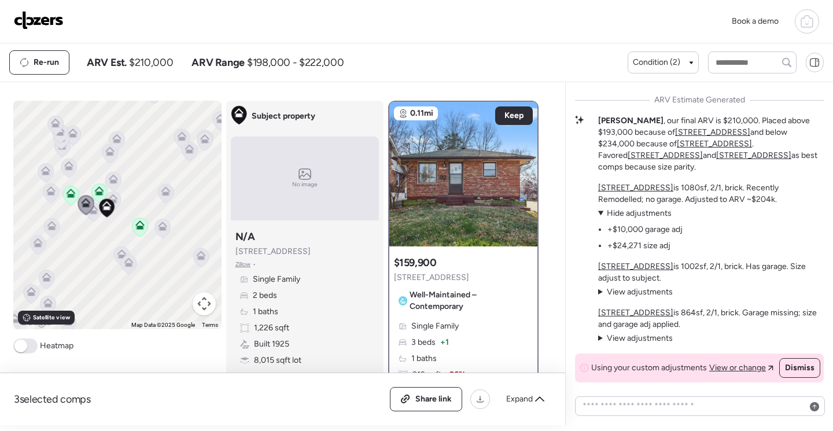
click at [639, 208] on span "Hide adjustments" at bounding box center [638, 213] width 65 height 10
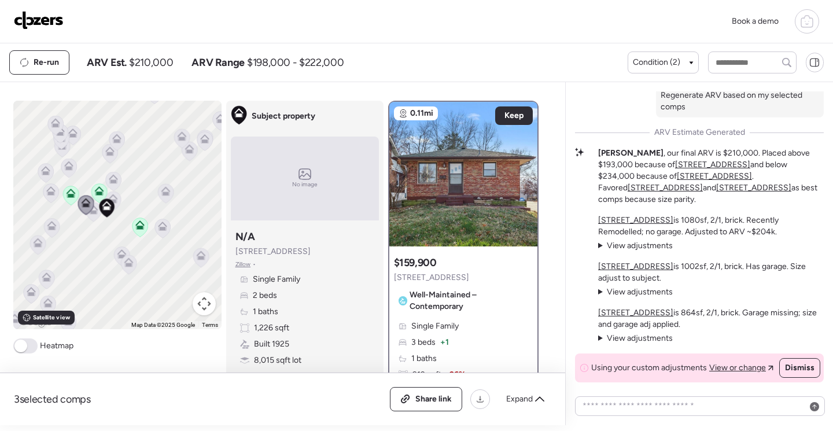
click at [626, 216] on u "2495 Oakland Ave" at bounding box center [635, 220] width 75 height 10
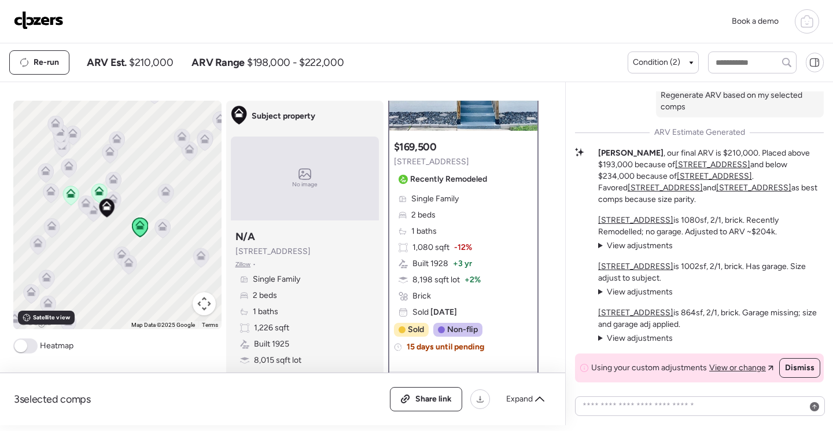
scroll to position [58, 0]
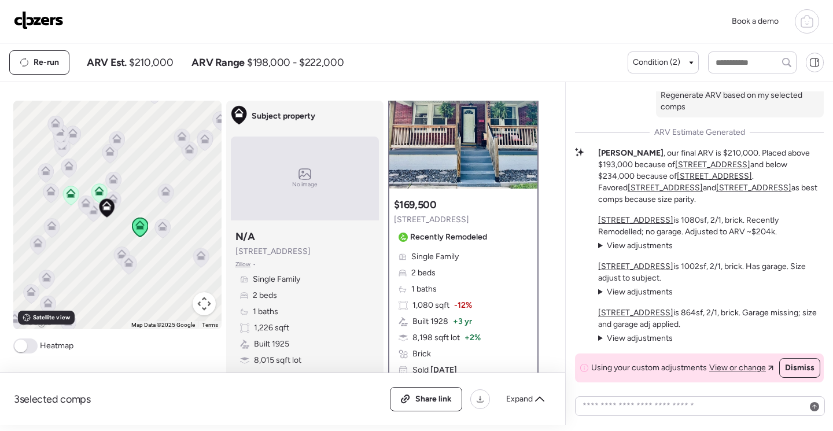
click at [682, 169] on u "8838 Olden Ave" at bounding box center [712, 165] width 75 height 10
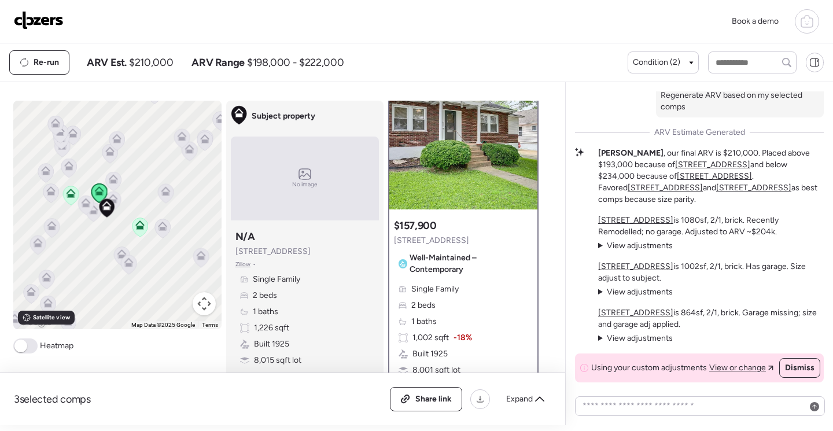
scroll to position [0, 0]
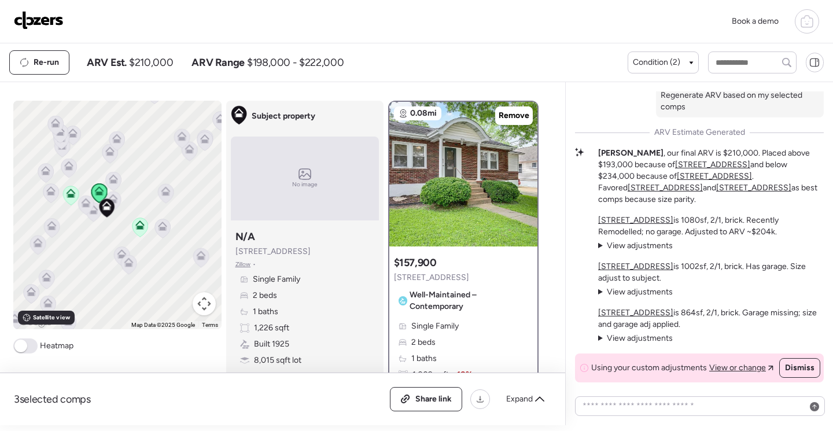
click at [676, 181] on u "8955 Forest Ave" at bounding box center [713, 176] width 75 height 10
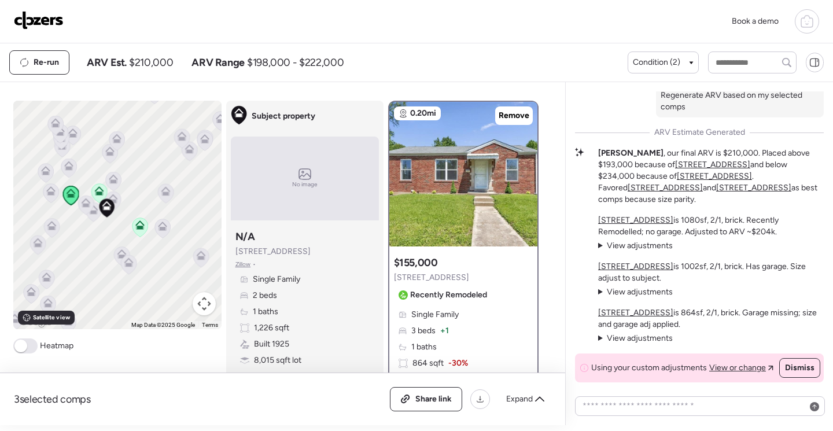
click at [702, 184] on u "2495 Oakland Ave" at bounding box center [664, 188] width 75 height 10
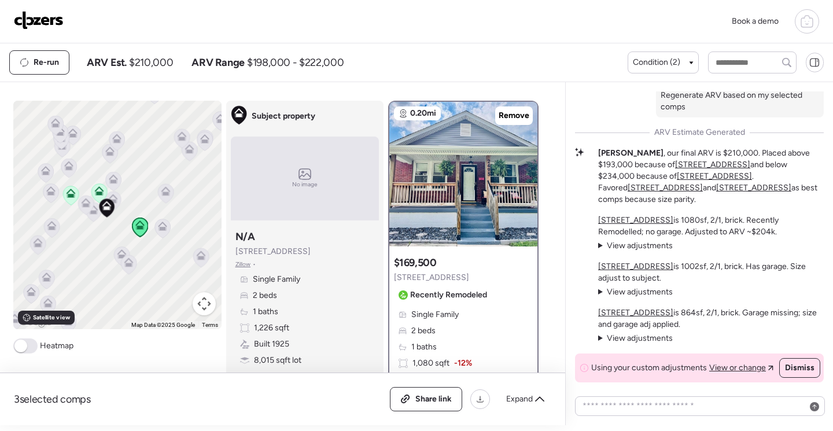
click at [716, 193] on u "8955 Forest Ave" at bounding box center [753, 188] width 75 height 10
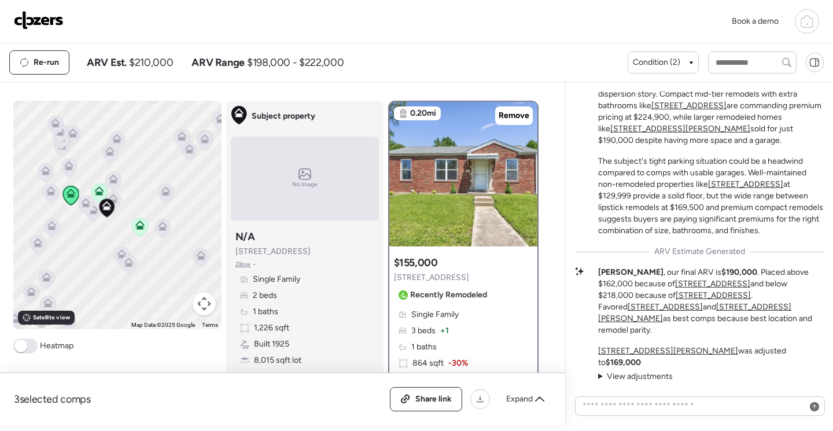
scroll to position [-463, 0]
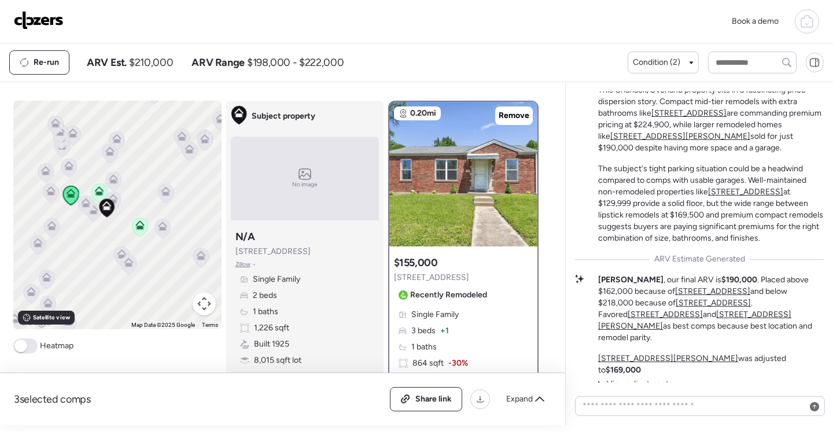
click at [745, 197] on u "8613 Olden Ave" at bounding box center [745, 192] width 75 height 10
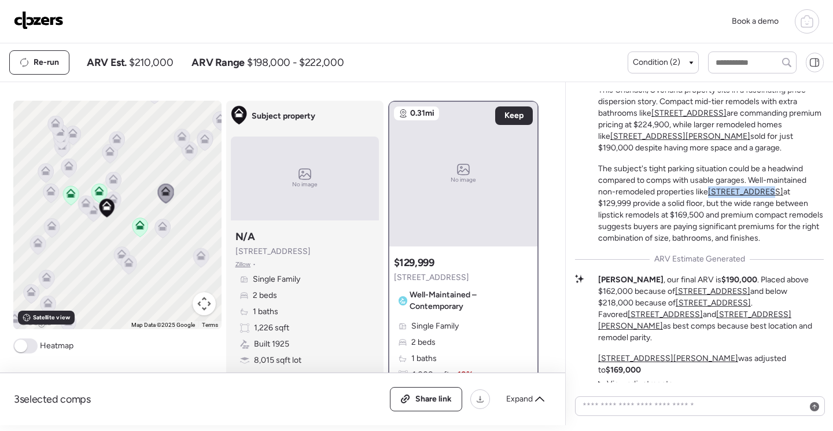
drag, startPoint x: 708, startPoint y: 221, endPoint x: 767, endPoint y: 223, distance: 59.0
click at [767, 223] on p "The subject's tight parking situation could be a headwind compared to comps wit…" at bounding box center [710, 203] width 225 height 81
drag, startPoint x: 767, startPoint y: 223, endPoint x: 746, endPoint y: 224, distance: 20.9
copy p "8613 Olden Ave"
click at [125, 202] on div "To activate drag with keyboard, press Alt + Enter. Once in keyboard drag state,…" at bounding box center [117, 215] width 208 height 228
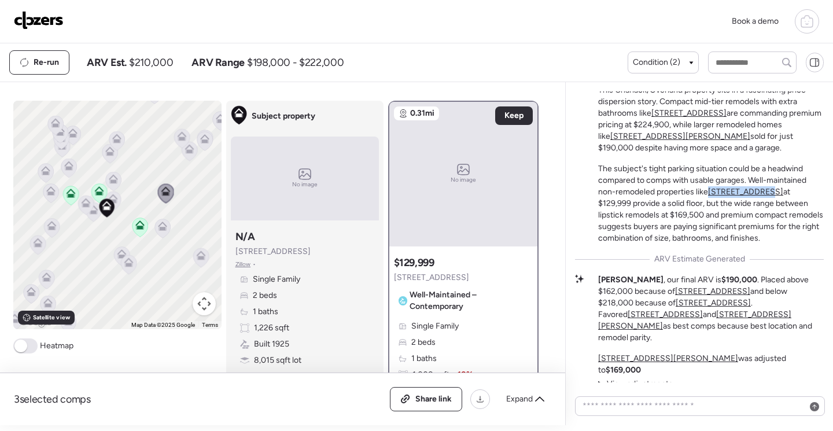
click at [165, 197] on icon at bounding box center [166, 193] width 16 height 19
click at [124, 194] on div "To navigate, press the arrow keys. To activate drag with keyboard, press Alt + …" at bounding box center [117, 215] width 208 height 228
click at [94, 190] on icon at bounding box center [98, 190] width 9 height 9
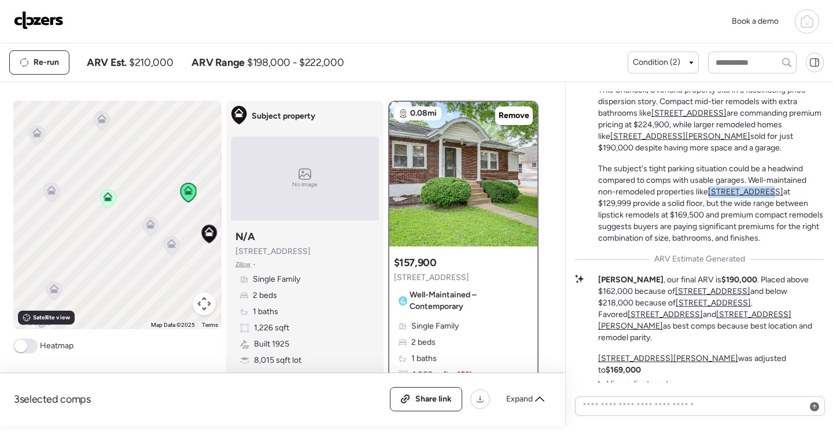
drag, startPoint x: 79, startPoint y: 232, endPoint x: 256, endPoint y: 243, distance: 177.3
click at [256, 243] on div "To navigate the map with touch gestures double-tap and hold your finger on the …" at bounding box center [280, 263] width 534 height 324
drag, startPoint x: 167, startPoint y: 245, endPoint x: 68, endPoint y: 243, distance: 99.4
click at [169, 245] on icon at bounding box center [177, 235] width 16 height 20
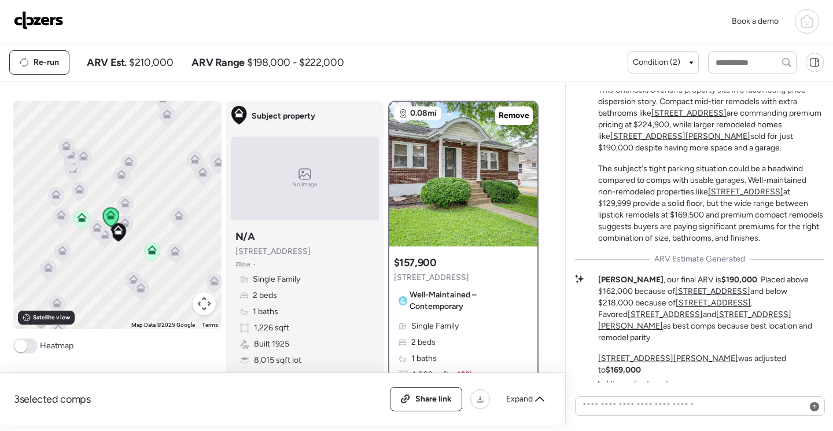
click at [434, 275] on span "8838 Olden Ave" at bounding box center [431, 278] width 75 height 12
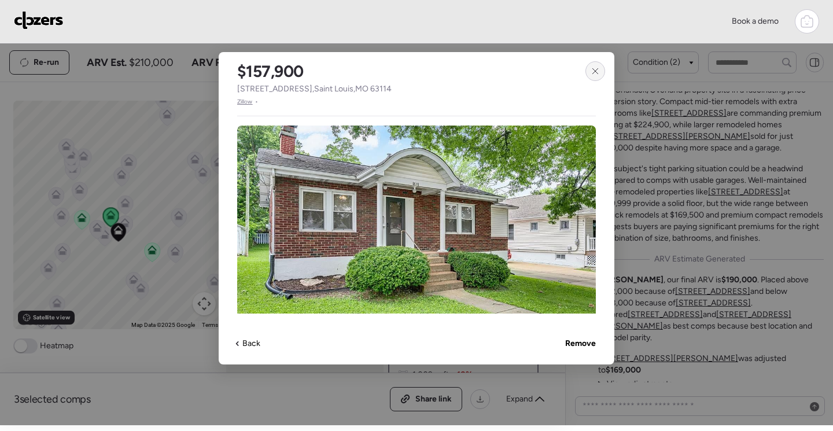
click at [592, 69] on icon at bounding box center [594, 70] width 9 height 9
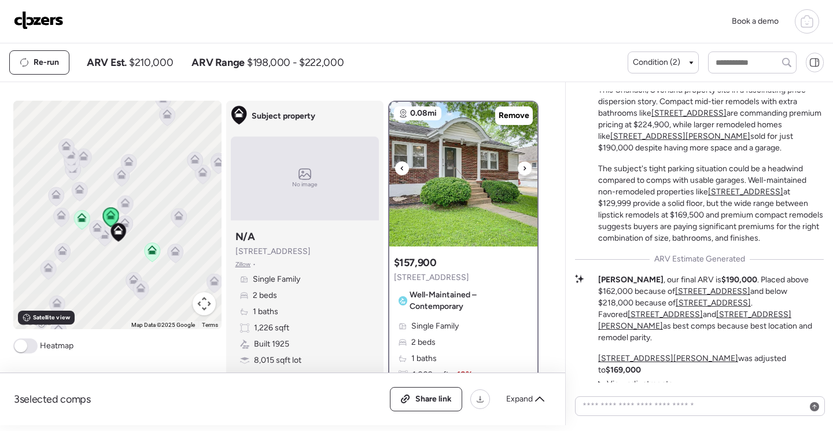
click at [459, 201] on img at bounding box center [463, 174] width 148 height 145
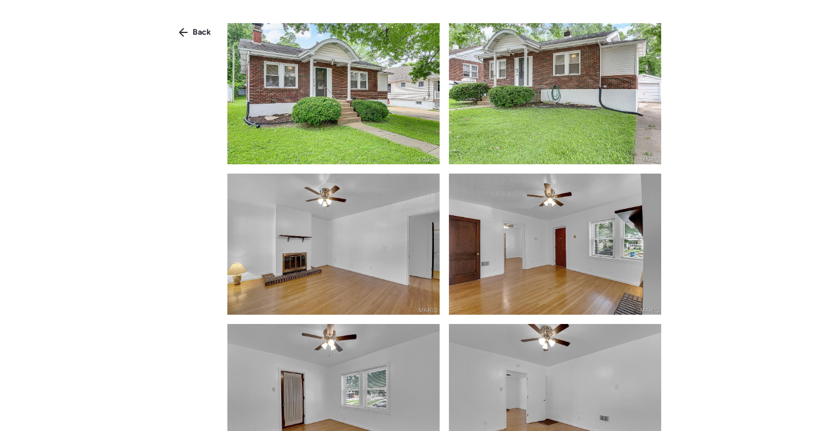
click at [386, 125] on img at bounding box center [333, 93] width 212 height 141
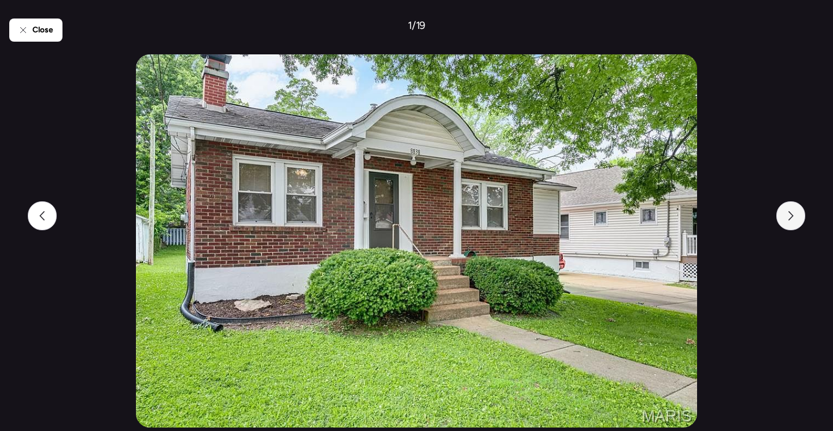
click at [790, 217] on icon at bounding box center [790, 215] width 9 height 9
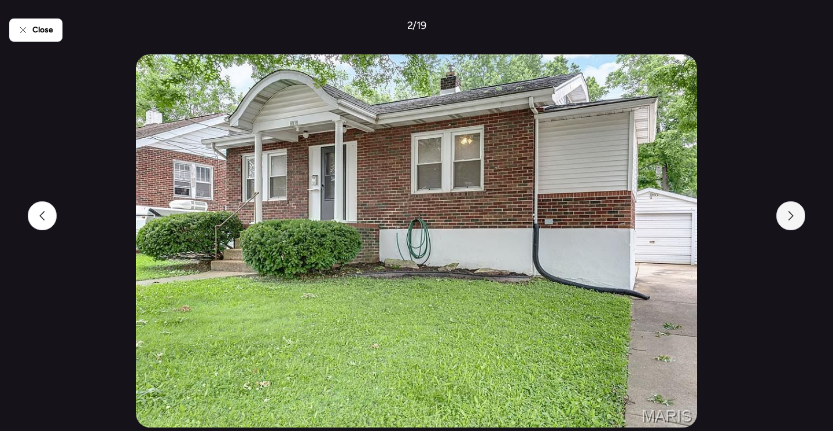
click at [790, 218] on icon at bounding box center [790, 215] width 5 height 9
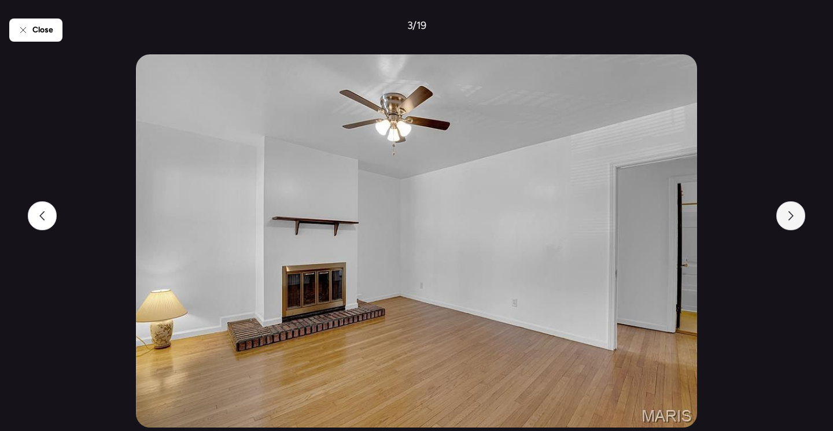
click at [790, 218] on icon at bounding box center [790, 215] width 5 height 9
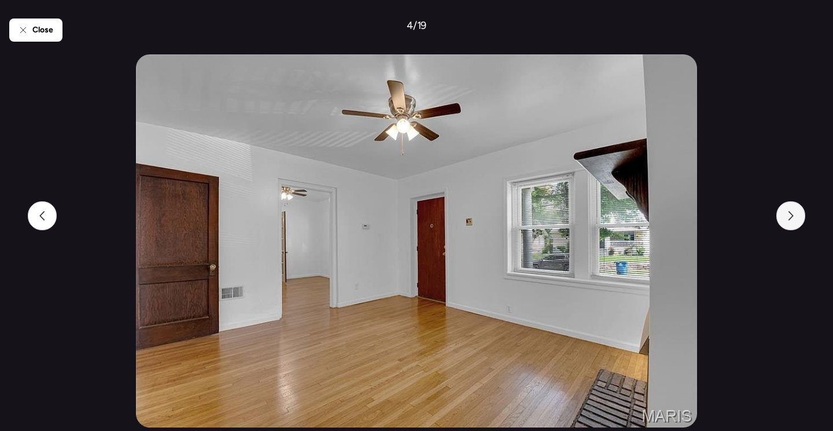
click at [790, 219] on icon at bounding box center [790, 215] width 5 height 9
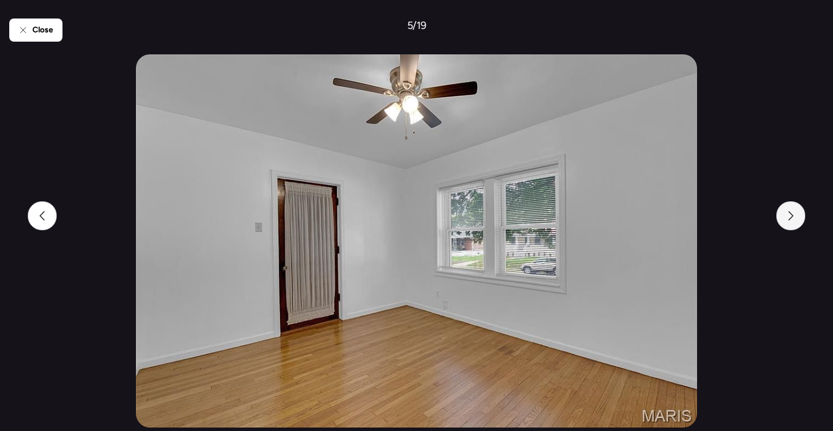
click at [790, 219] on icon at bounding box center [790, 215] width 5 height 9
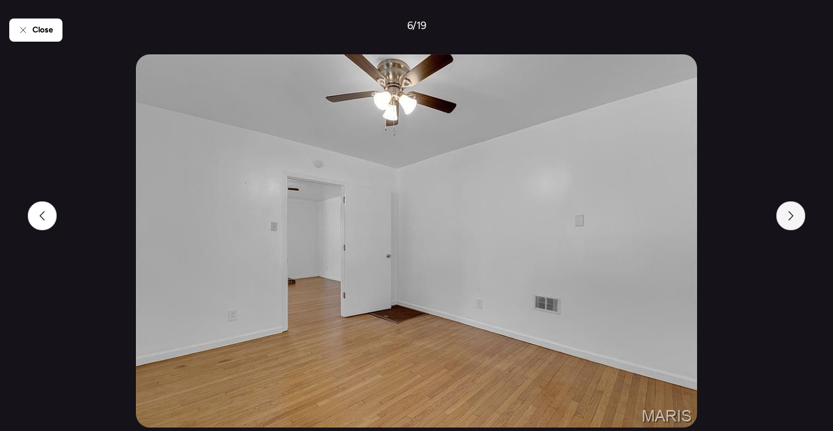
click at [790, 219] on icon at bounding box center [790, 215] width 5 height 9
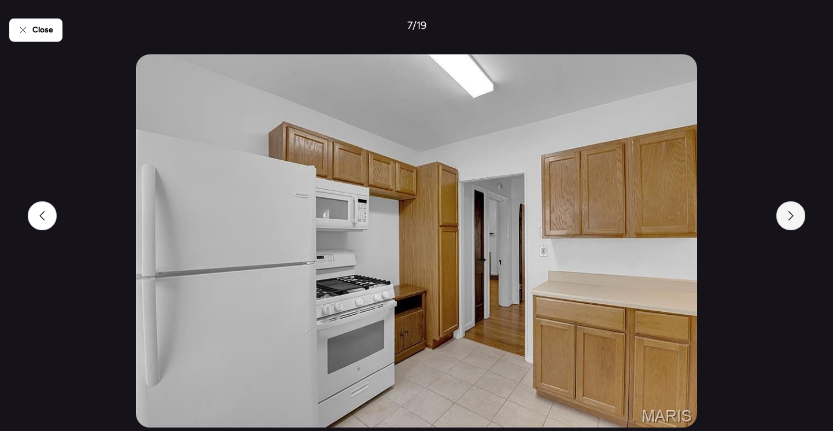
click at [790, 220] on icon at bounding box center [790, 215] width 9 height 9
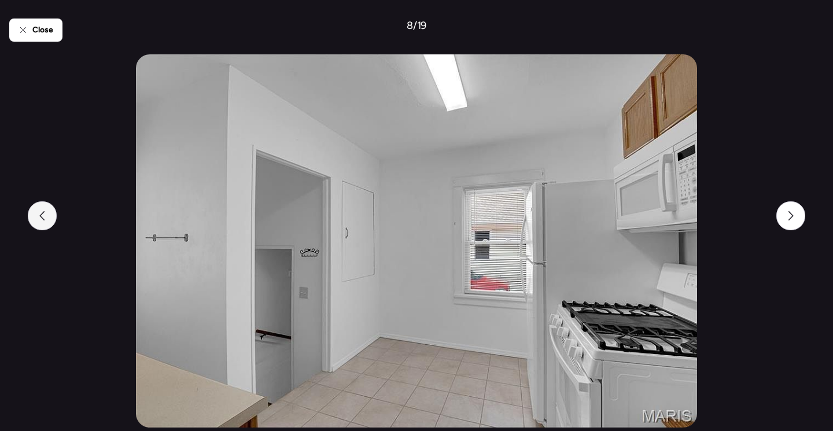
click at [51, 217] on div at bounding box center [42, 215] width 29 height 29
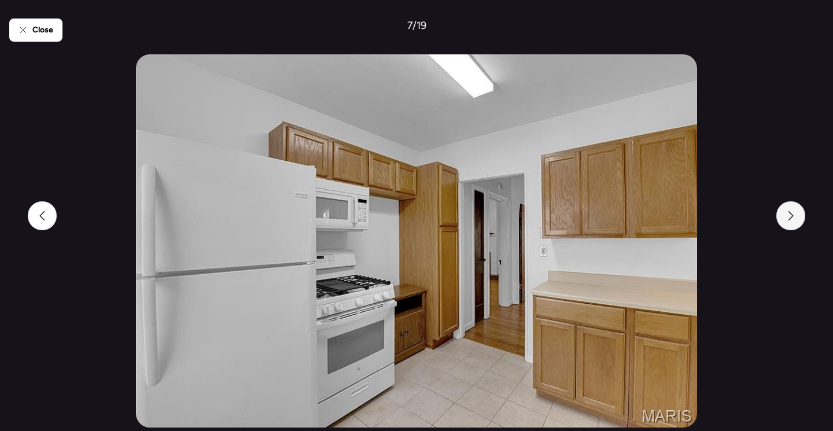
click at [794, 217] on icon at bounding box center [790, 215] width 9 height 9
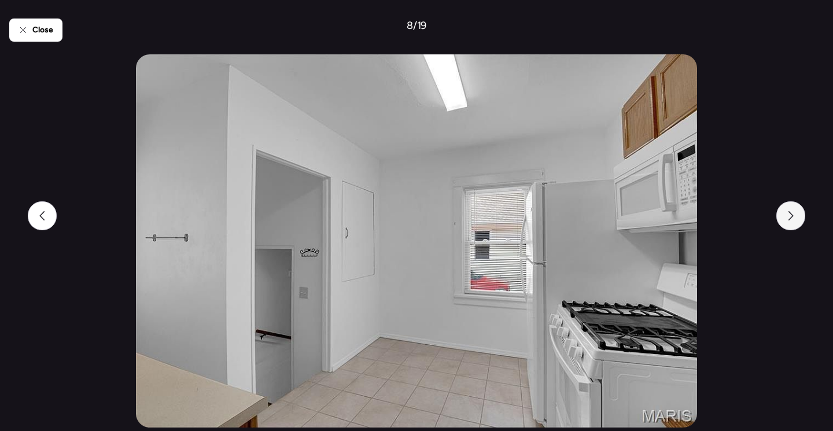
click at [794, 217] on icon at bounding box center [790, 215] width 9 height 9
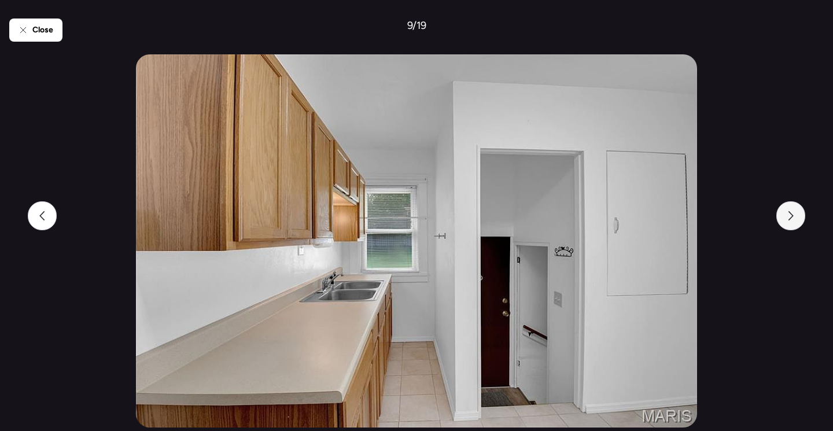
click at [794, 217] on icon at bounding box center [790, 215] width 9 height 9
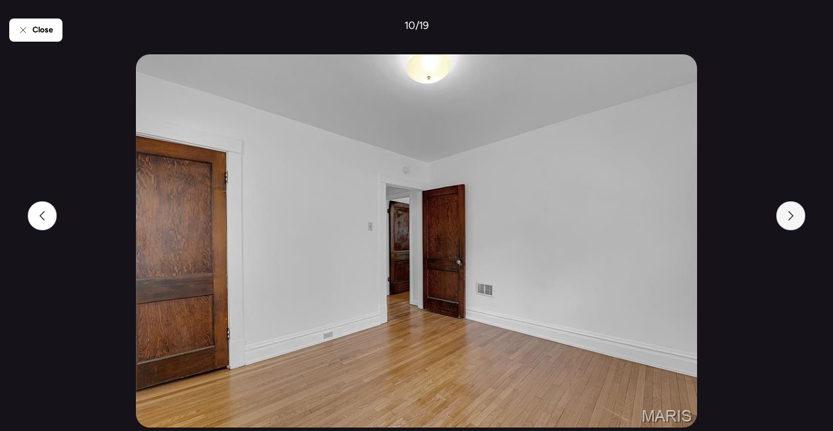
click at [794, 217] on icon at bounding box center [790, 215] width 9 height 9
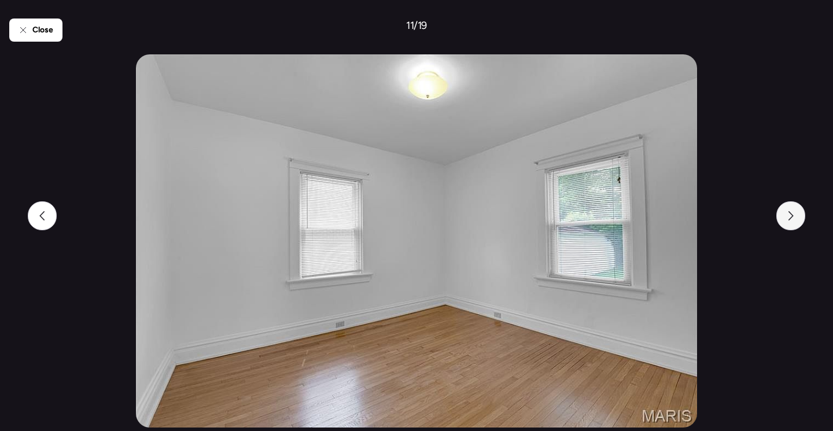
click at [794, 217] on icon at bounding box center [790, 215] width 9 height 9
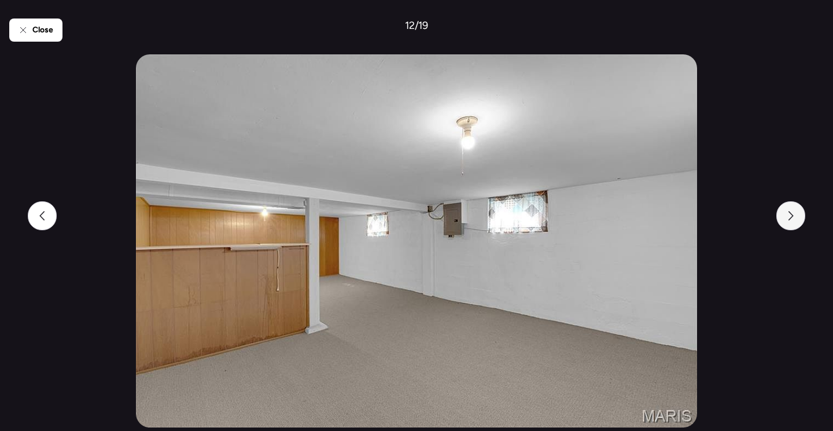
click at [794, 217] on icon at bounding box center [790, 215] width 9 height 9
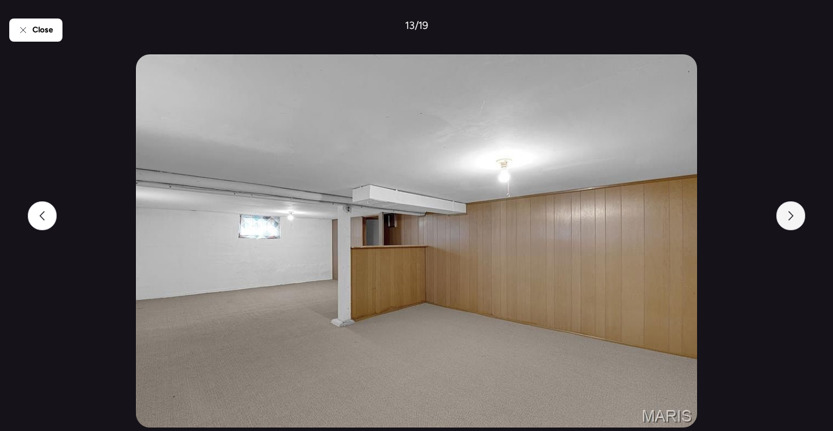
click at [794, 217] on icon at bounding box center [790, 215] width 9 height 9
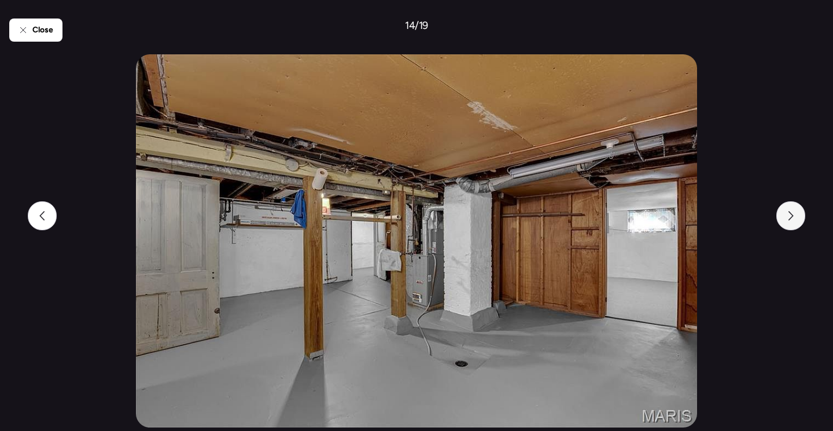
click at [794, 217] on icon at bounding box center [790, 215] width 9 height 9
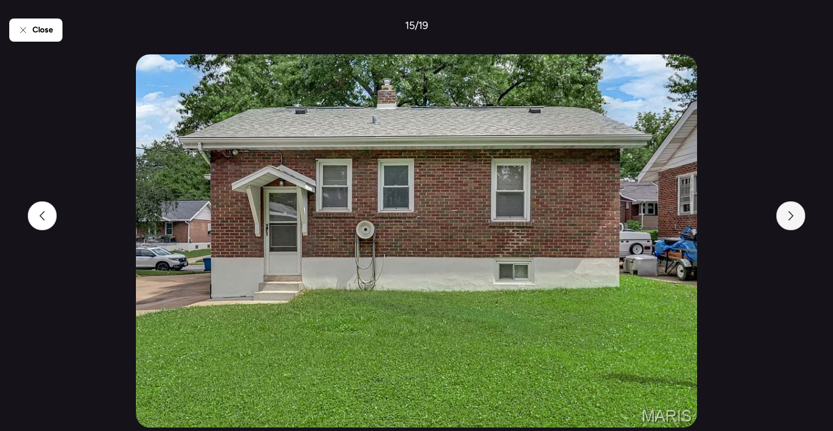
click at [794, 217] on icon at bounding box center [790, 215] width 9 height 9
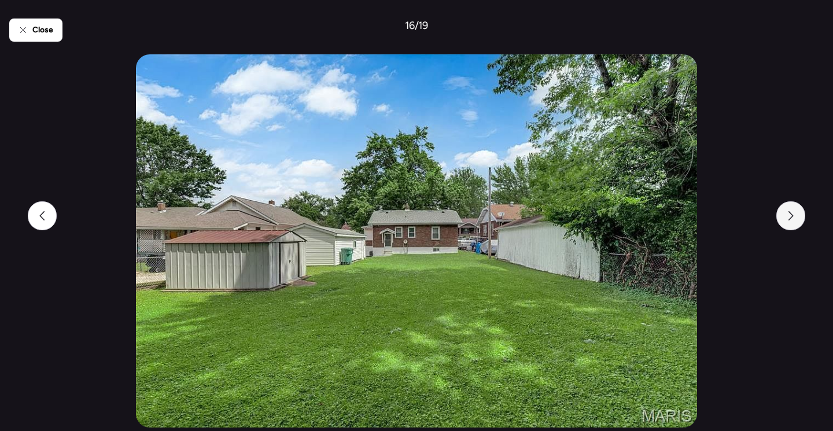
click at [794, 217] on icon at bounding box center [790, 215] width 9 height 9
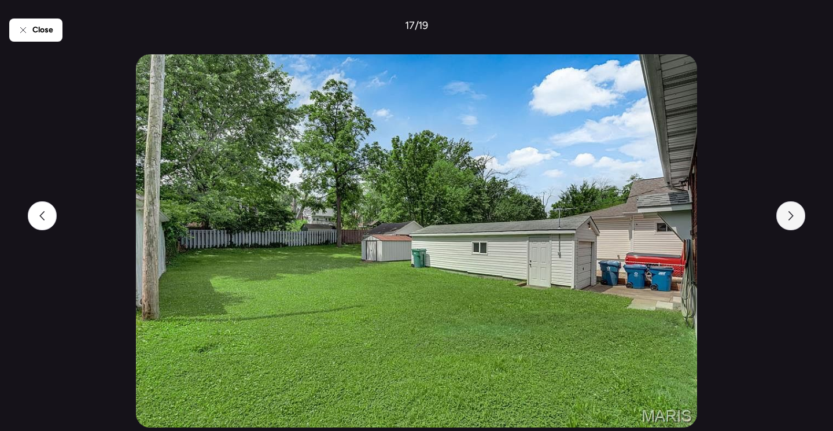
click at [794, 217] on icon at bounding box center [790, 215] width 9 height 9
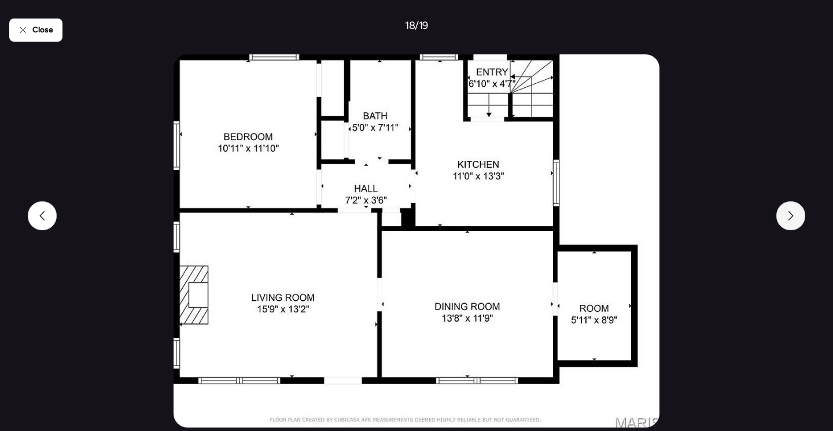
click at [794, 217] on icon at bounding box center [790, 215] width 9 height 9
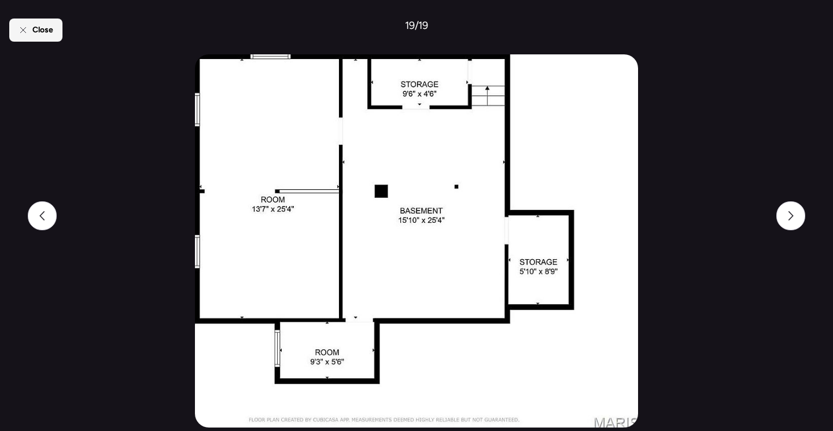
click at [25, 29] on icon at bounding box center [23, 29] width 9 height 9
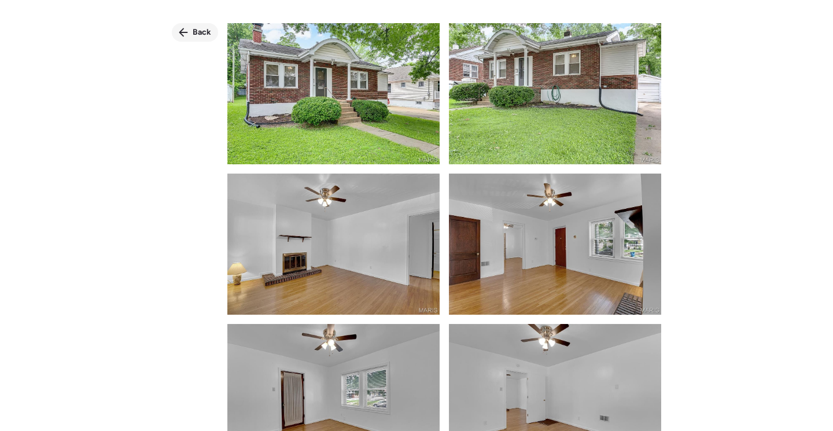
click at [197, 31] on span "Back" at bounding box center [202, 33] width 19 height 12
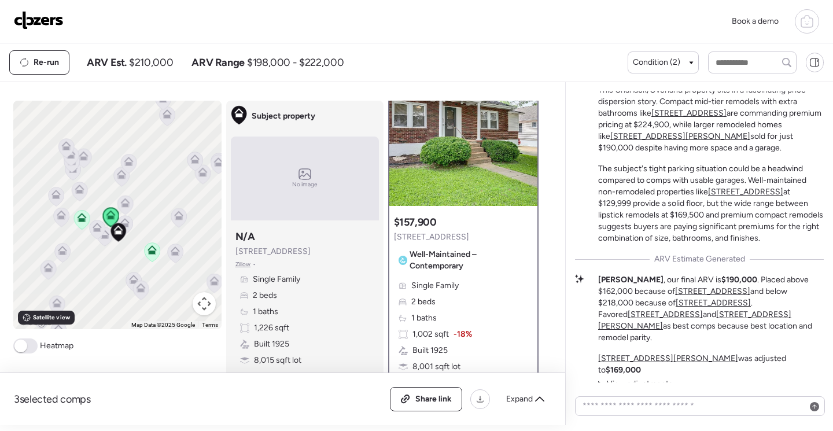
scroll to position [0, 0]
